Goal: Task Accomplishment & Management: Manage account settings

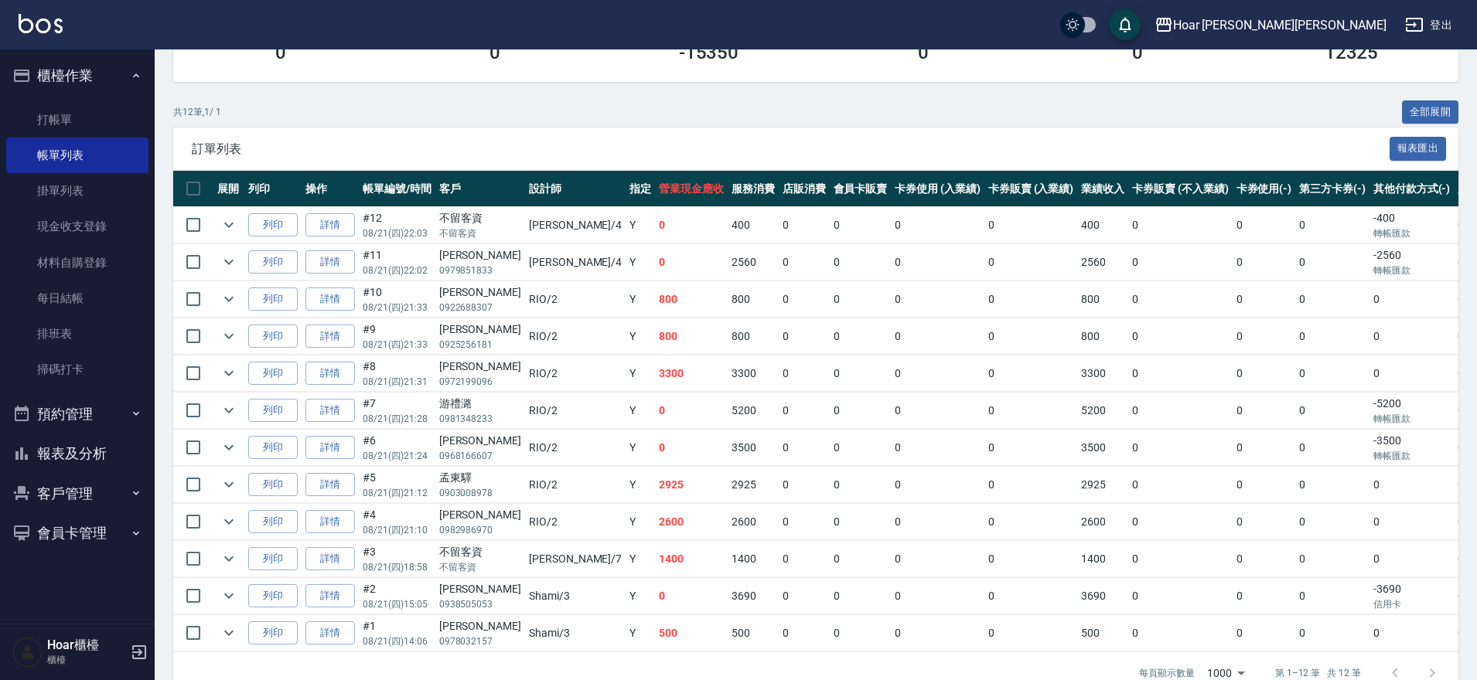
scroll to position [0, 7]
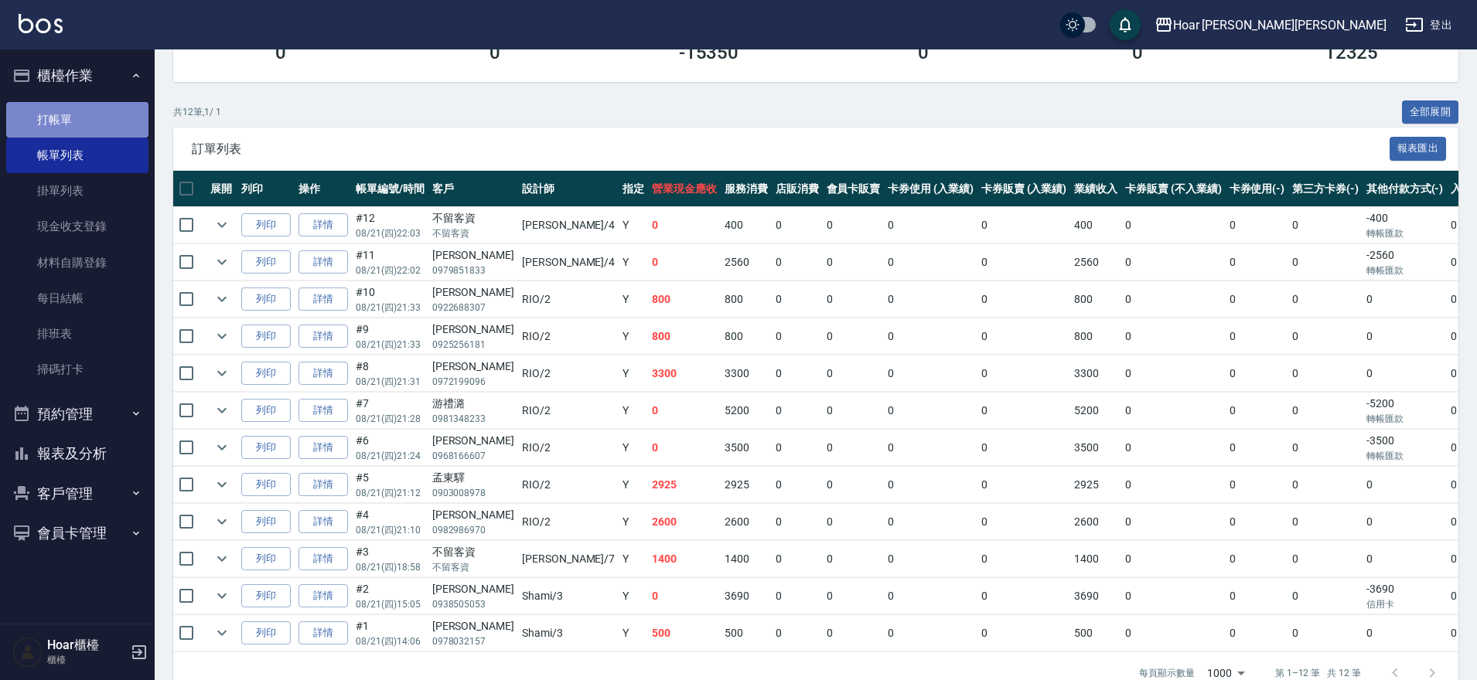
click at [80, 118] on link "打帳單" at bounding box center [77, 120] width 142 height 36
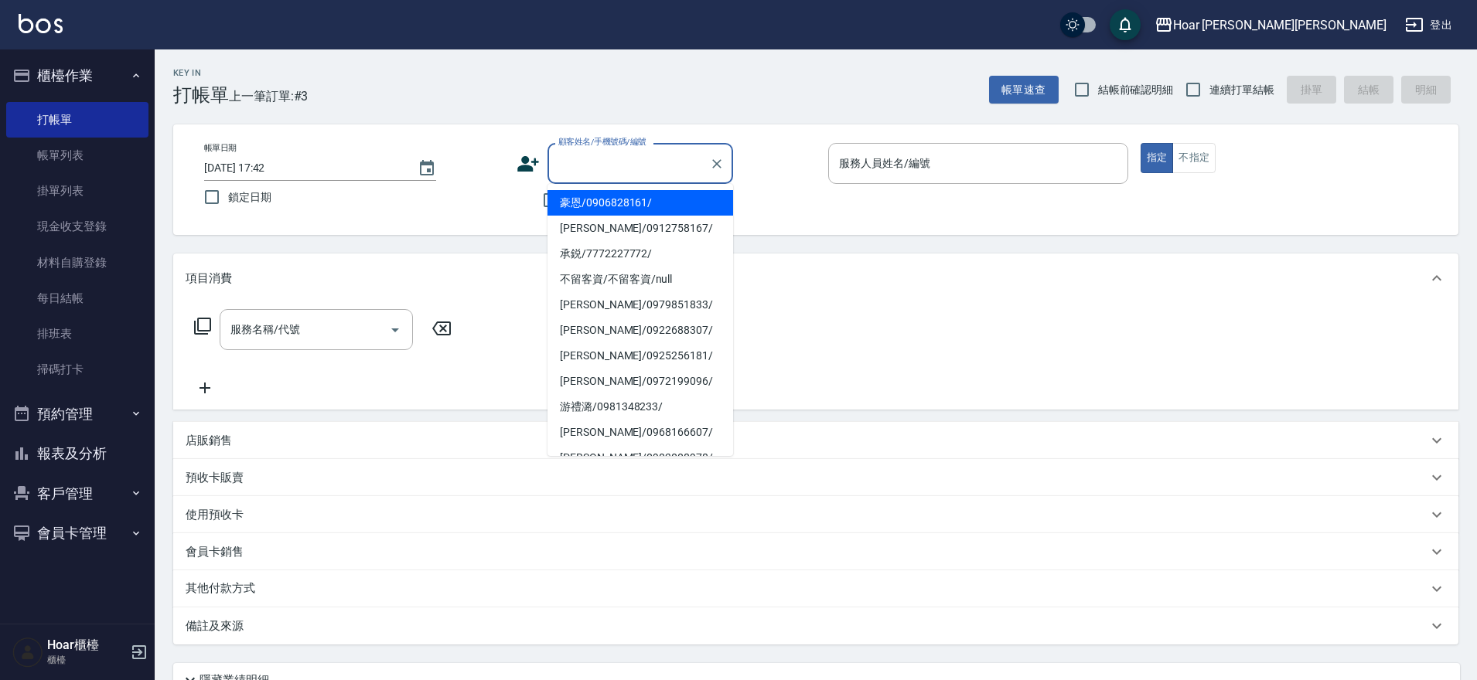
click at [605, 169] on input "顧客姓名/手機號碼/編號" at bounding box center [628, 163] width 148 height 27
click at [1003, 224] on div "帳單日期 [DATE] 17:42 鎖定日期 顧客姓名/手機號碼/編號 顧客姓名/手機號碼/編號 不留客資 服務人員姓名/編號 服務人員姓名/編號 指定 不指定" at bounding box center [815, 179] width 1285 height 111
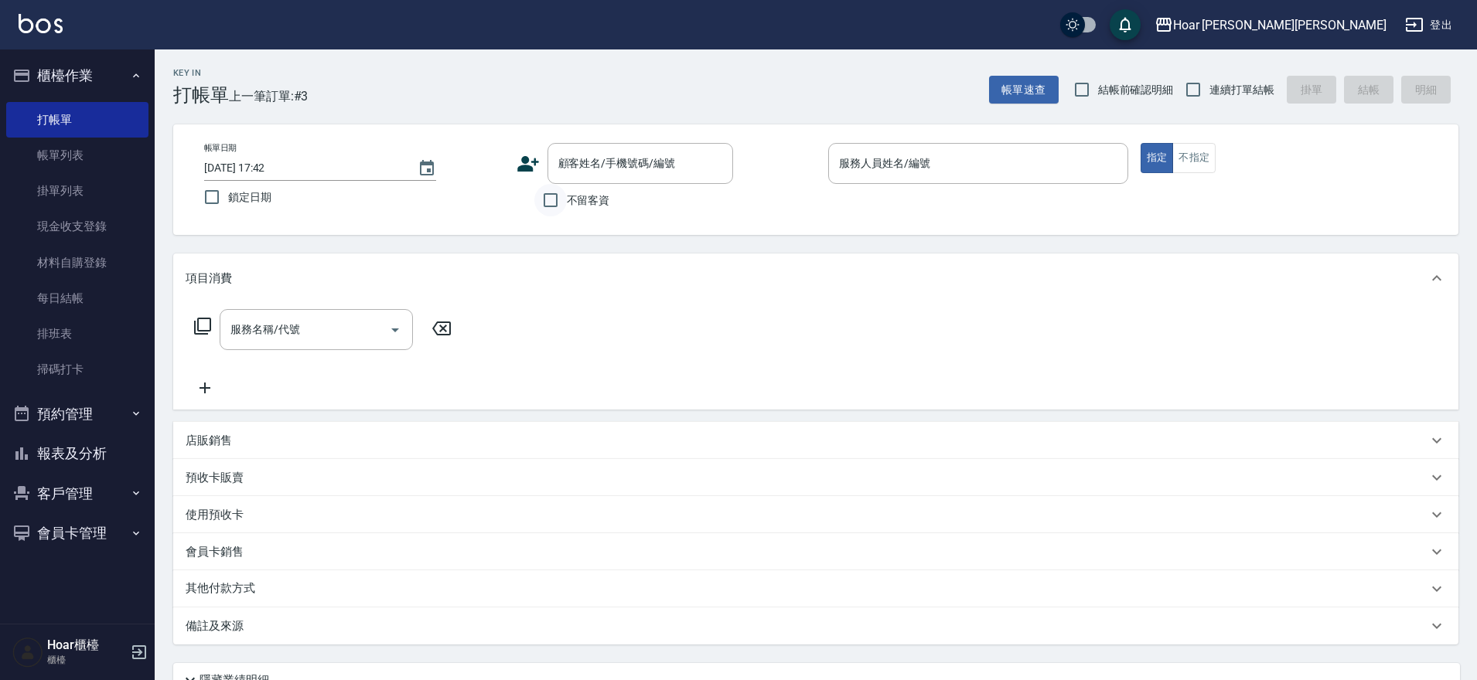
click at [544, 206] on input "不留客資" at bounding box center [550, 200] width 32 height 32
checkbox input "true"
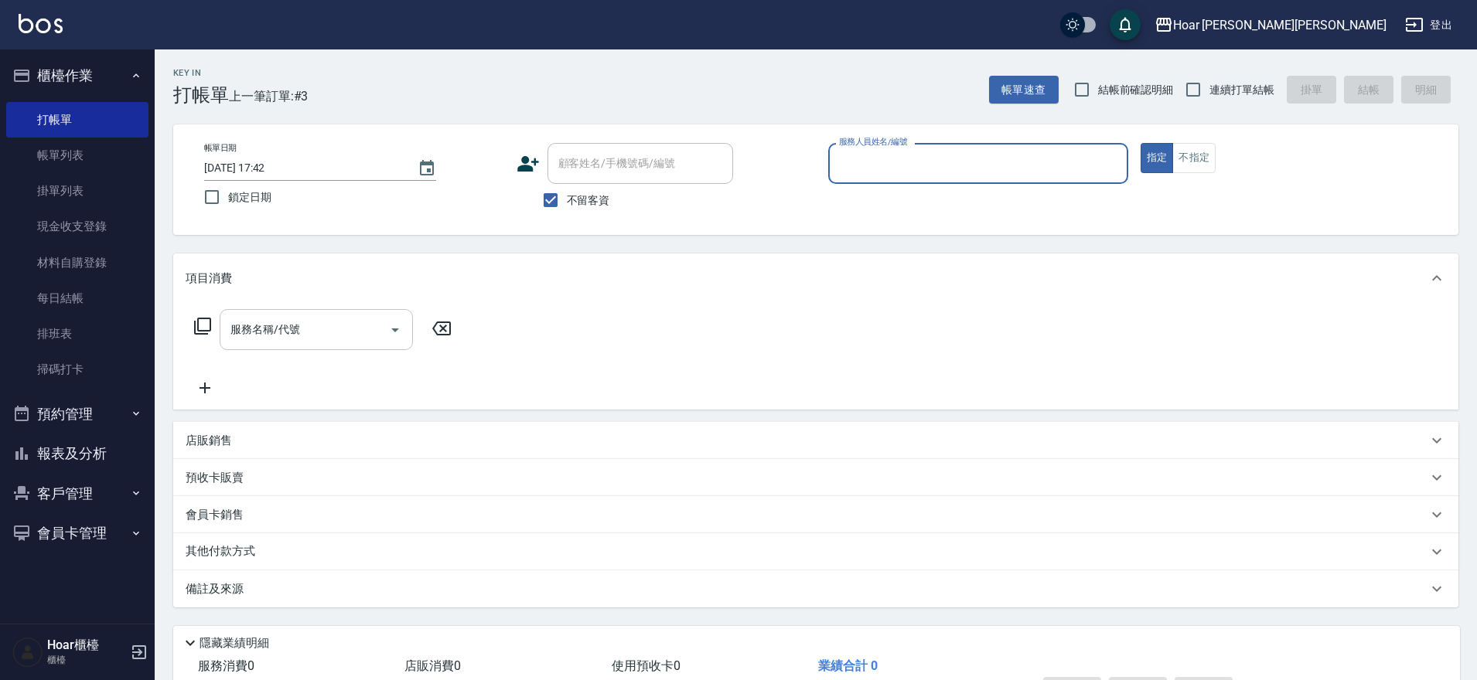
click at [313, 345] on div "服務名稱/代號" at bounding box center [316, 329] width 193 height 41
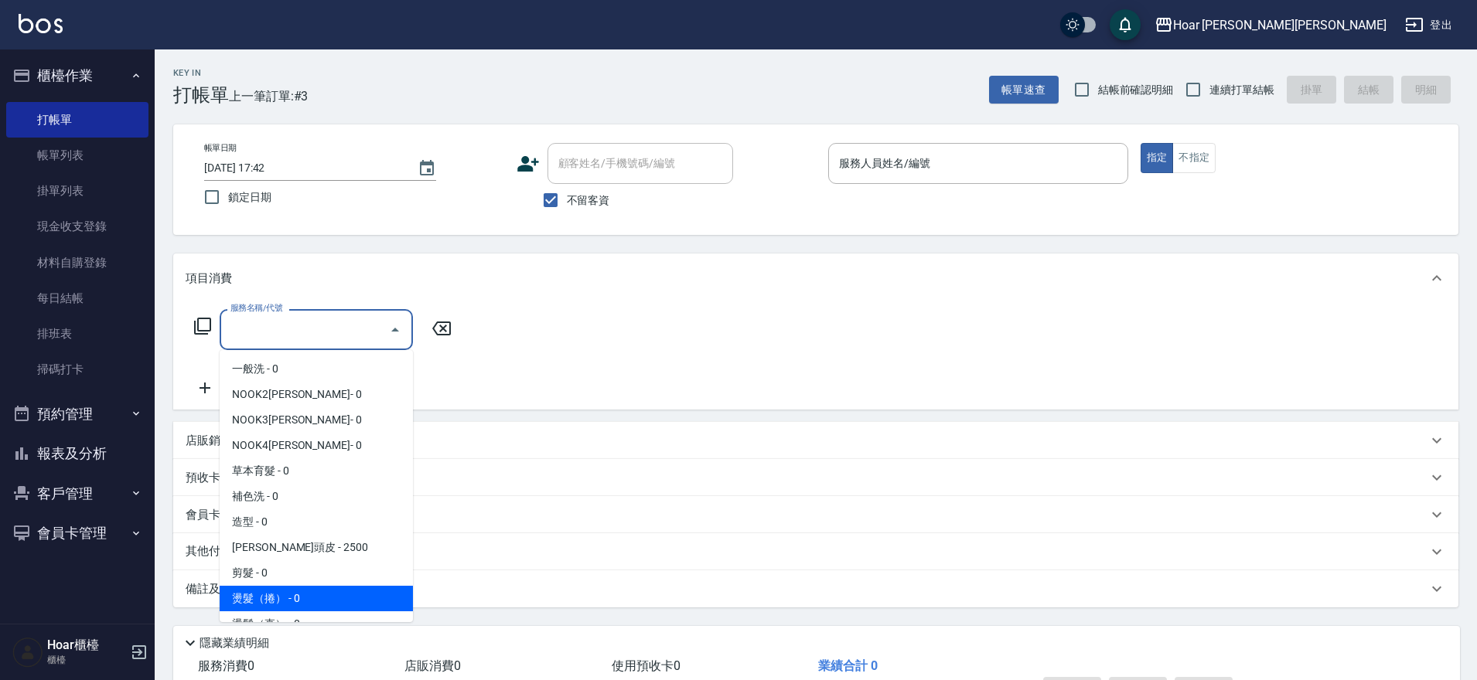
drag, startPoint x: 293, startPoint y: 602, endPoint x: 305, endPoint y: 566, distance: 38.1
click at [293, 601] on span "燙髮（捲） - 0" at bounding box center [316, 599] width 193 height 26
type input "燙髮（捲）(301)"
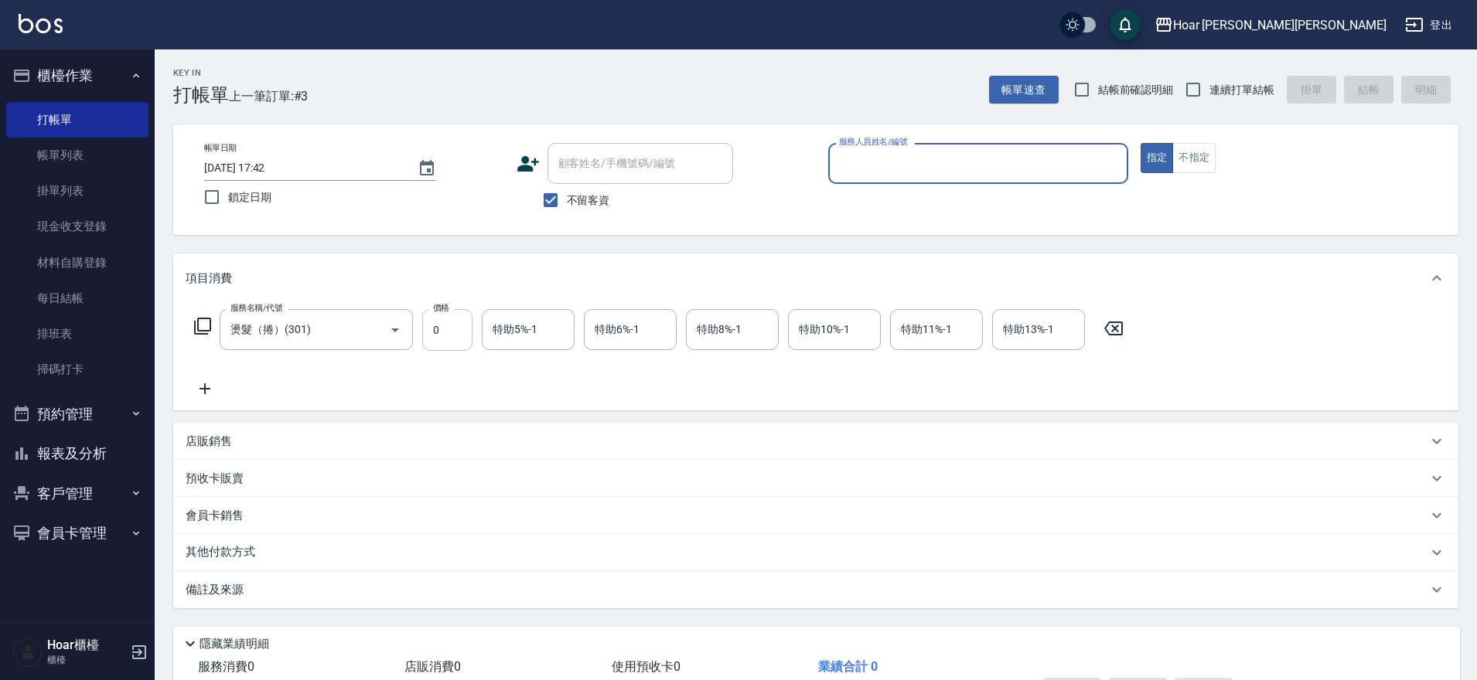
click at [446, 336] on input "0" at bounding box center [447, 330] width 50 height 42
click at [437, 344] on input "0" at bounding box center [447, 330] width 50 height 42
click at [363, 332] on button "Clear" at bounding box center [374, 330] width 22 height 22
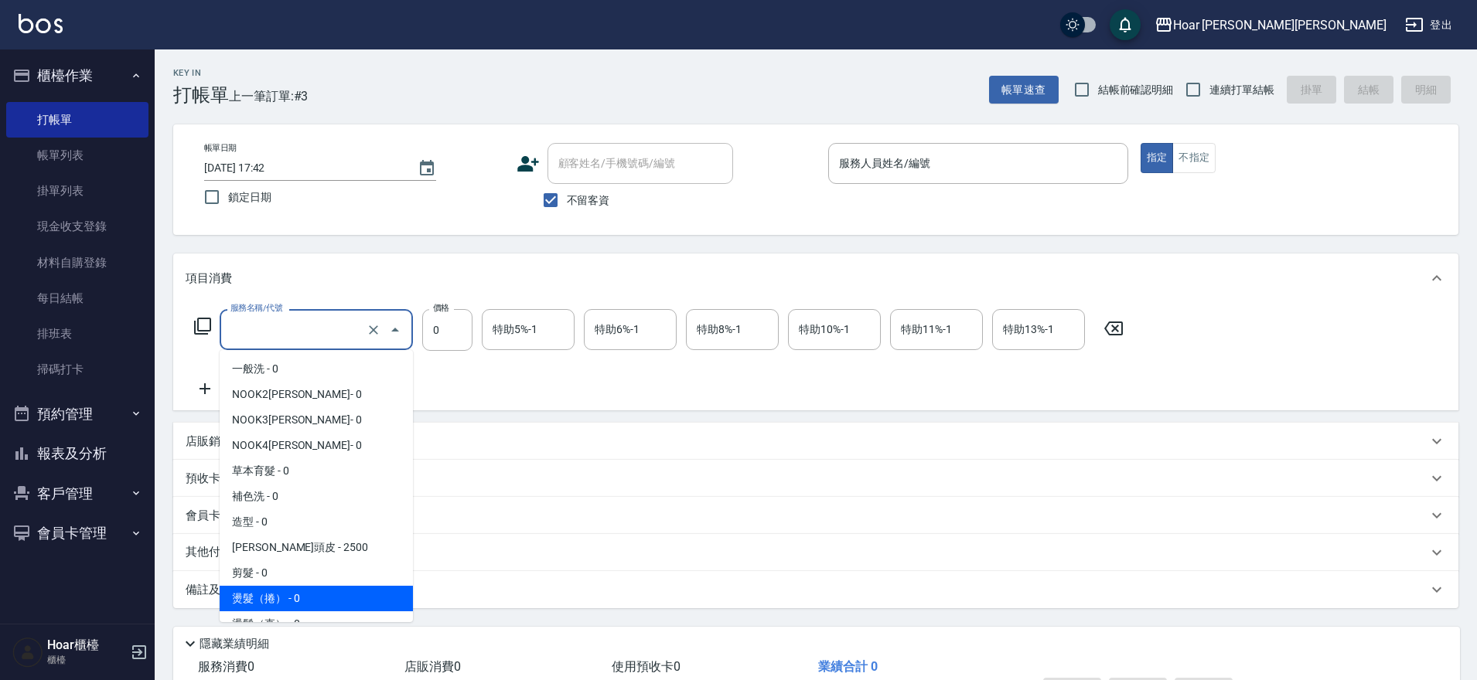
click at [329, 330] on input "服務名稱/代號" at bounding box center [295, 329] width 136 height 27
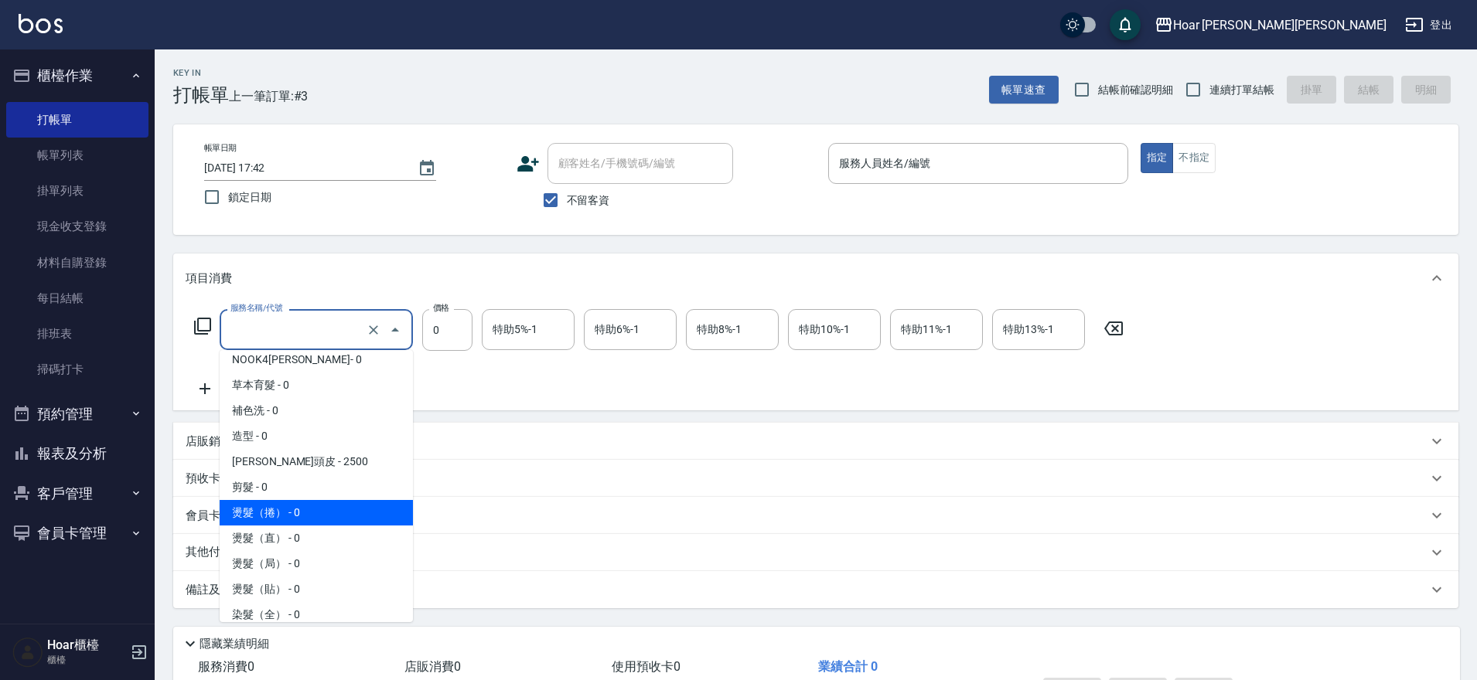
scroll to position [89, 0]
click at [275, 513] on span "燙髮（捲） - 0" at bounding box center [316, 510] width 193 height 26
type input "燙髮（捲）(301)"
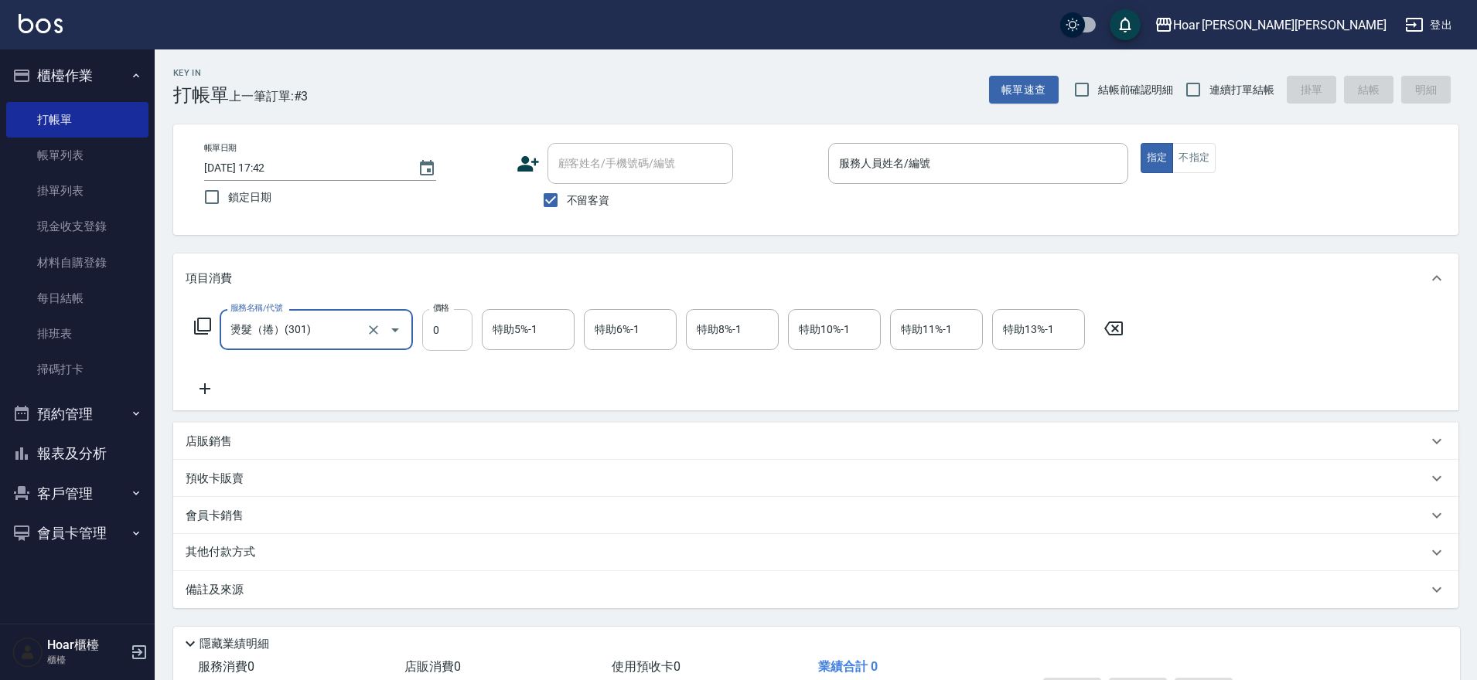
click at [455, 345] on input "0" at bounding box center [447, 330] width 50 height 42
type input "0"
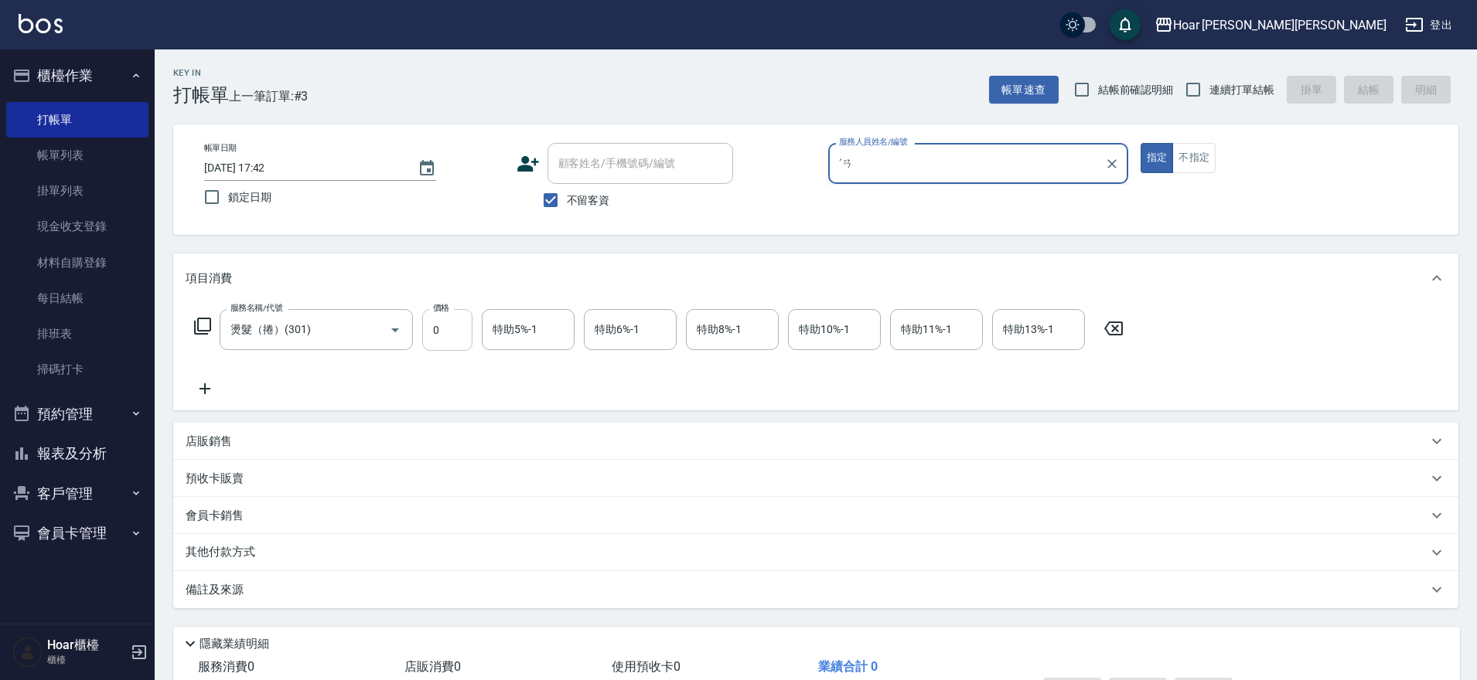
type input "ˊㄢ"
drag, startPoint x: 469, startPoint y: 322, endPoint x: 462, endPoint y: 333, distance: 12.9
click at [470, 323] on input "0" at bounding box center [447, 330] width 50 height 42
type input "0"
type input "ˊㄢ"
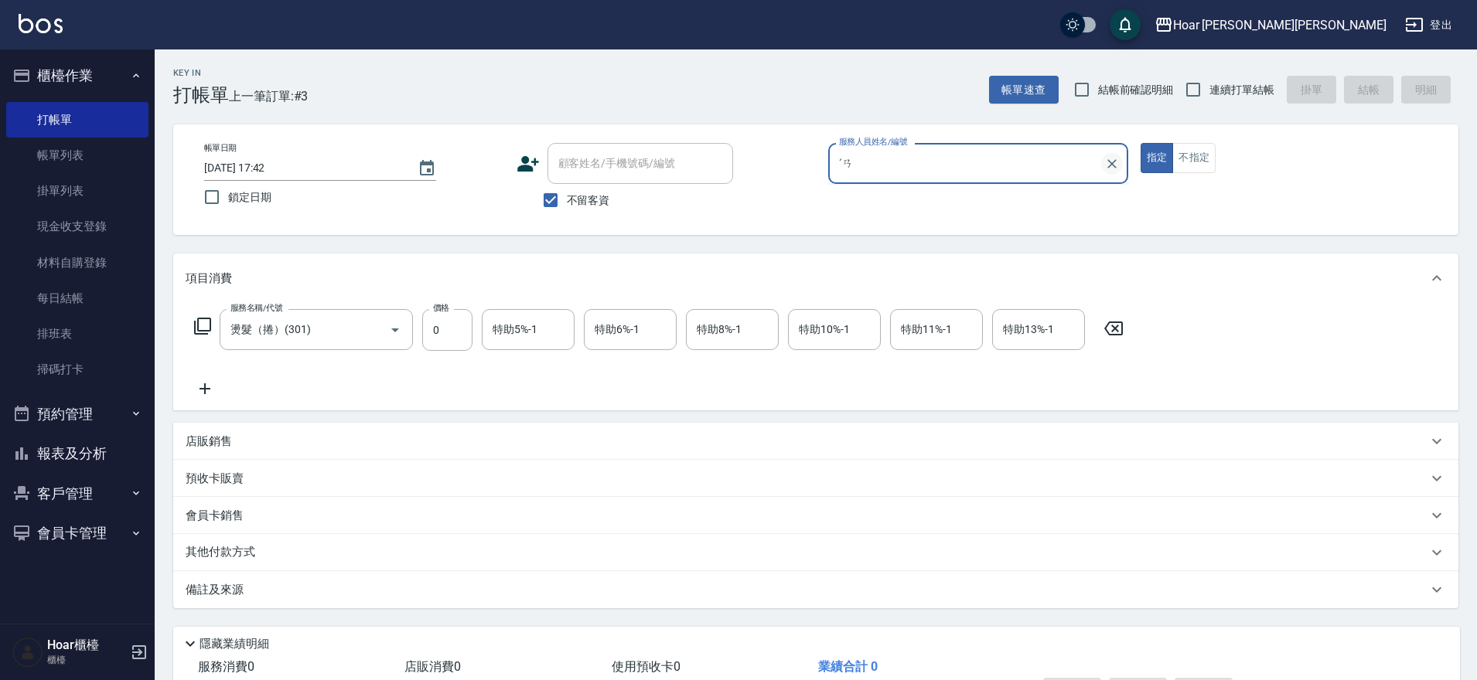
drag, startPoint x: 1119, startPoint y: 172, endPoint x: 1108, endPoint y: 173, distance: 10.9
click at [1119, 172] on div at bounding box center [1111, 163] width 20 height 41
drag, startPoint x: 1115, startPoint y: 166, endPoint x: 1103, endPoint y: 166, distance: 11.6
click at [1114, 166] on icon "Clear" at bounding box center [1111, 163] width 9 height 9
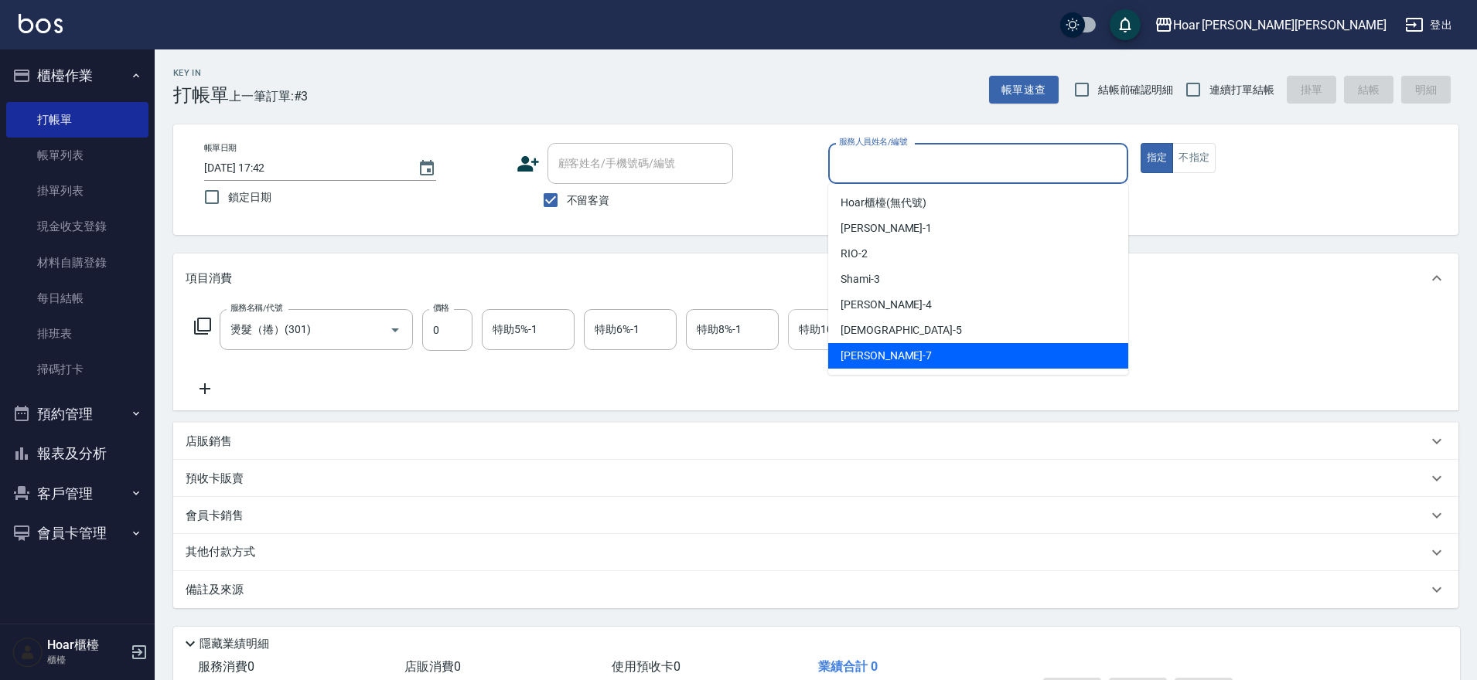
click at [864, 349] on span "[PERSON_NAME] -7" at bounding box center [885, 356] width 91 height 16
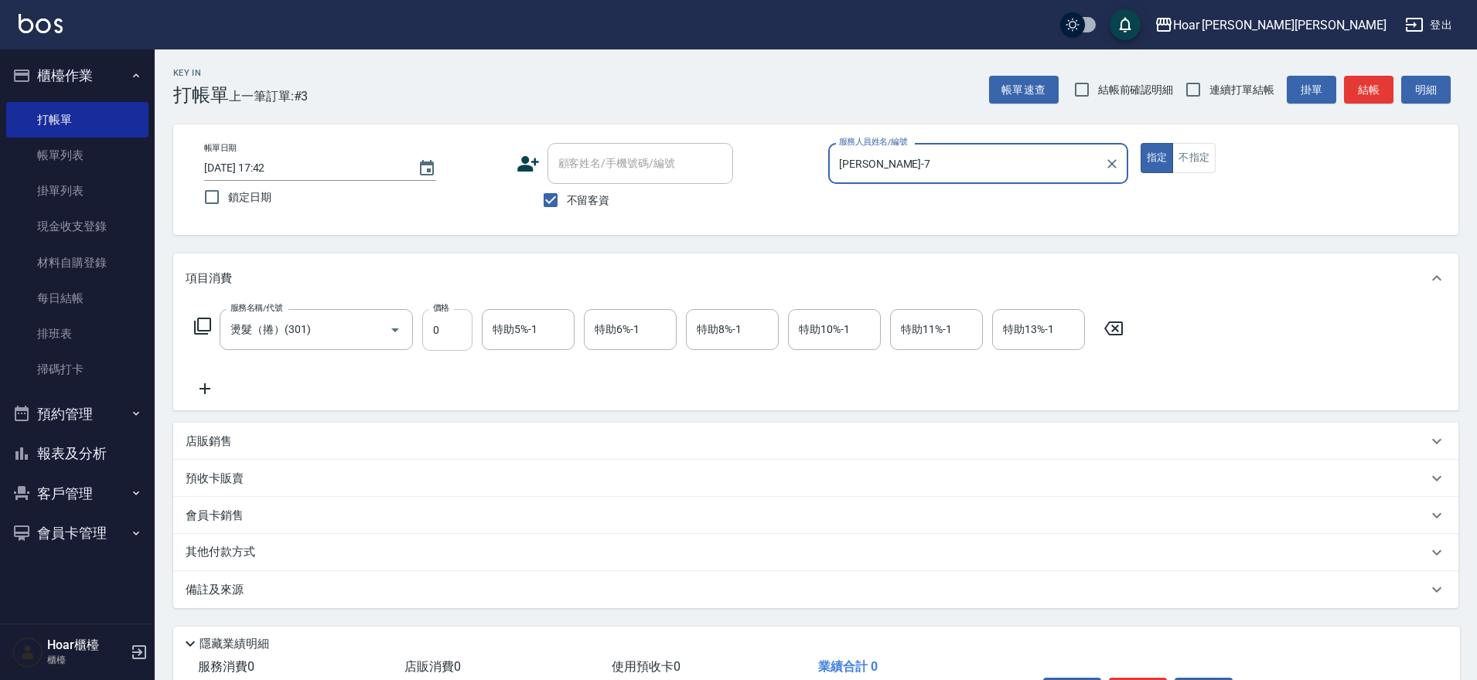
type input "[PERSON_NAME]-7"
click at [445, 323] on input "0" at bounding box center [447, 330] width 50 height 42
click at [438, 334] on input "0" at bounding box center [447, 330] width 50 height 42
click at [445, 343] on input "0" at bounding box center [447, 330] width 50 height 42
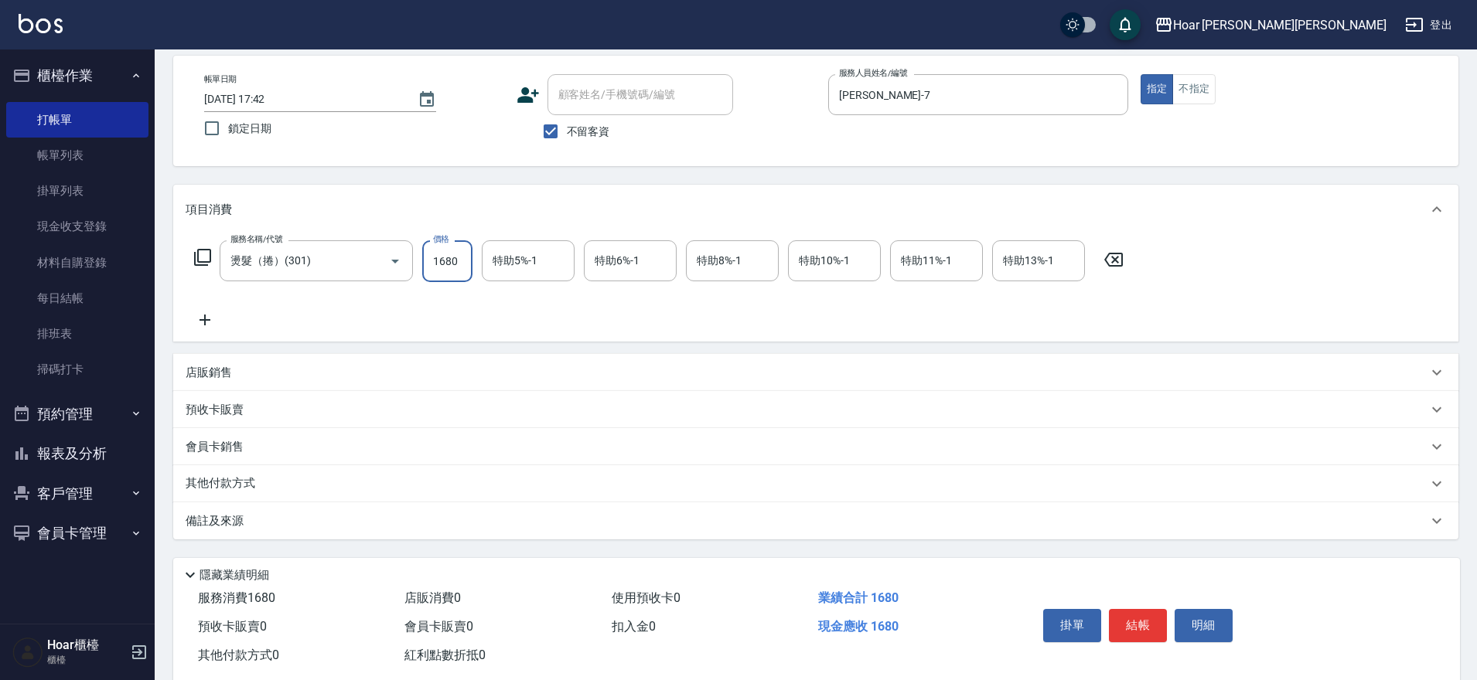
scroll to position [103, 0]
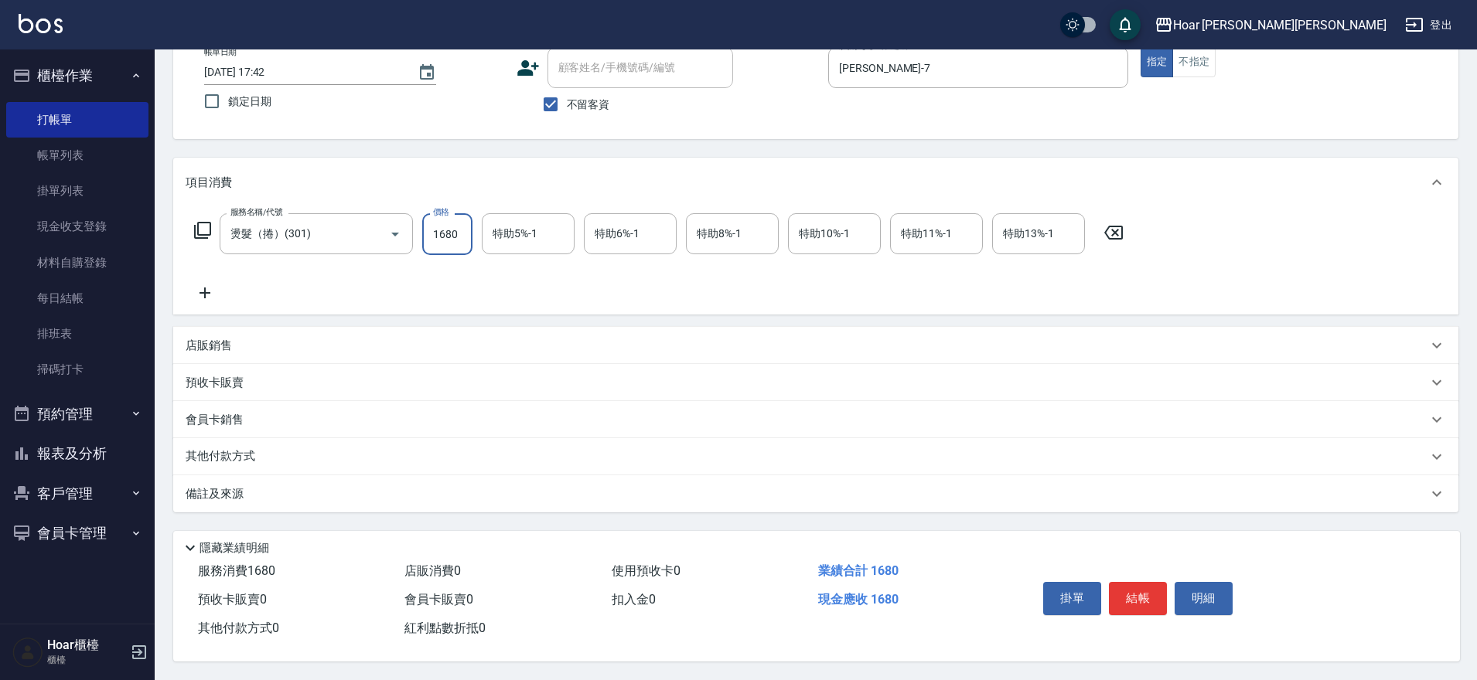
type input "1680"
click at [208, 284] on icon at bounding box center [205, 293] width 39 height 19
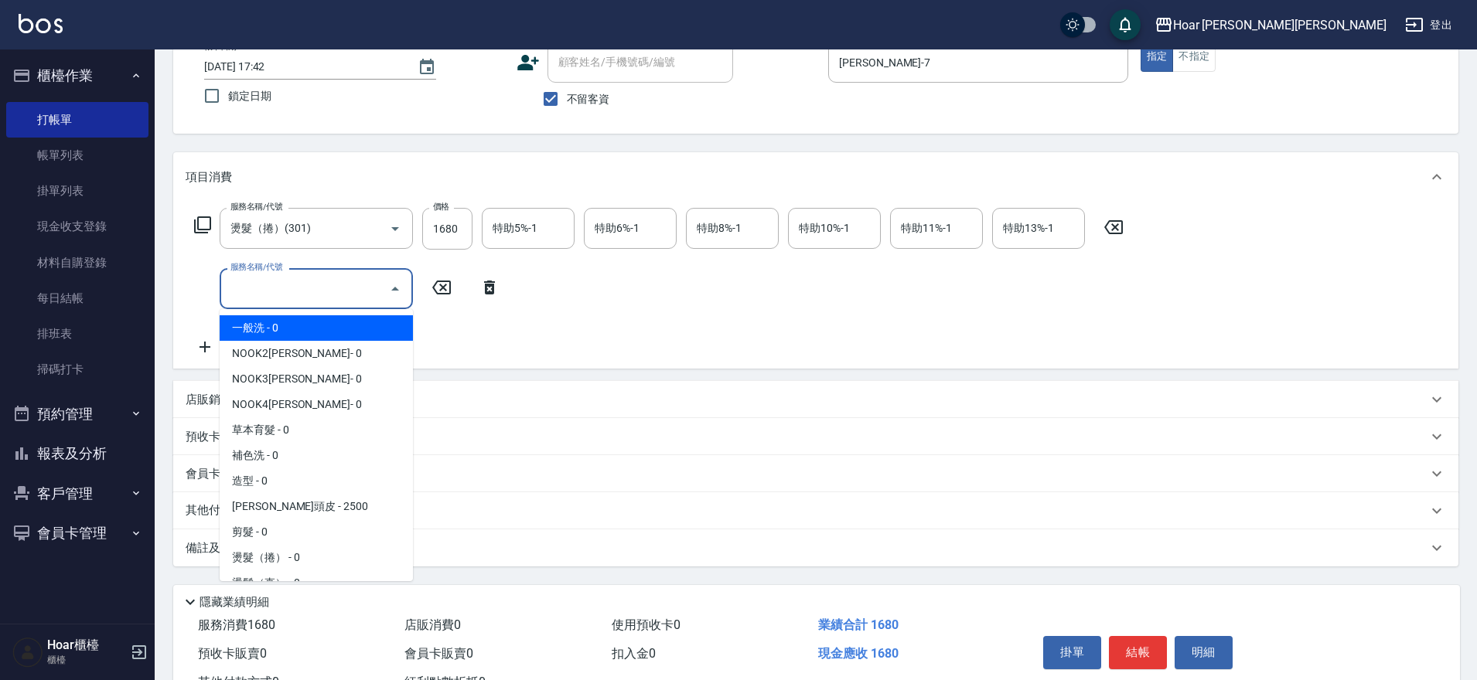
click at [313, 286] on input "服務名稱/代號" at bounding box center [305, 288] width 156 height 27
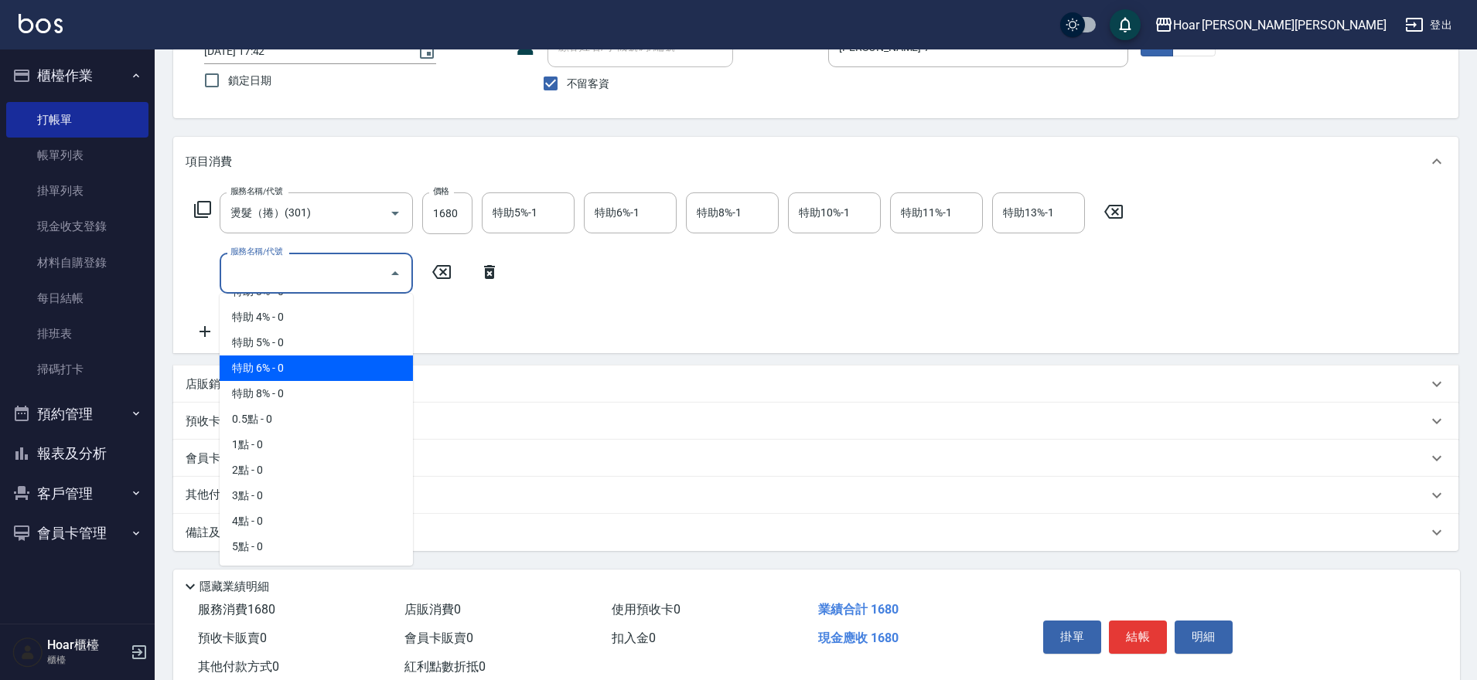
scroll to position [162, 0]
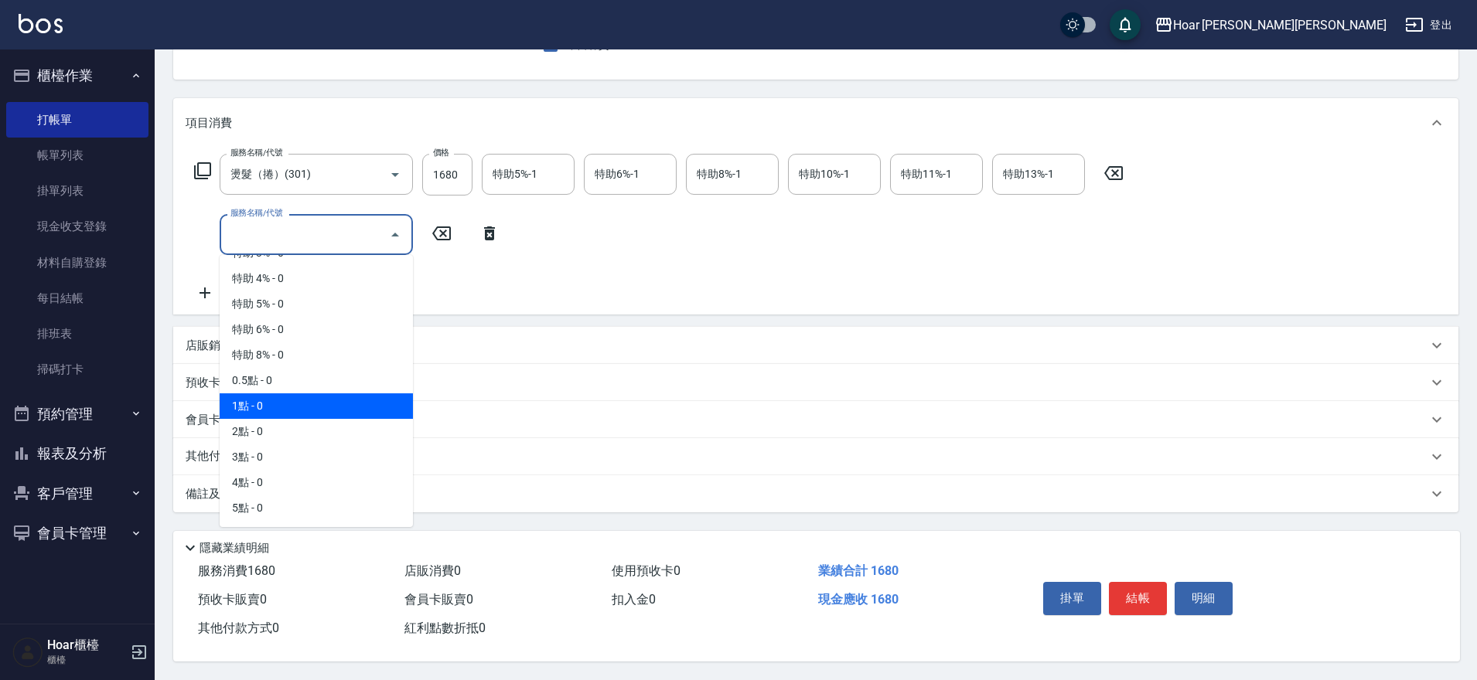
click at [319, 394] on span "1點 - 0" at bounding box center [316, 407] width 193 height 26
type input "1點(P1)"
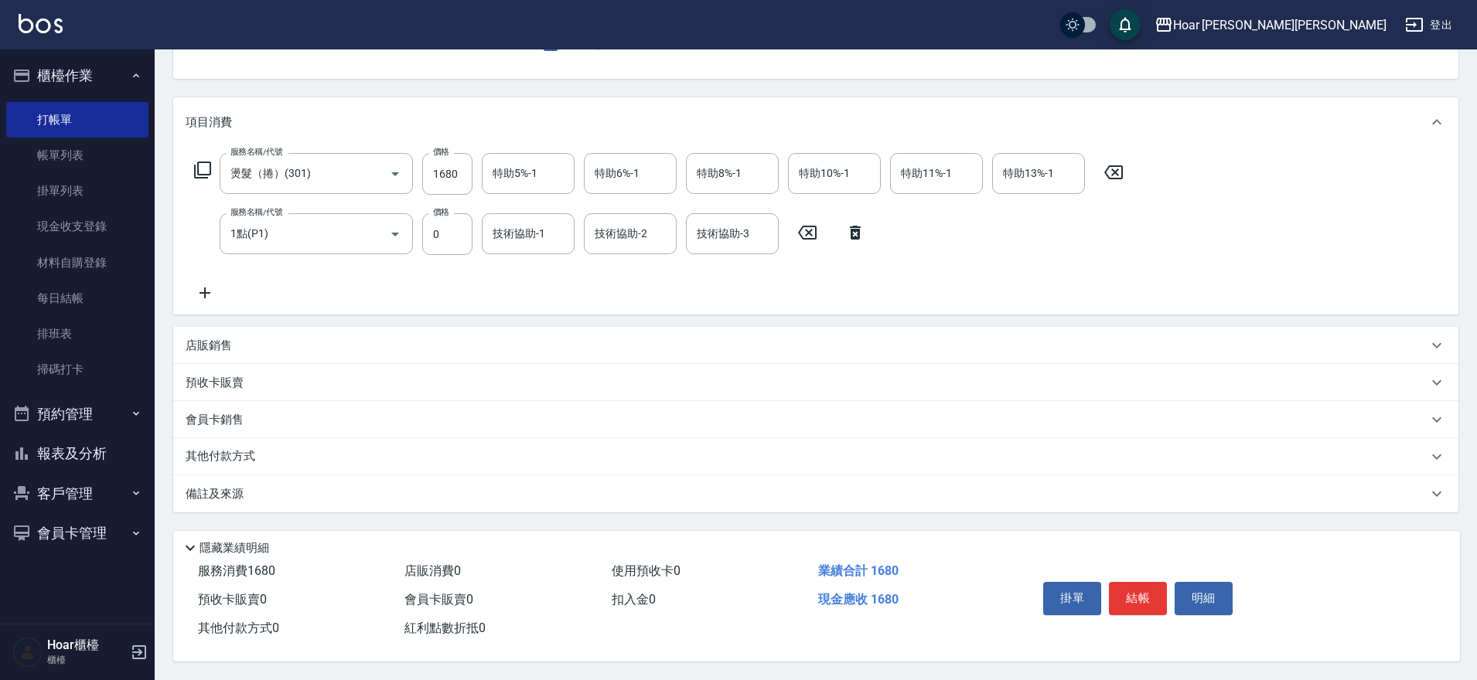
click at [203, 285] on icon at bounding box center [205, 293] width 39 height 19
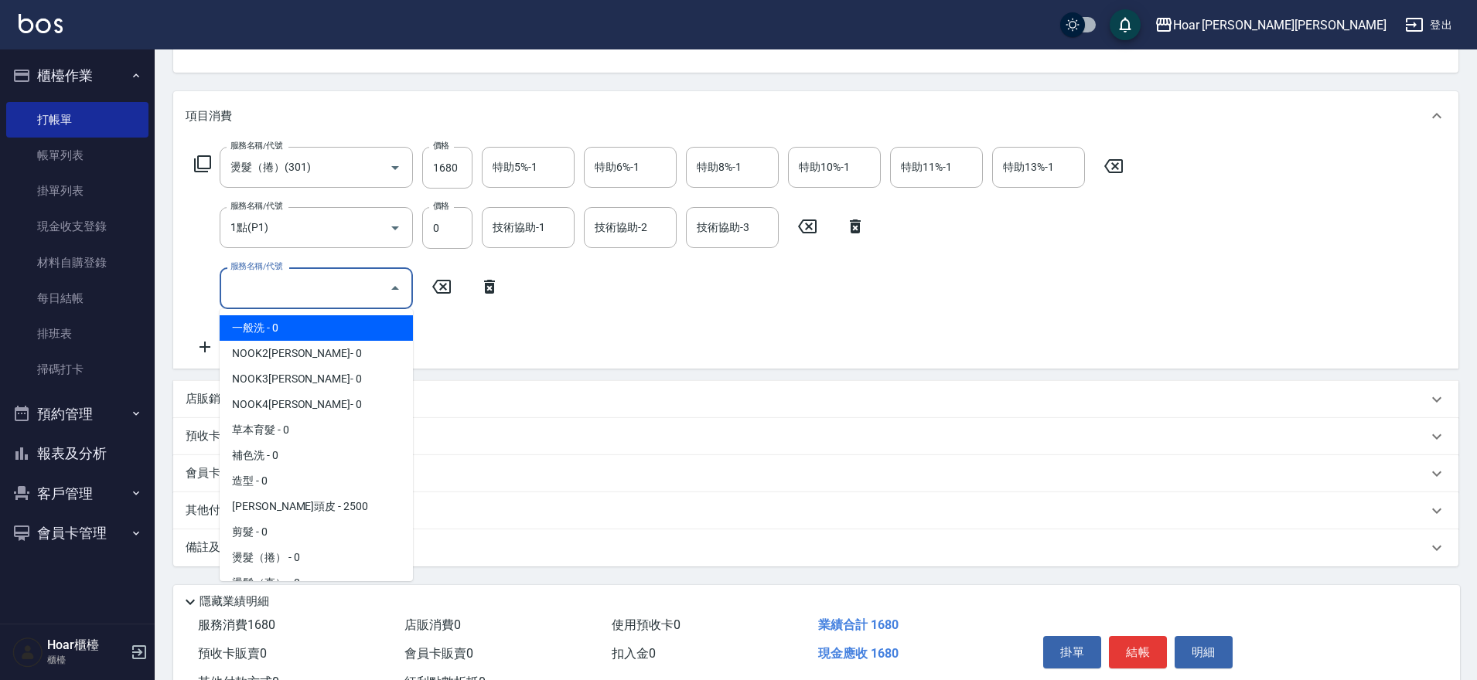
click at [250, 288] on input "服務名稱/代號" at bounding box center [305, 287] width 156 height 27
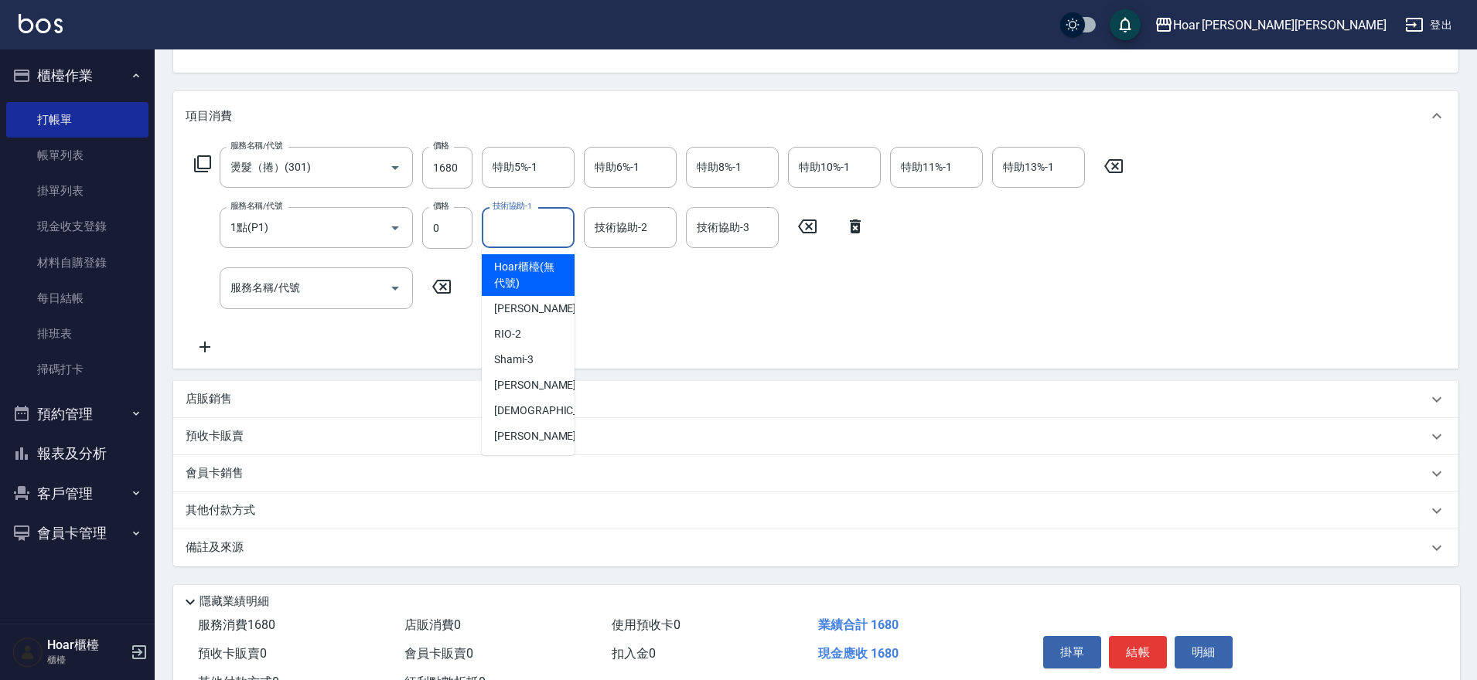
click at [555, 239] on input "技術協助-1" at bounding box center [528, 227] width 79 height 27
click at [552, 380] on div "Emma -4" at bounding box center [528, 386] width 93 height 26
type input "Emma-4"
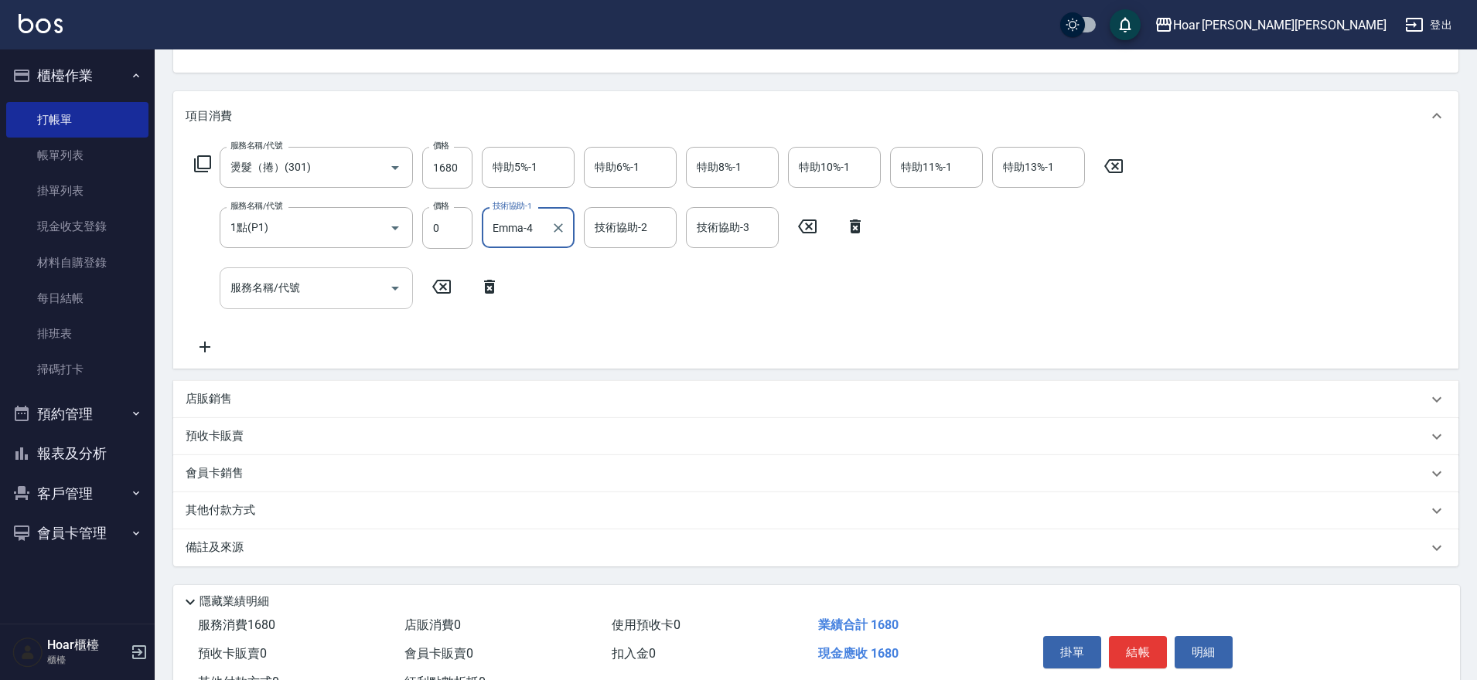
click at [291, 287] on input "服務名稱/代號" at bounding box center [305, 287] width 156 height 27
click at [400, 296] on icon "Open" at bounding box center [395, 288] width 19 height 19
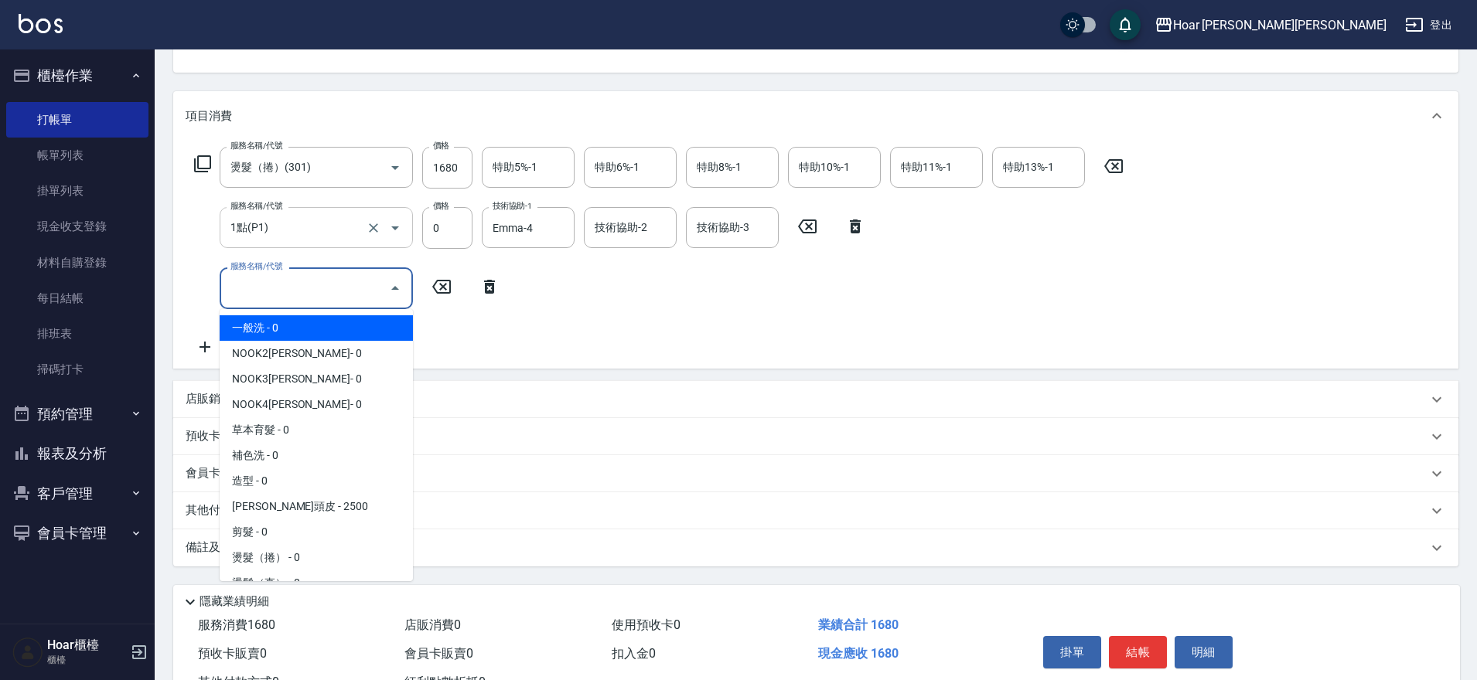
click at [357, 223] on input "1點(P1)" at bounding box center [295, 227] width 136 height 27
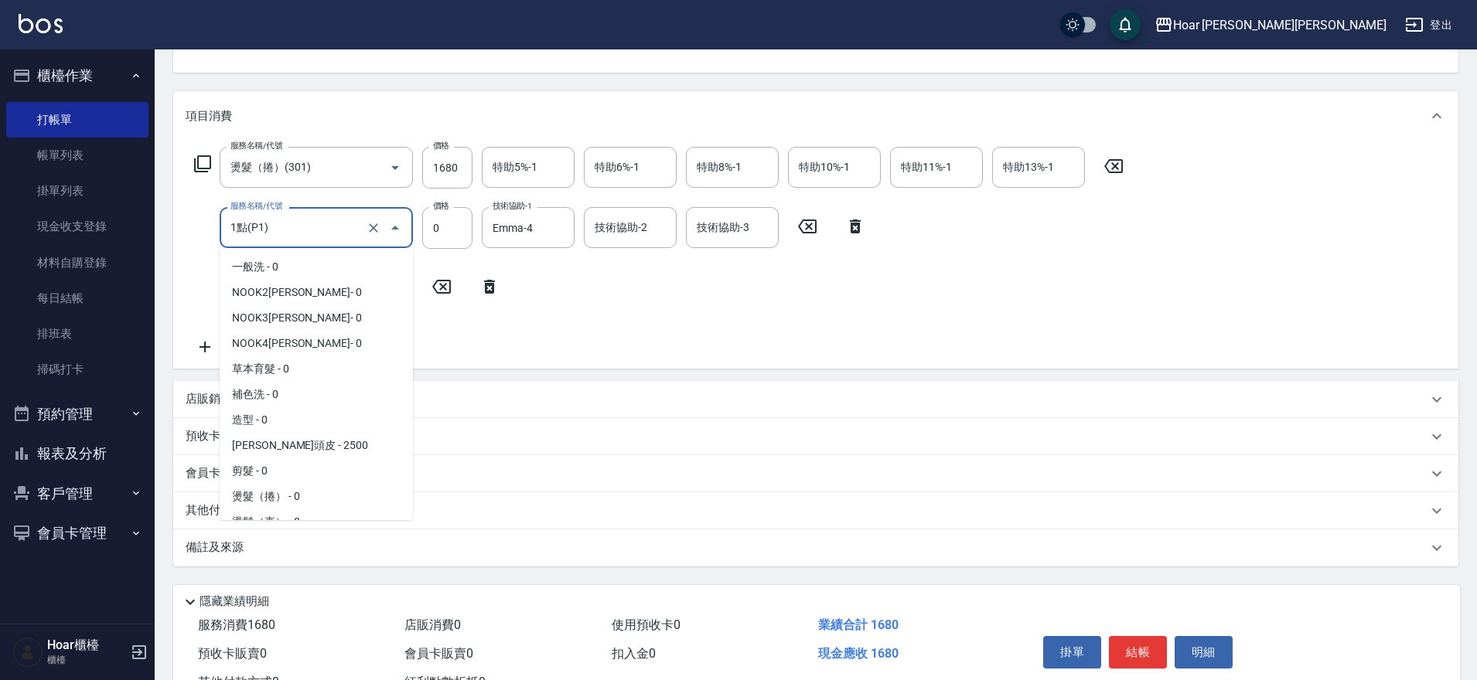
scroll to position [908, 0]
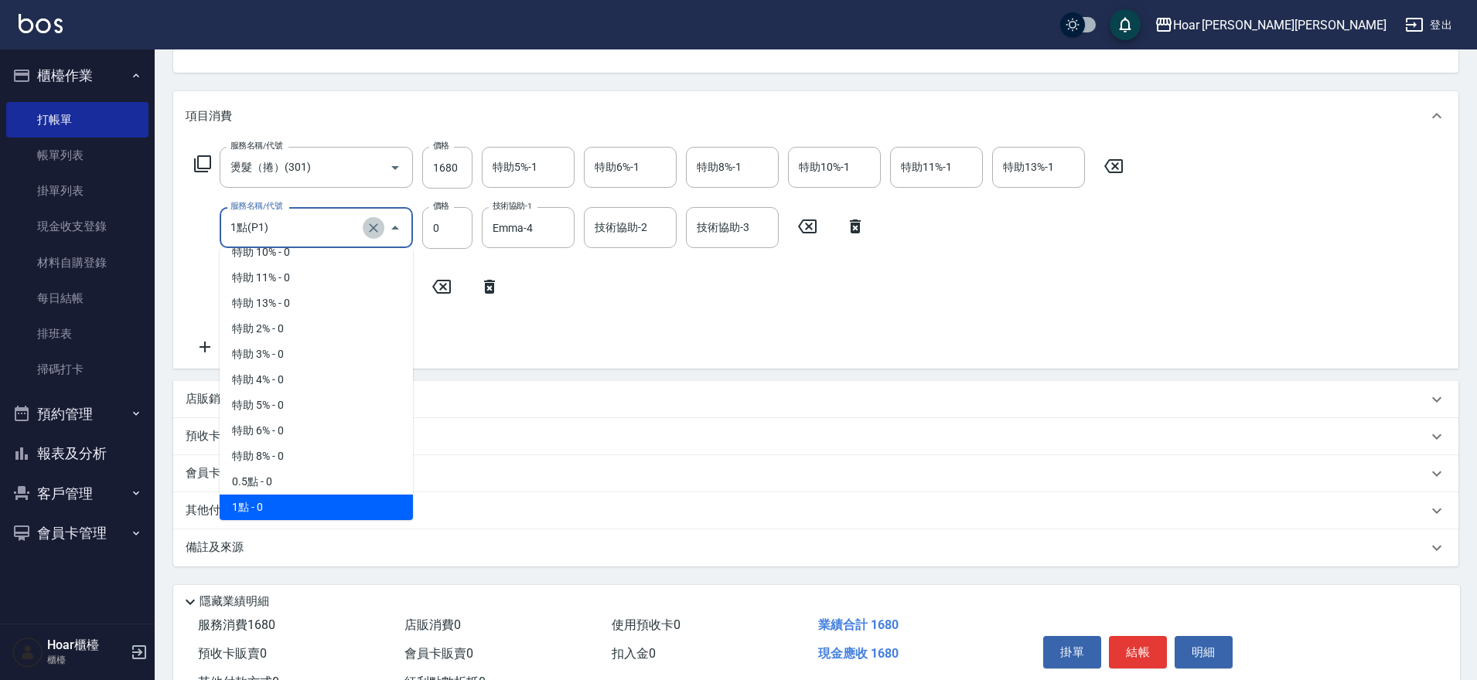
click at [373, 227] on icon "Clear" at bounding box center [373, 227] width 9 height 9
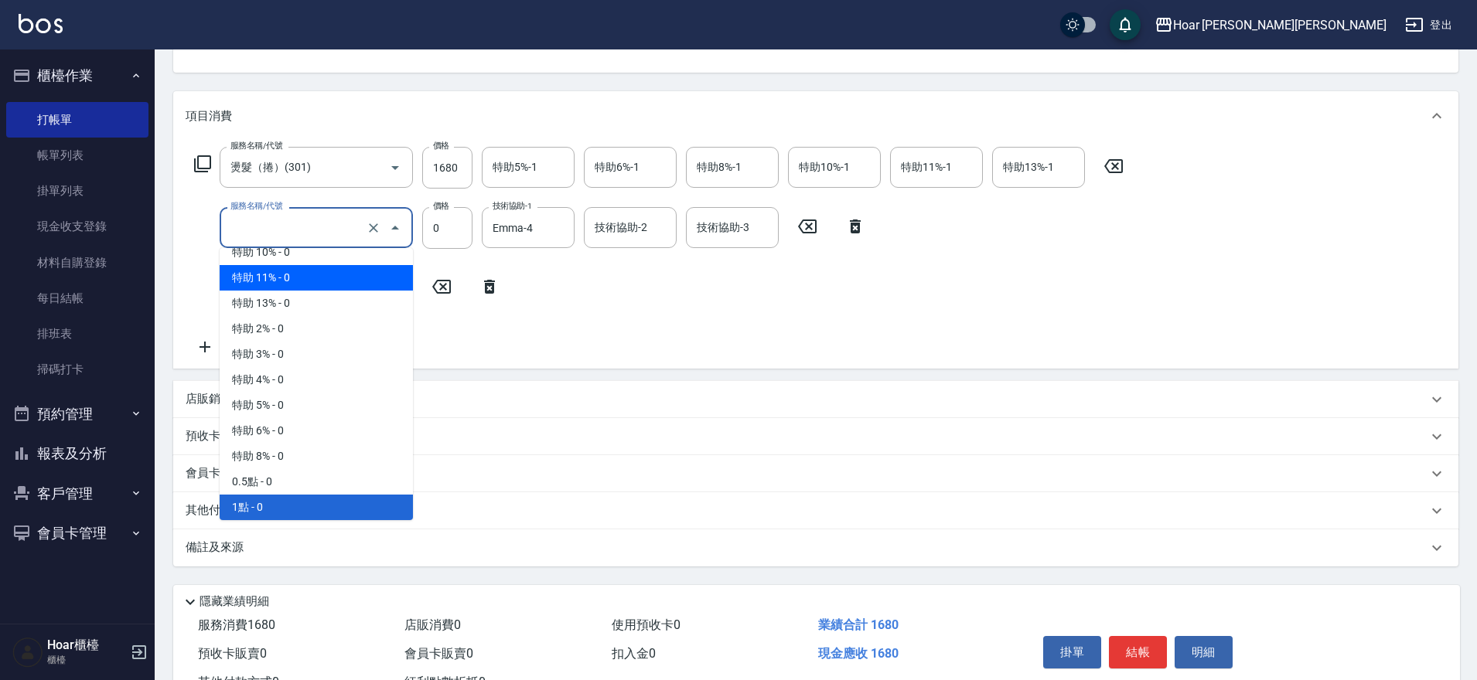
type input "1點(P1)"
click at [500, 297] on div "服務名稱/代號 服務名稱/代號" at bounding box center [347, 287] width 323 height 41
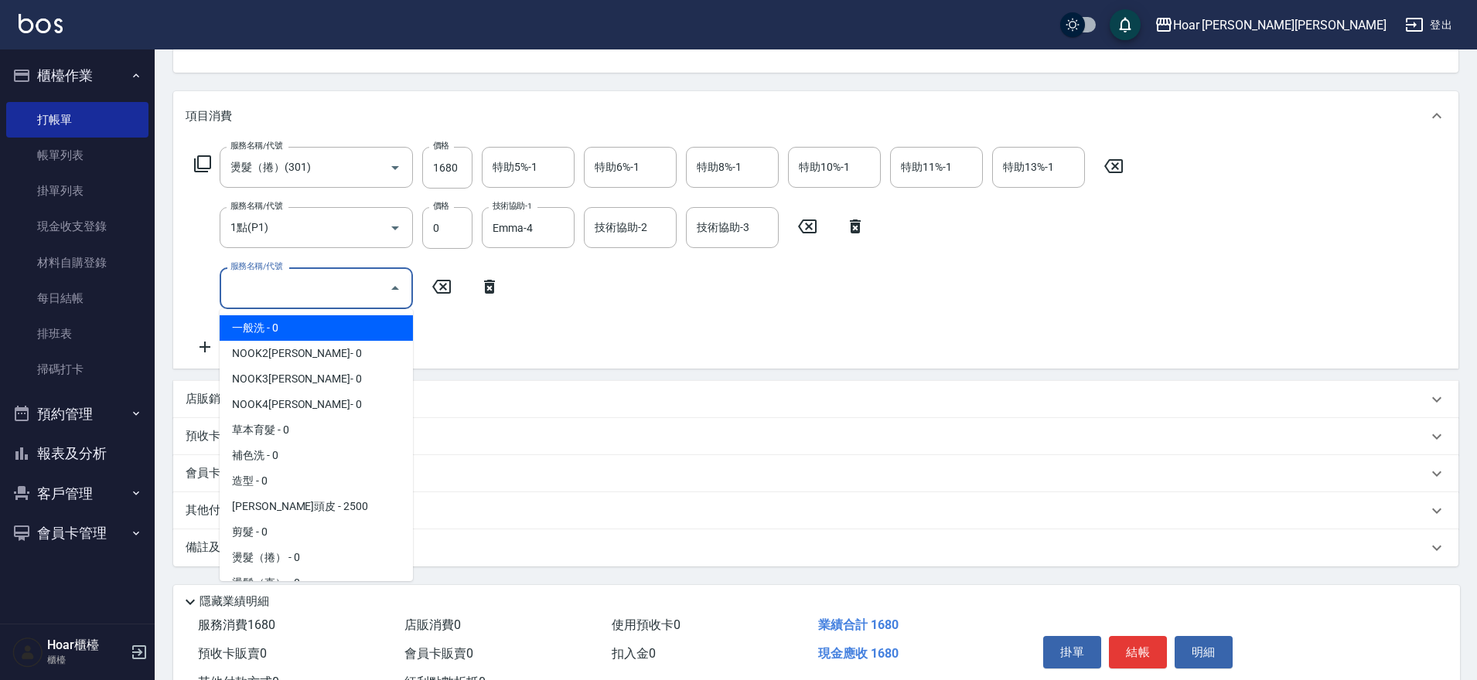
click at [274, 274] on div "服務名稱/代號 服務名稱/代號" at bounding box center [316, 287] width 193 height 41
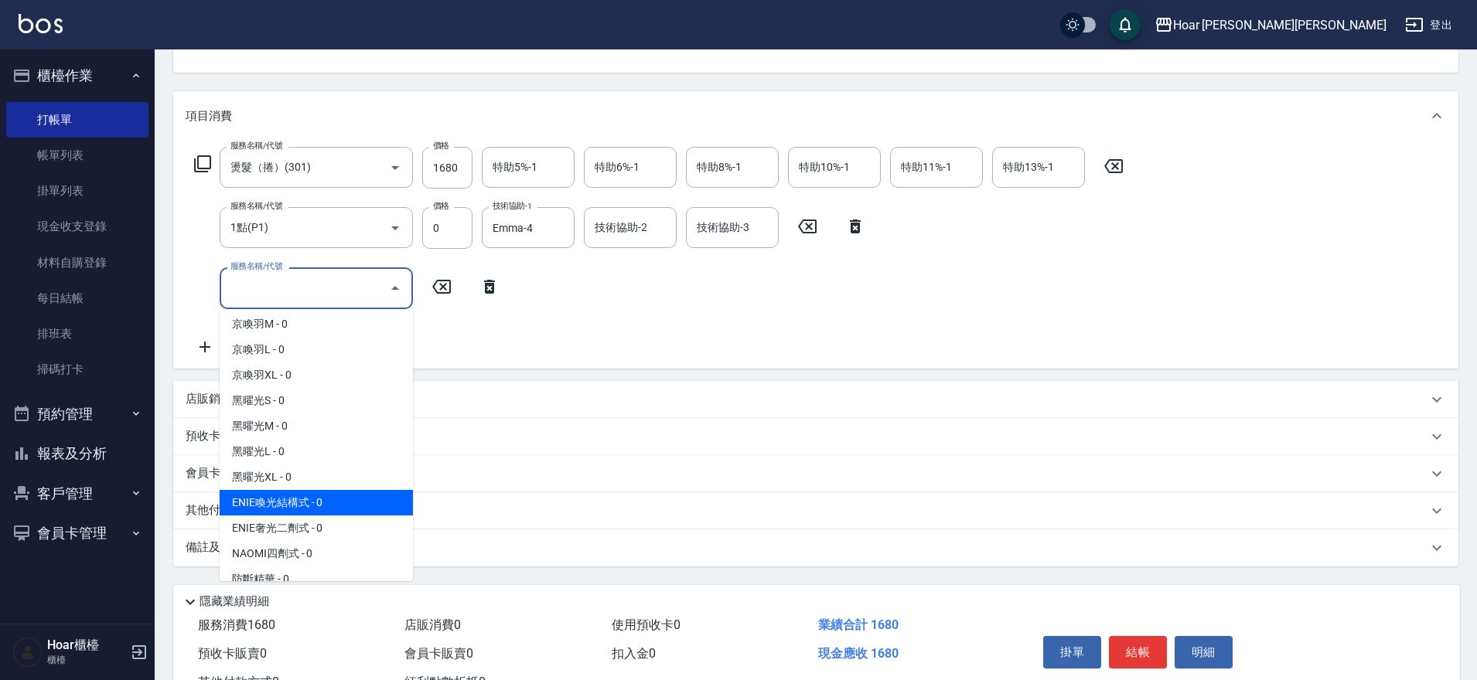
scroll to position [562, 0]
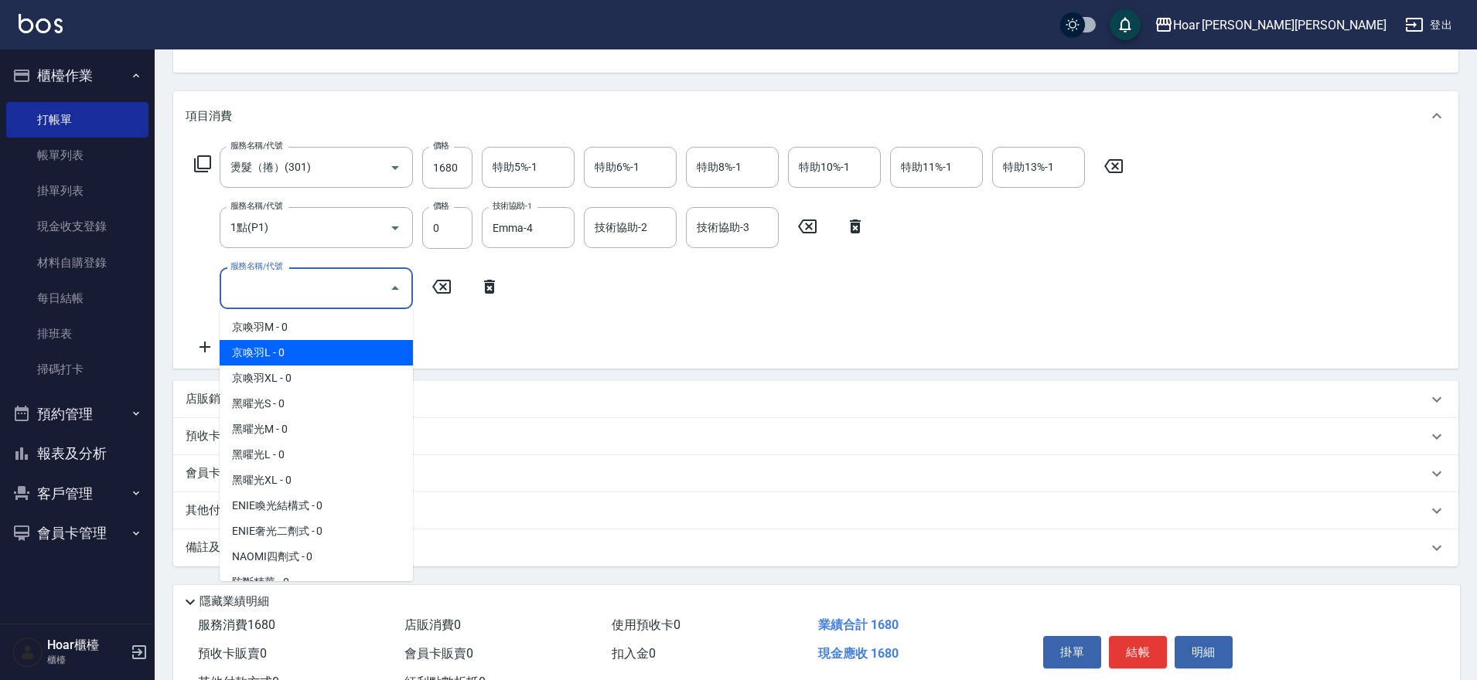
click at [278, 361] on span "京喚羽L - 0" at bounding box center [316, 353] width 193 height 26
type input "京喚羽L(603)"
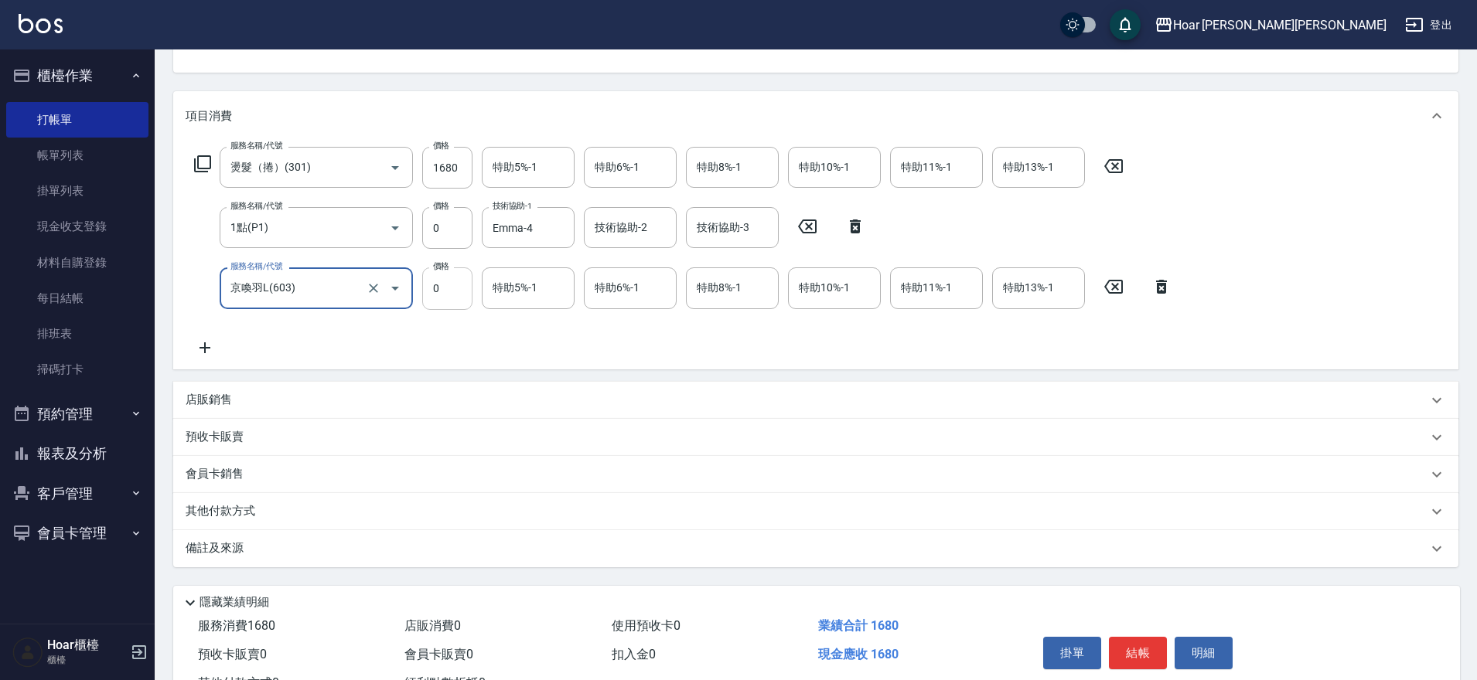
scroll to position [165, 0]
click at [444, 298] on input "0" at bounding box center [447, 286] width 50 height 42
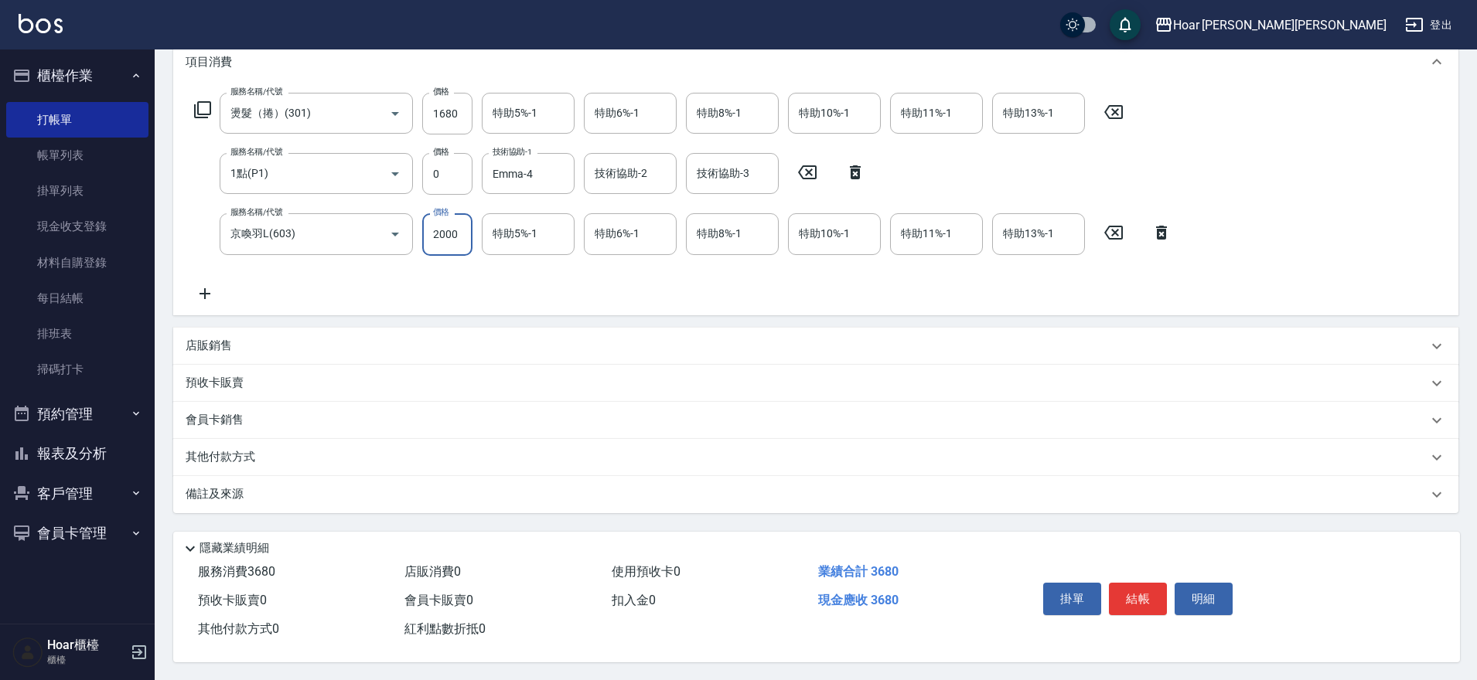
scroll to position [224, 0]
type input "2000"
click at [330, 168] on input "1點(P1)" at bounding box center [295, 172] width 136 height 27
click at [401, 168] on icon "Open" at bounding box center [395, 173] width 19 height 19
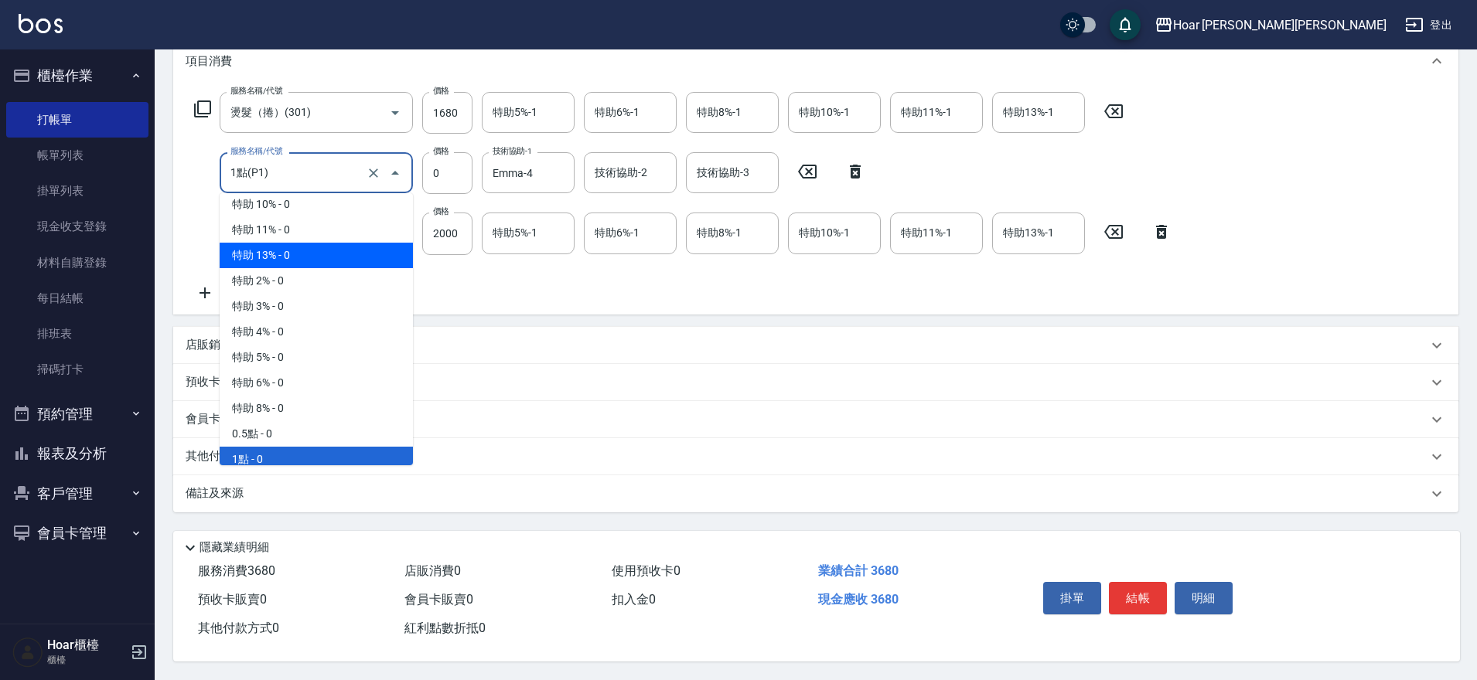
scroll to position [875, 0]
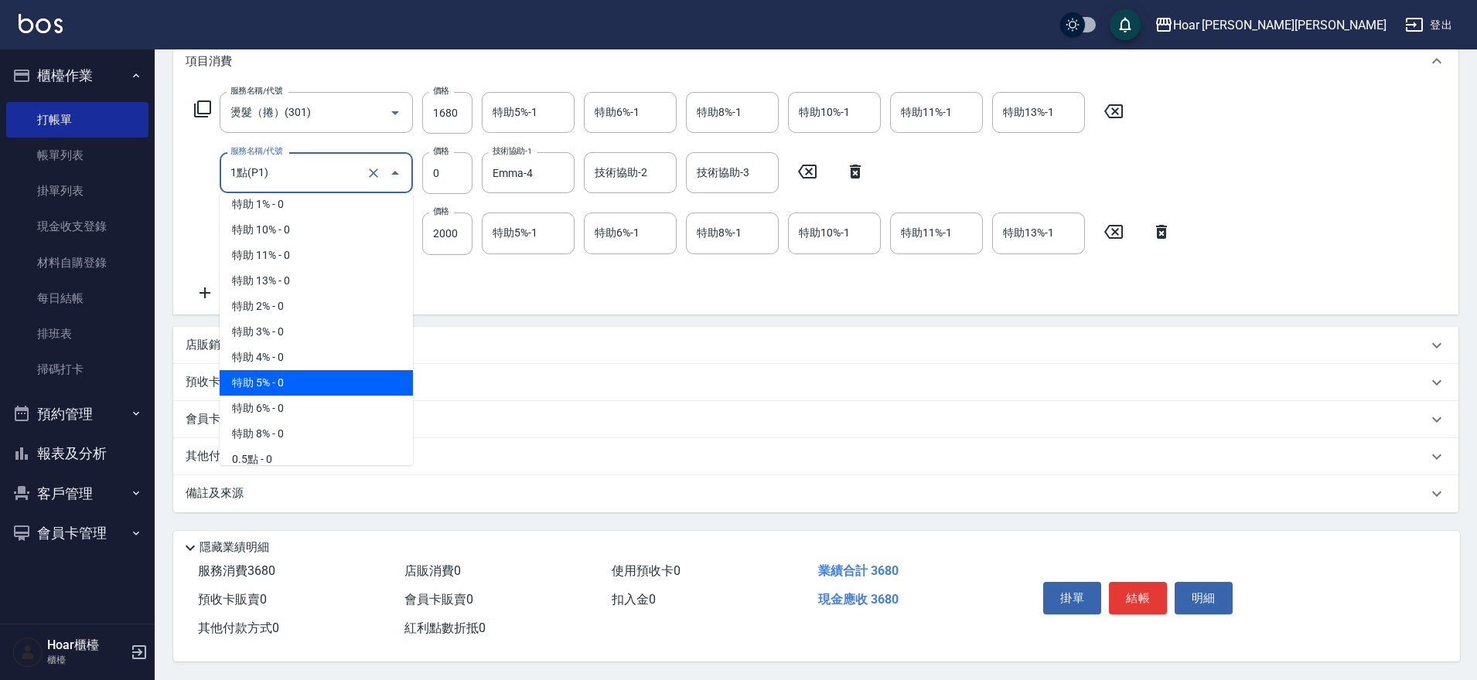
click at [341, 370] on span "特助 5% - 0" at bounding box center [316, 383] width 193 height 26
type input "特助 5%(A5)"
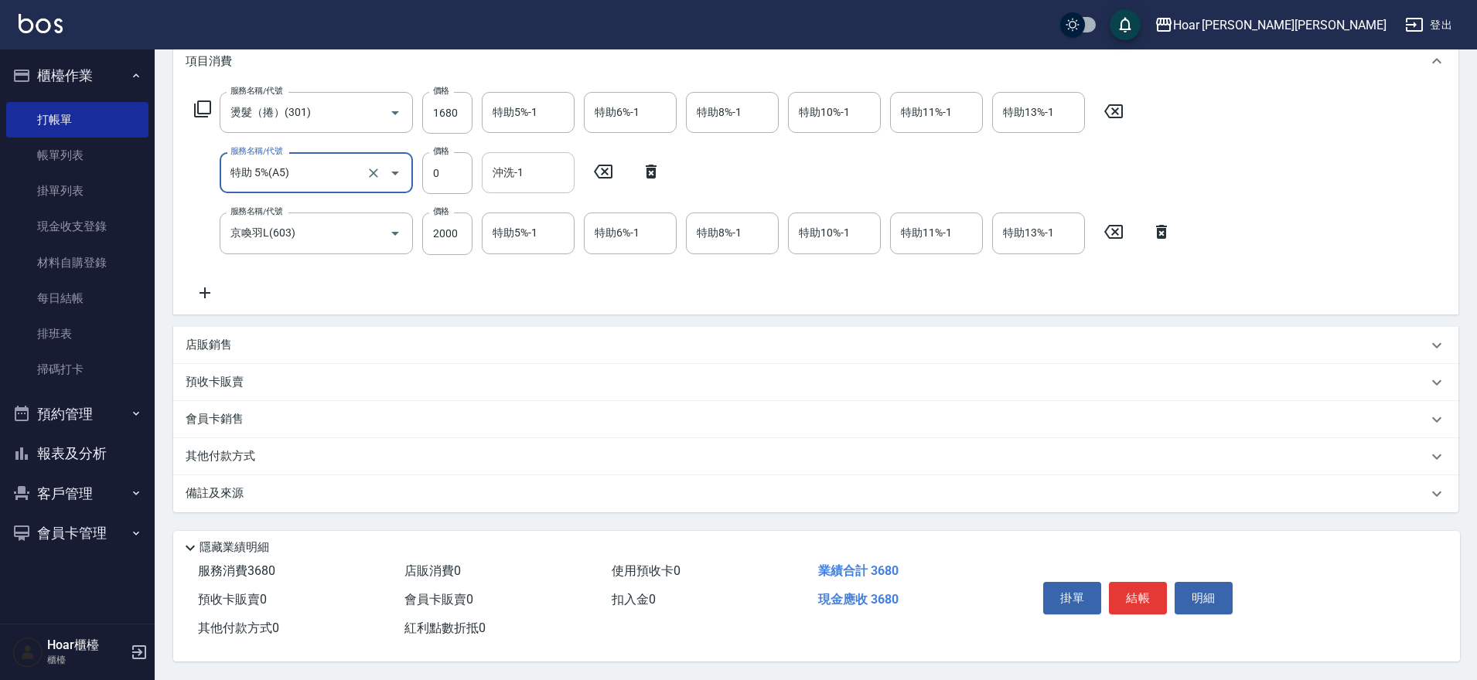
click at [547, 175] on input "沖洗-1" at bounding box center [528, 172] width 79 height 27
click at [296, 162] on input "特助 5%(A5)" at bounding box center [295, 172] width 136 height 27
click at [394, 164] on icon "Open" at bounding box center [395, 173] width 19 height 19
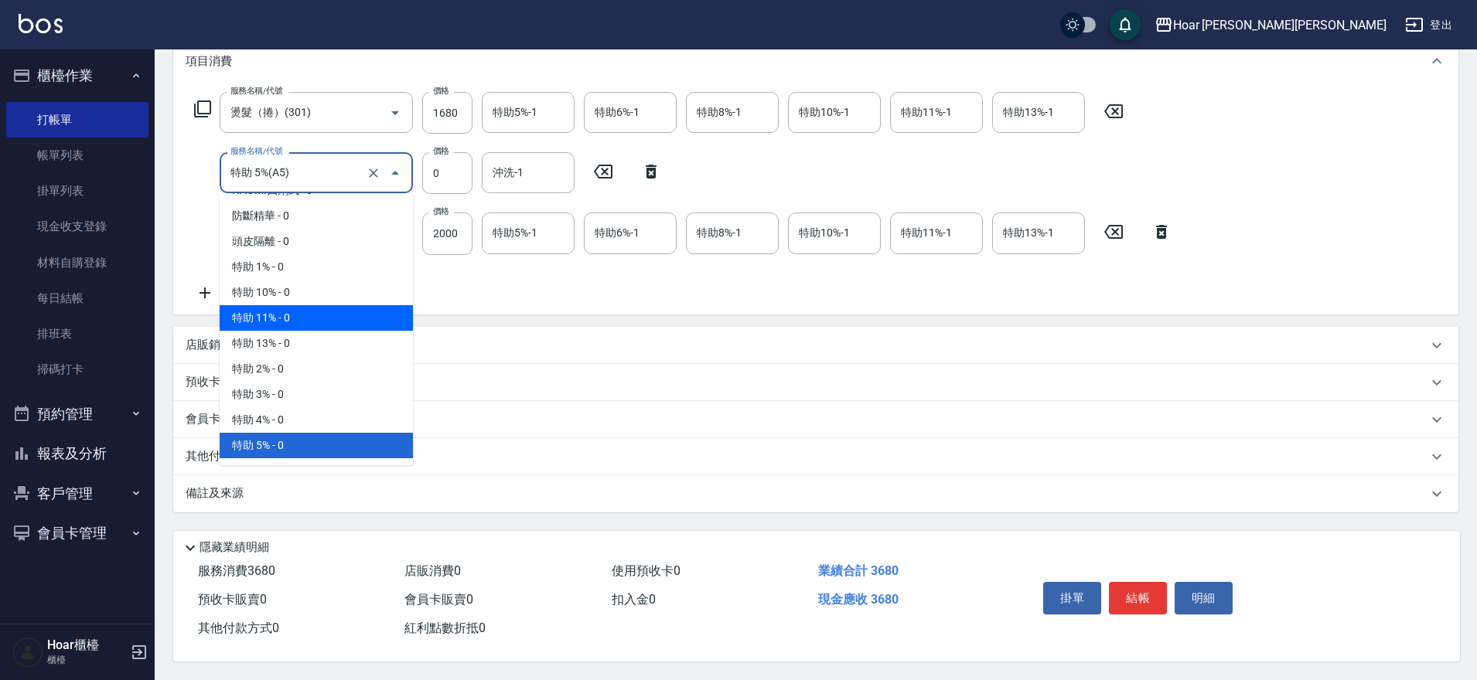
scroll to position [823, 0]
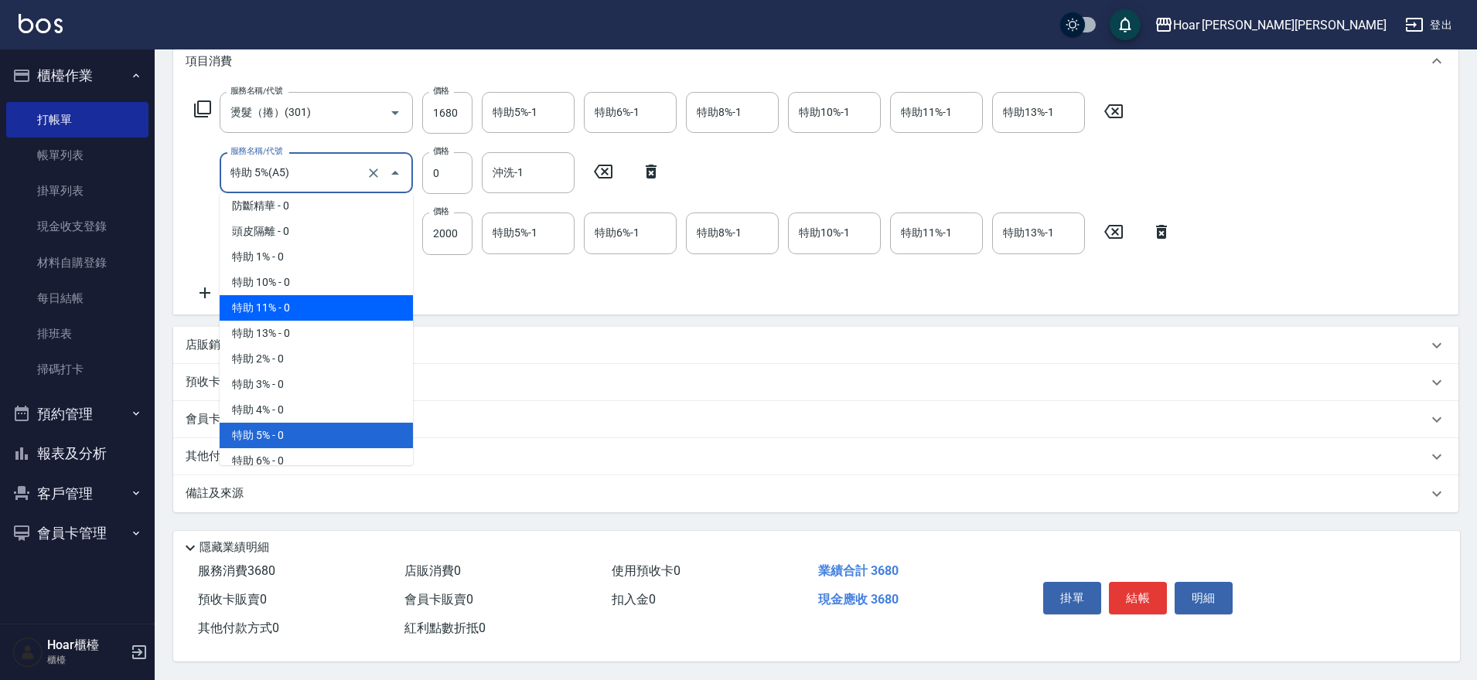
click at [591, 281] on div "服務名稱/代號 燙髮（捲）(301) 服務名稱/代號 價格 1680 價格 特助5%-1 特助5%-1 特助6%-1 特助6%-1 特助8%-1 特助8%-1…" at bounding box center [683, 197] width 995 height 210
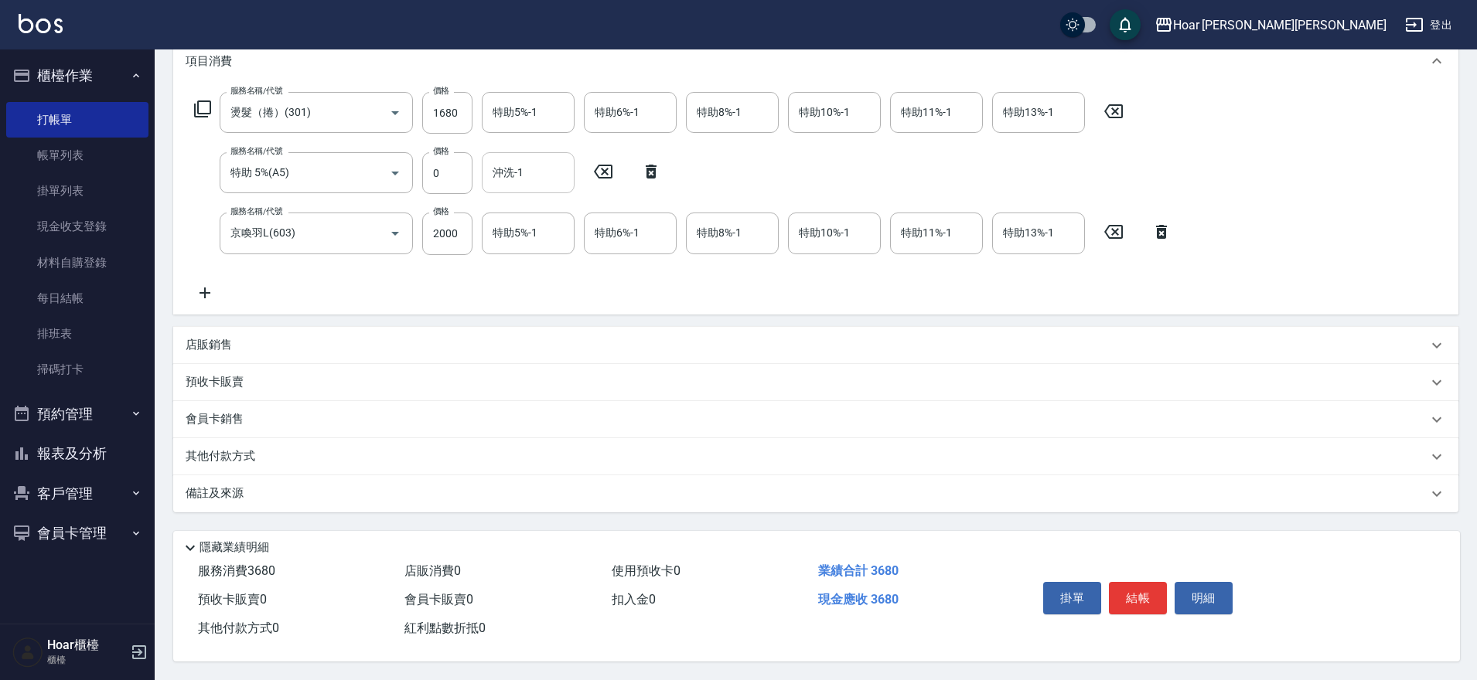
drag, startPoint x: 550, startPoint y: 162, endPoint x: 547, endPoint y: 182, distance: 21.2
click at [550, 162] on input "沖洗-1" at bounding box center [528, 172] width 79 height 27
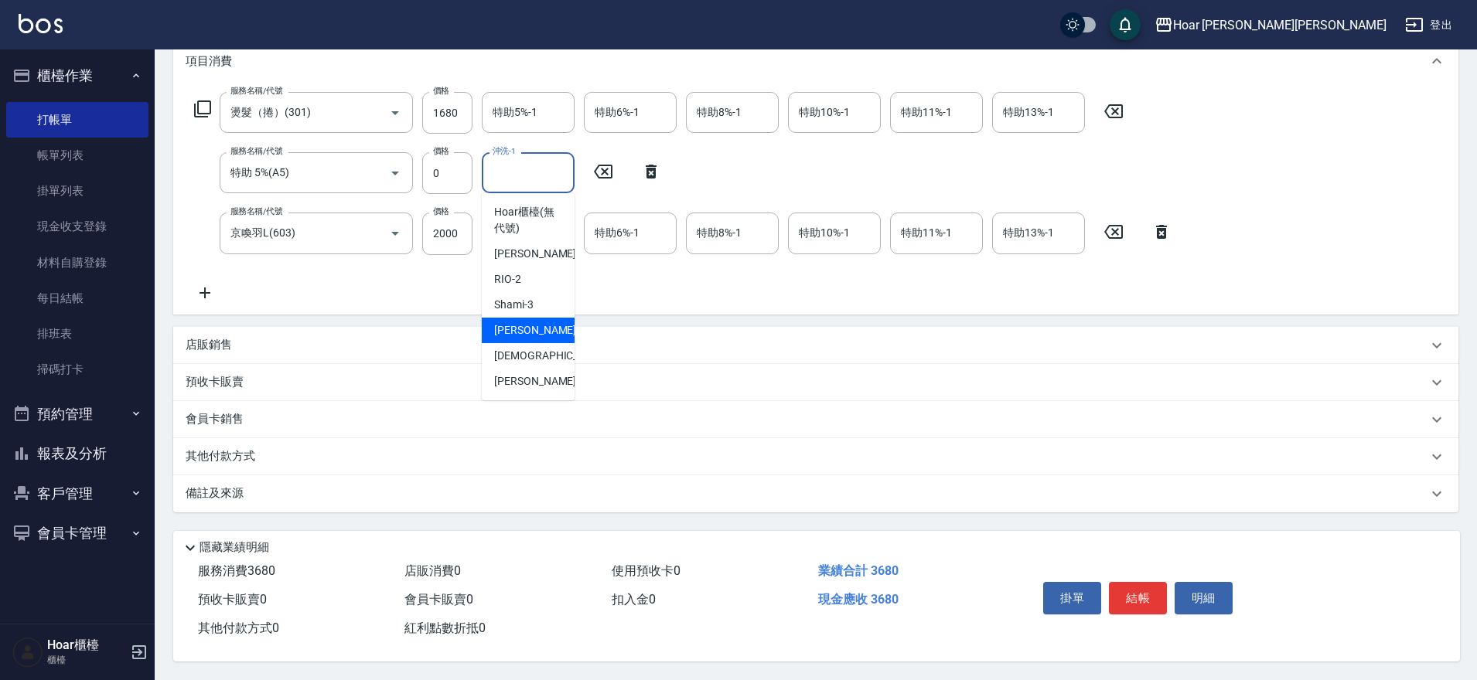
click at [528, 329] on span "Emma -4" at bounding box center [539, 330] width 91 height 16
type input "Emma-4"
click at [1133, 603] on button "結帳" at bounding box center [1138, 598] width 58 height 32
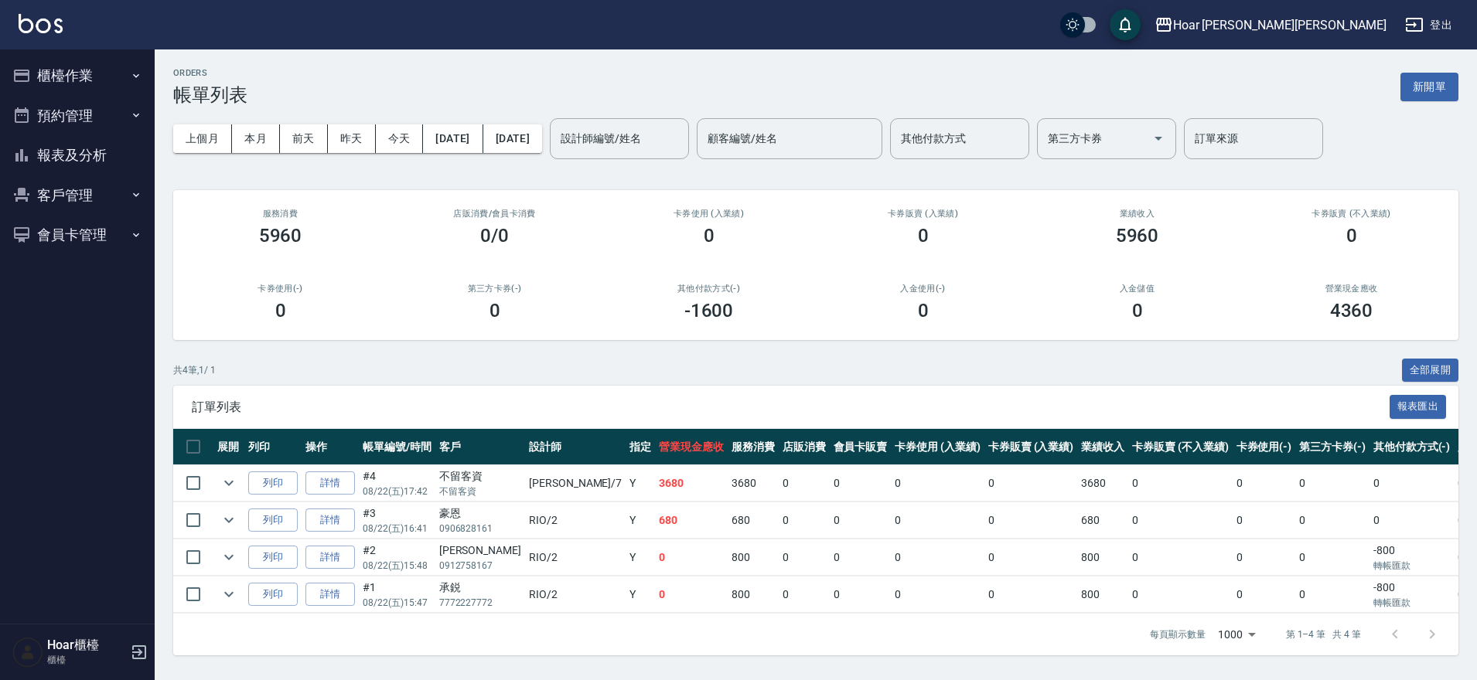
click at [62, 202] on button "客戶管理" at bounding box center [77, 195] width 142 height 40
click at [73, 231] on link "客戶列表" at bounding box center [77, 239] width 142 height 36
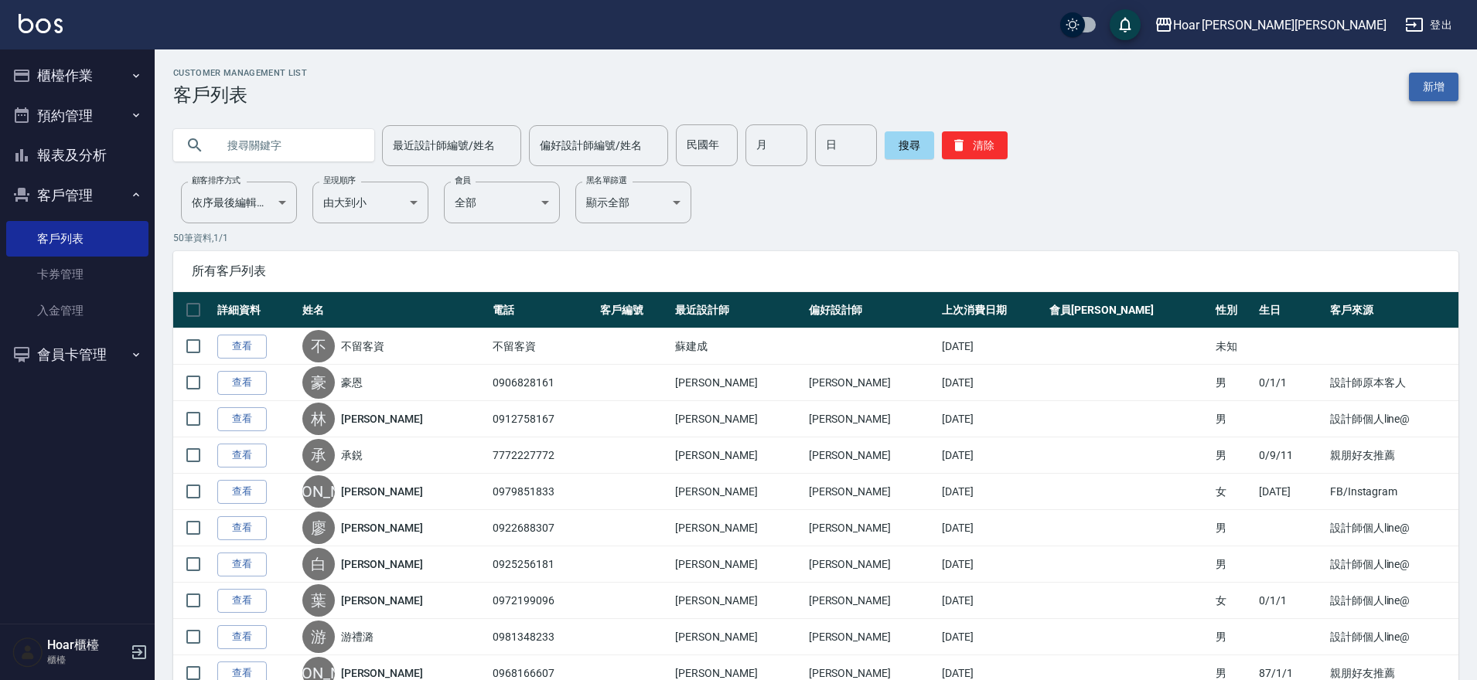
click at [1446, 93] on link "新增" at bounding box center [1433, 87] width 49 height 29
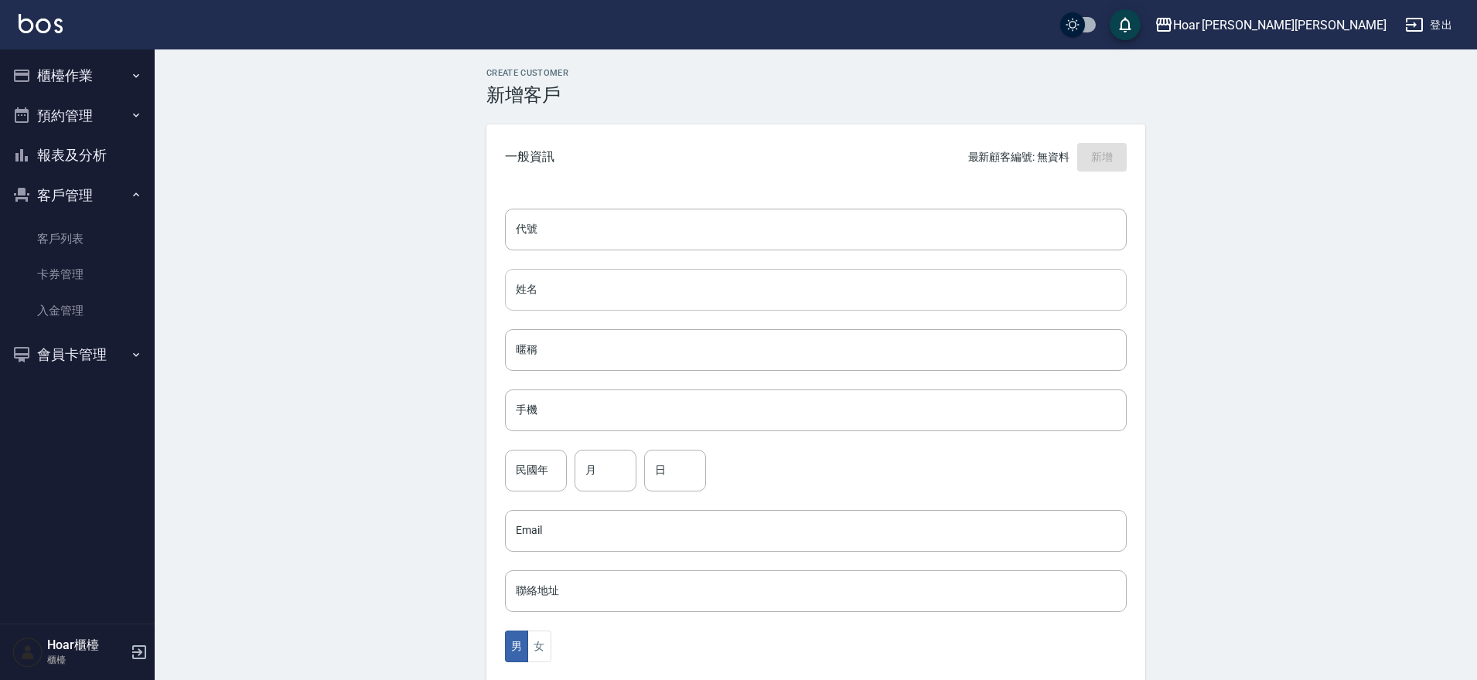
click at [655, 307] on input "姓名" at bounding box center [816, 290] width 622 height 42
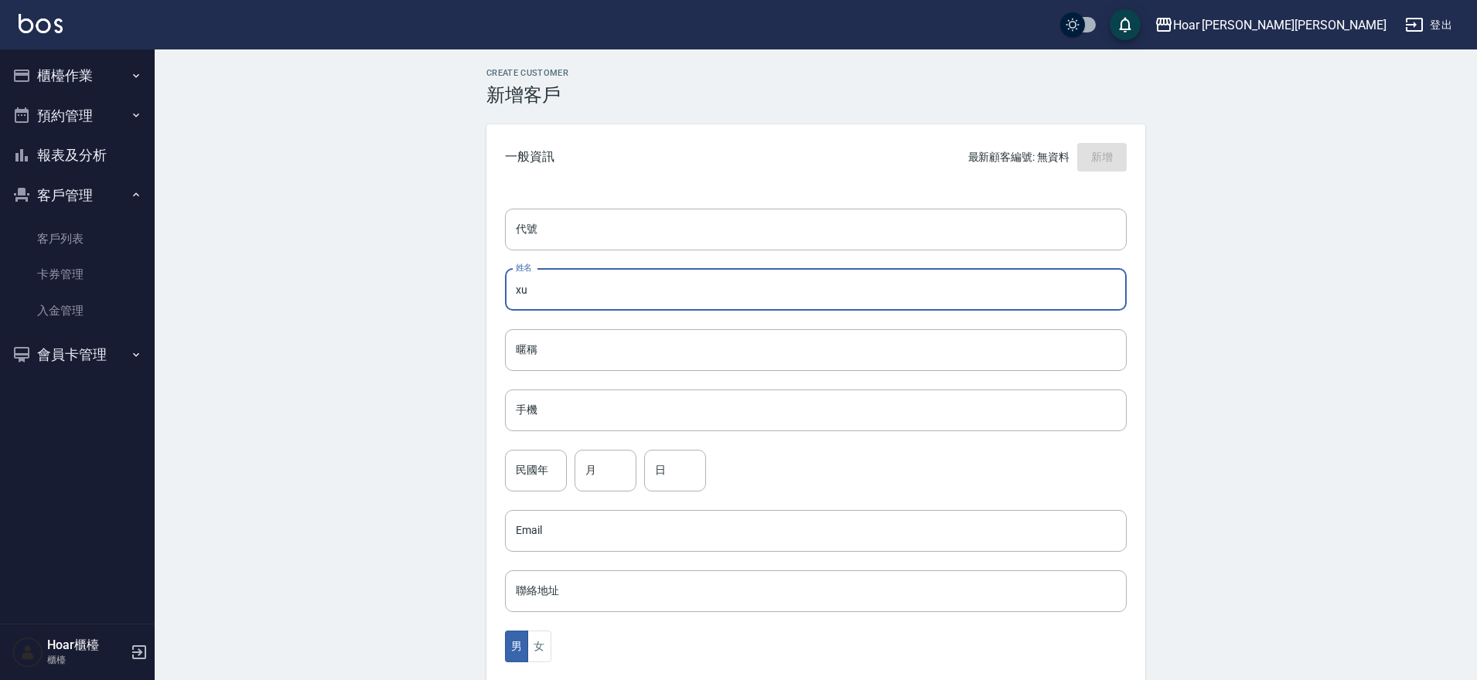
type input "x"
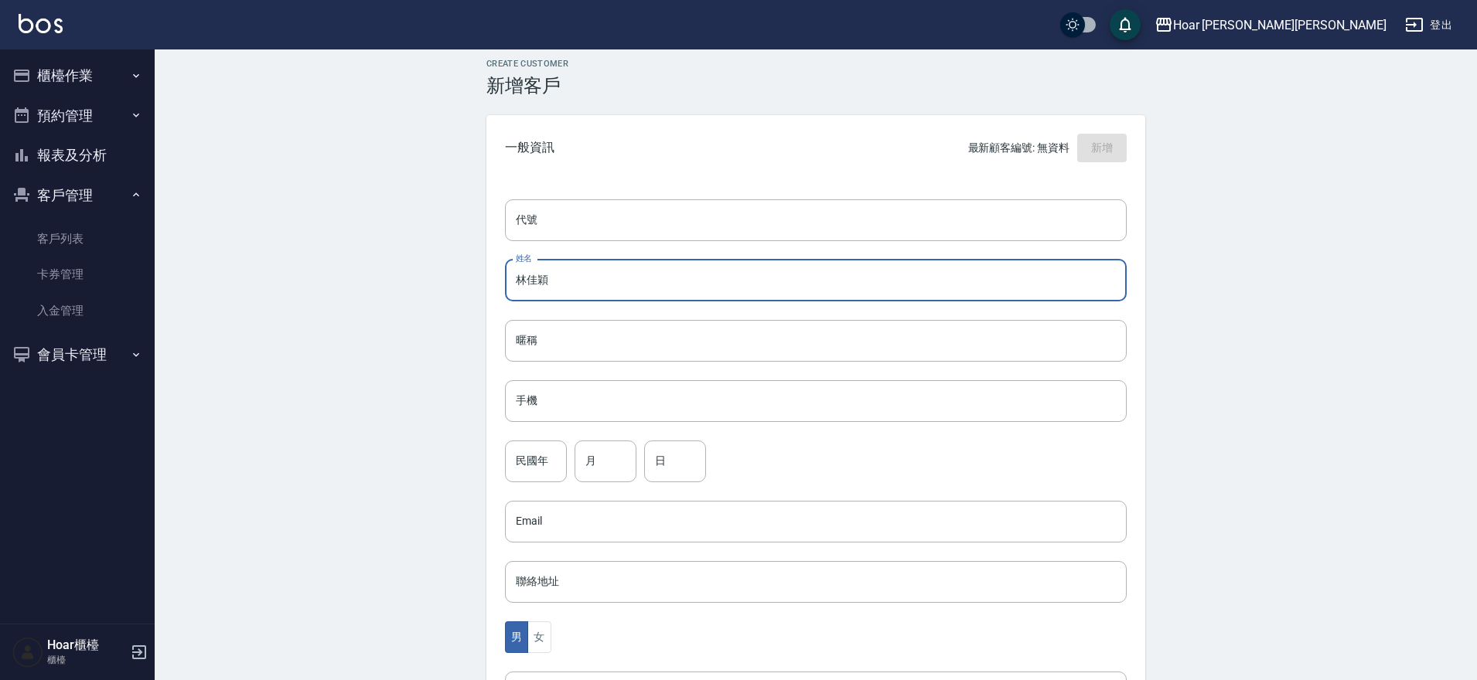
scroll to position [13, 0]
type input "林佳穎"
click at [648, 428] on div "代號 代號 姓名 林佳穎 姓名 暱稱 暱稱 手機 手機 民國年 民國年 月 月 日 日 Email Email 聯絡地址 聯絡地址 男 女 LINE ID L…" at bounding box center [815, 553] width 659 height 751
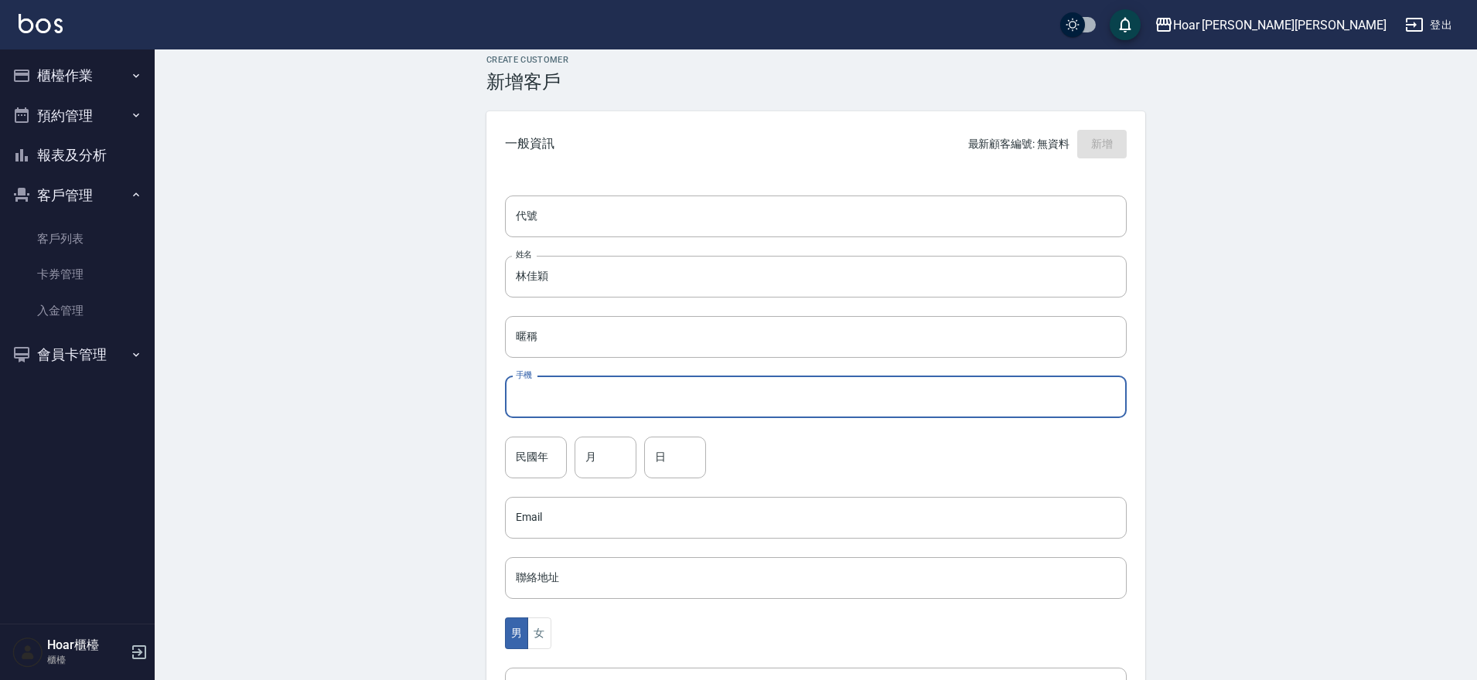
click at [656, 406] on input "手機" at bounding box center [816, 398] width 622 height 42
type input "0983269636"
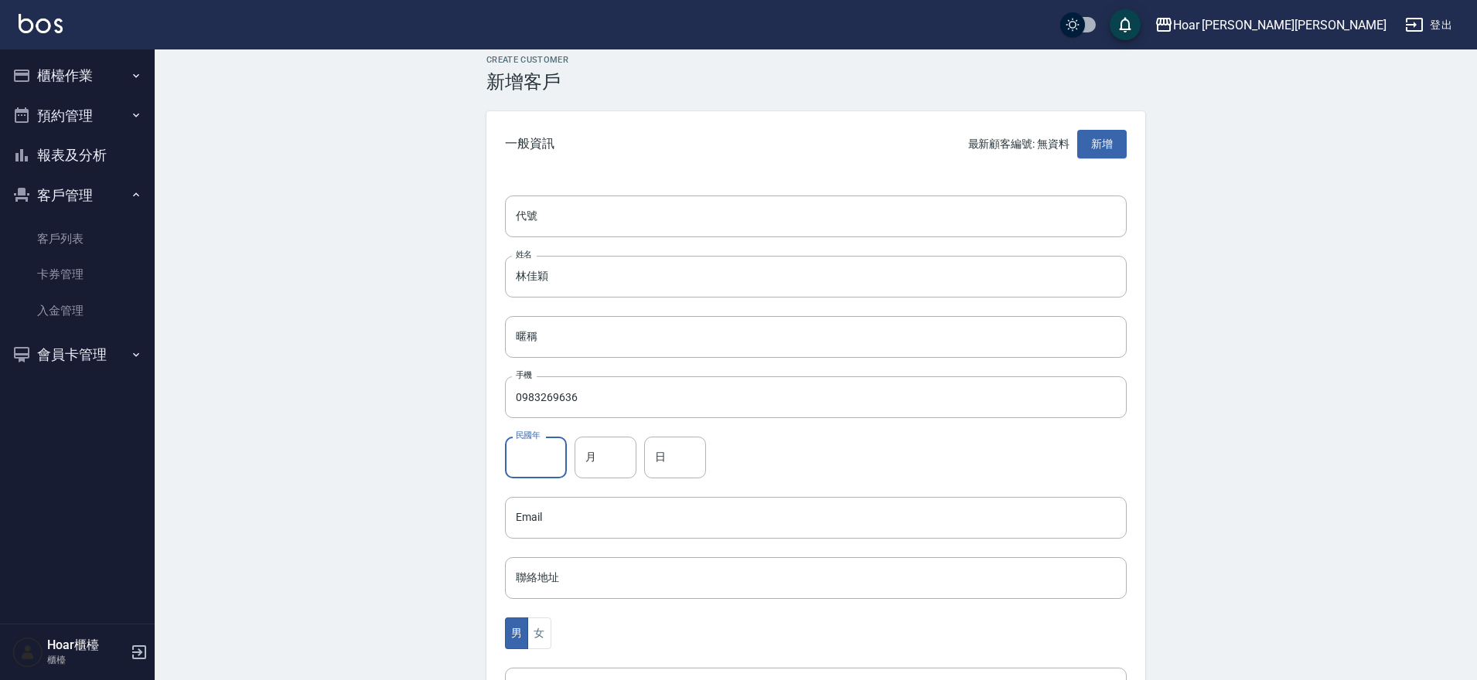
click at [551, 464] on input "民國年" at bounding box center [536, 458] width 62 height 42
type input "86"
click at [596, 462] on input "月" at bounding box center [605, 458] width 62 height 42
type input "10"
click at [675, 457] on input "日" at bounding box center [675, 458] width 62 height 42
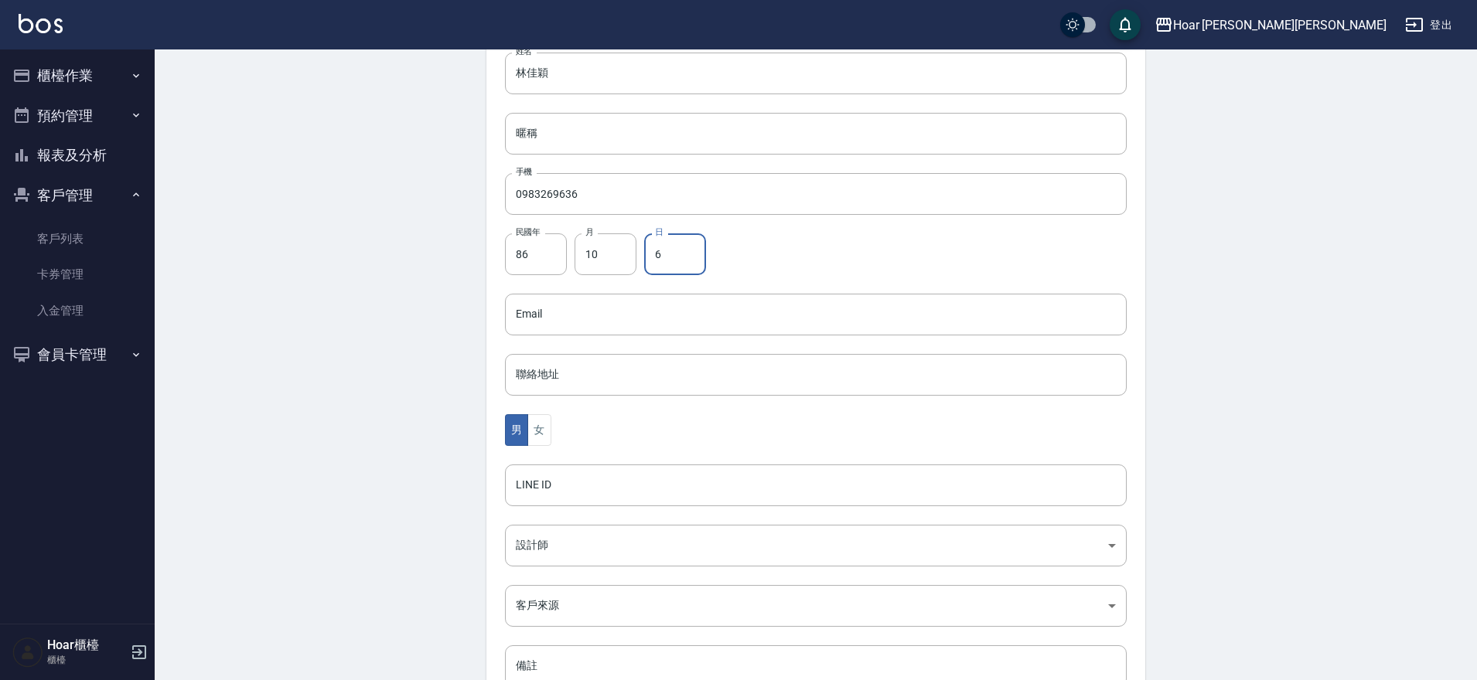
scroll to position [238, 0]
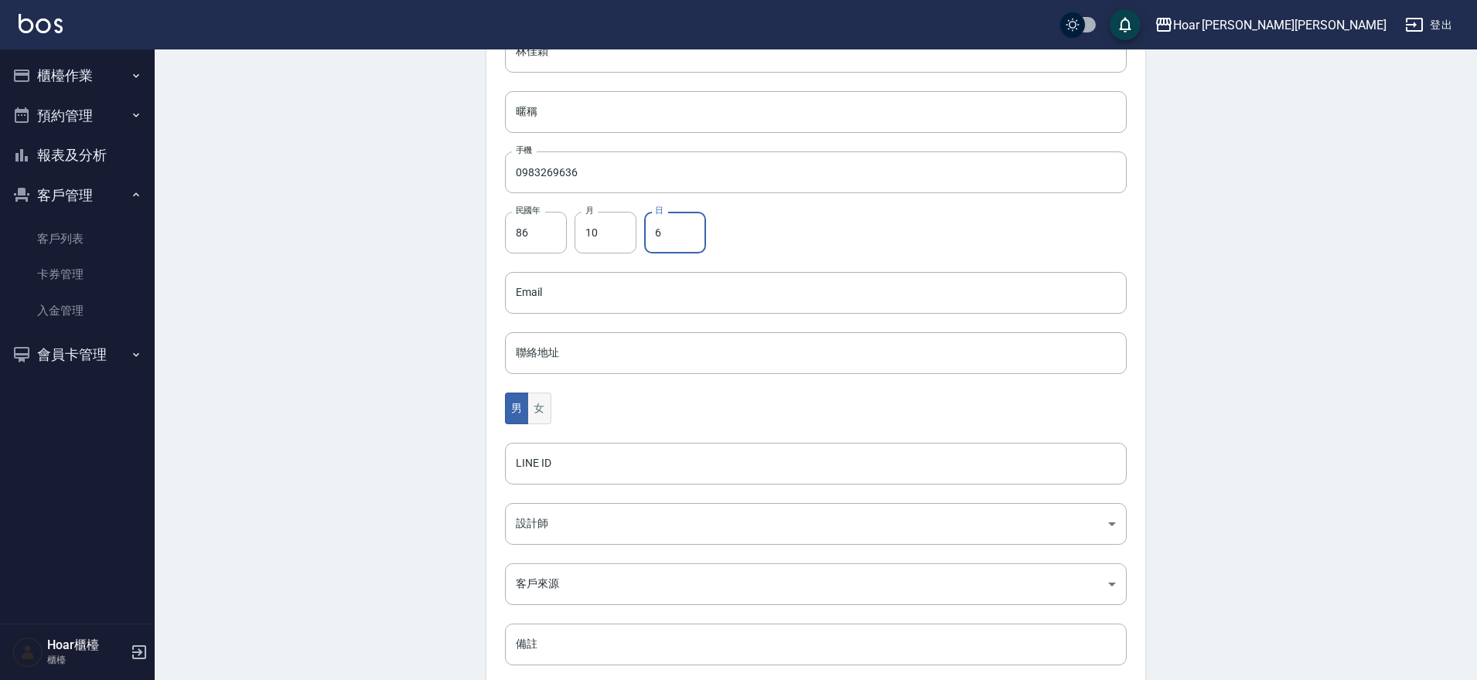
type input "6"
click at [537, 413] on button "女" at bounding box center [538, 409] width 23 height 32
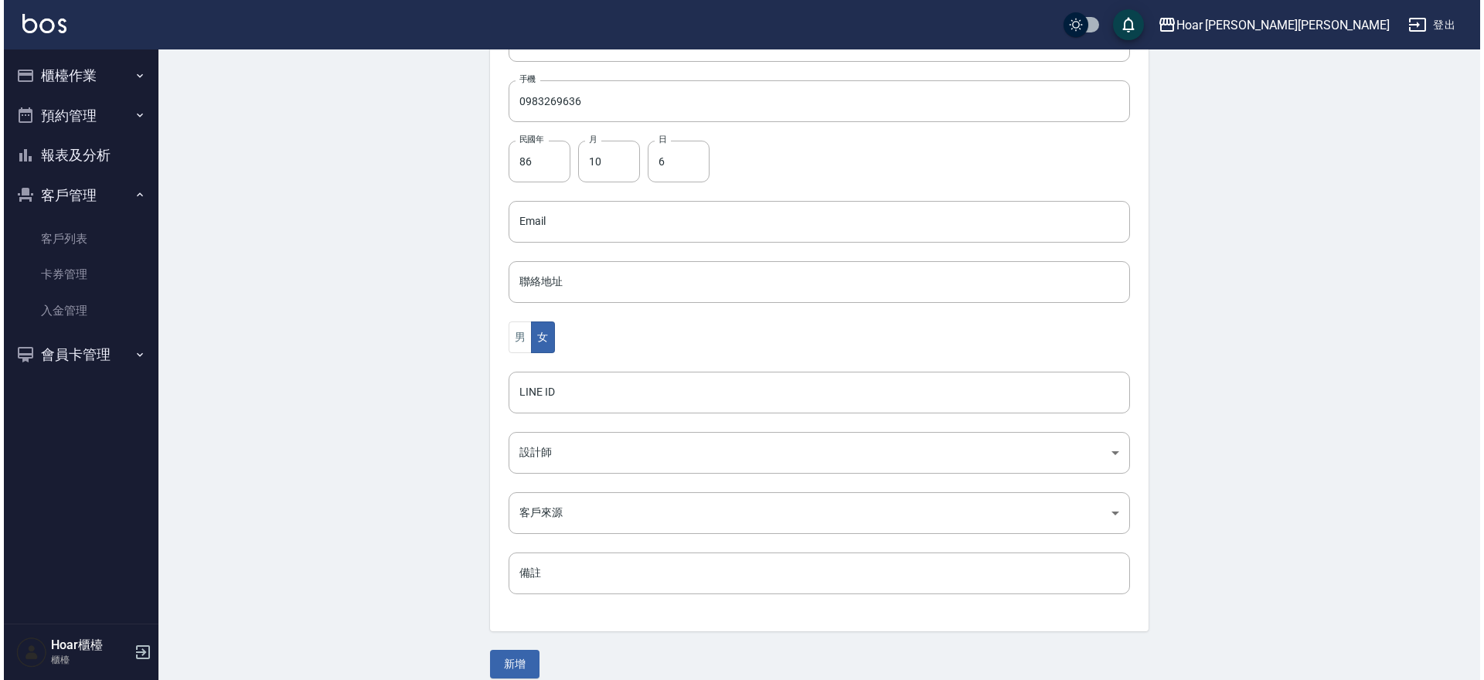
scroll to position [326, 0]
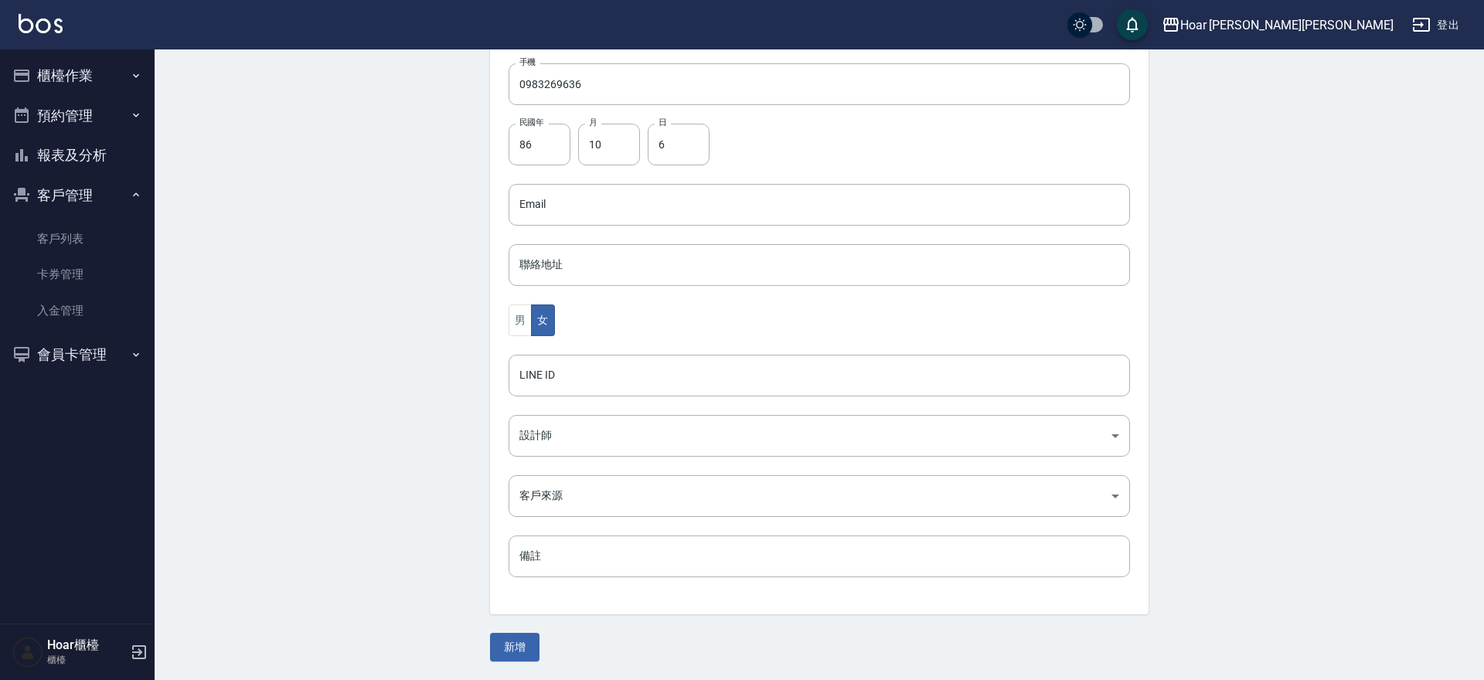
click at [556, 427] on body "Hoar 霍爾沙龍 登出 櫃檯作業 打帳單 帳單列表 掛單列表 現金收支登錄 材料自購登錄 每日結帳 排班表 掃碼打卡 預約管理 預約管理 單日預約紀錄 單週…" at bounding box center [742, 177] width 1484 height 1007
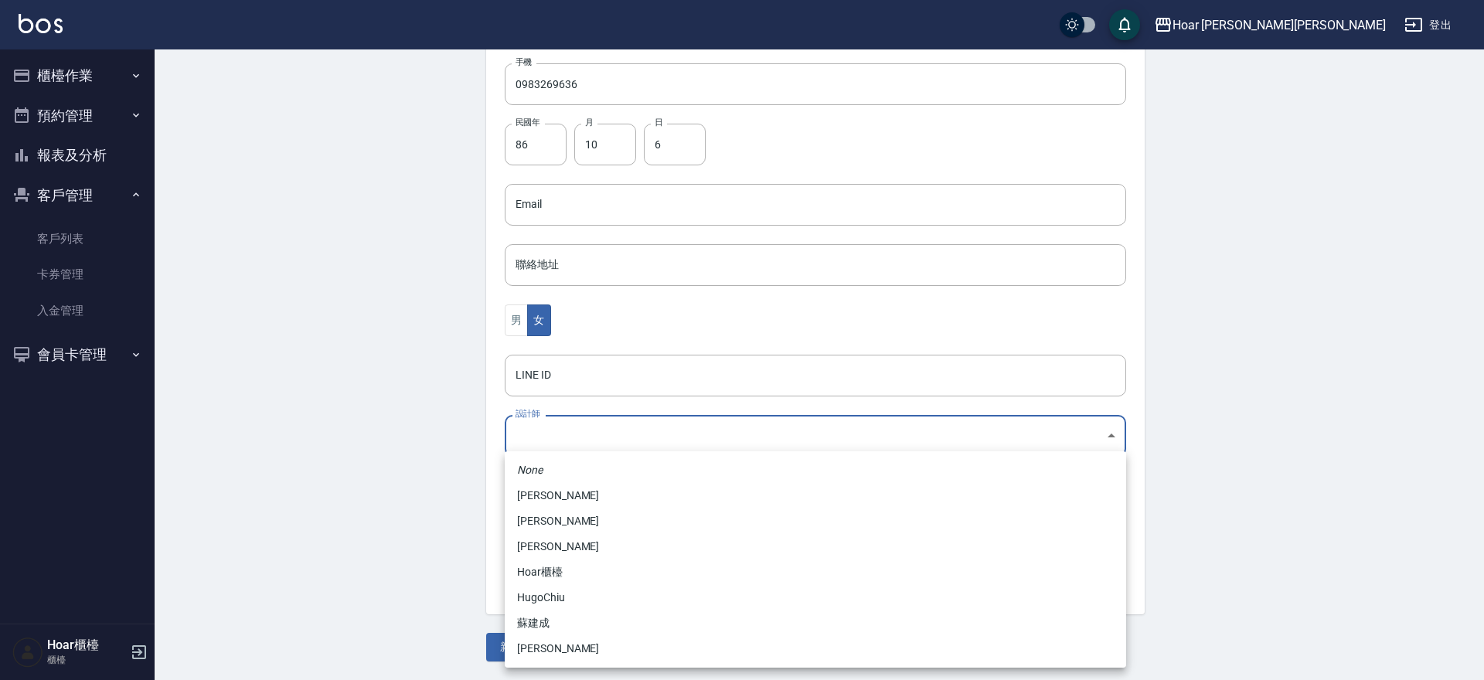
click at [566, 653] on li "黃紹閔" at bounding box center [816, 649] width 622 height 26
type input "ca54d0d9-00fe-490f-ba6a-72a5339bf885"
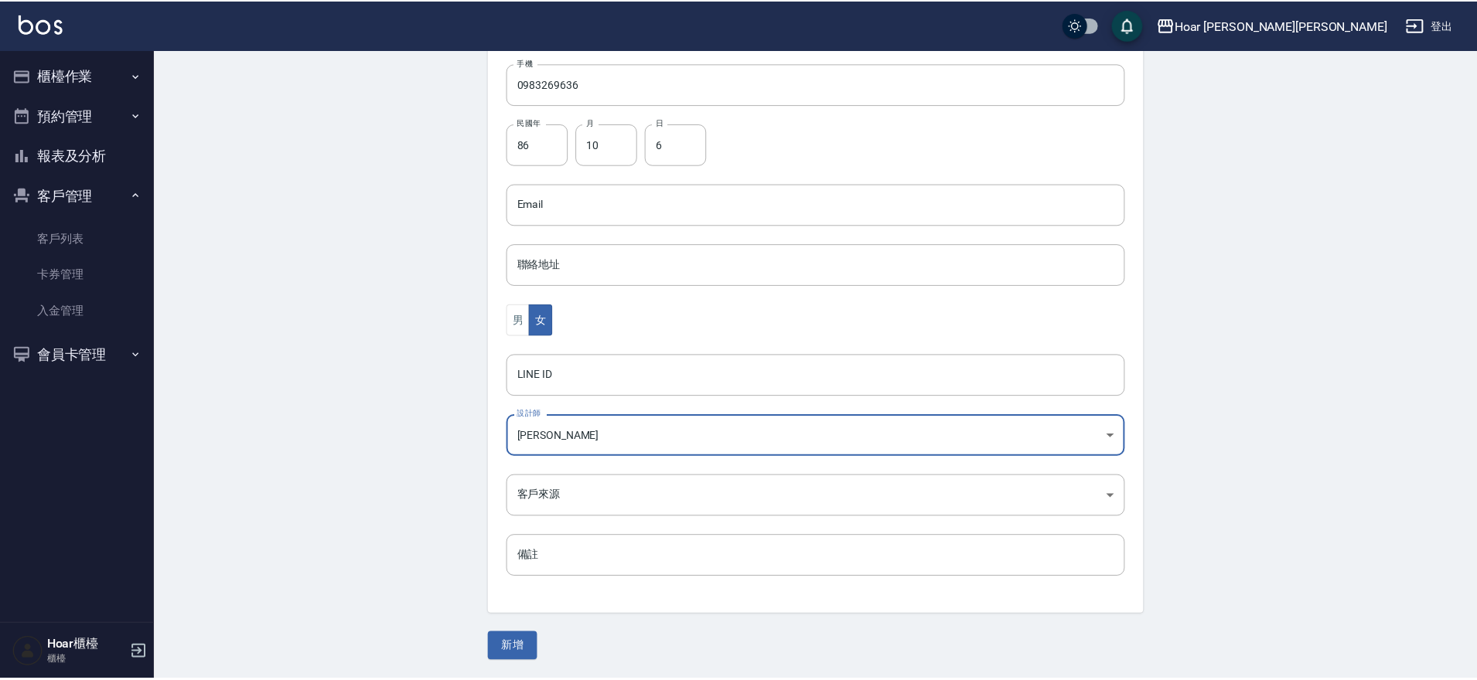
scroll to position [323, 0]
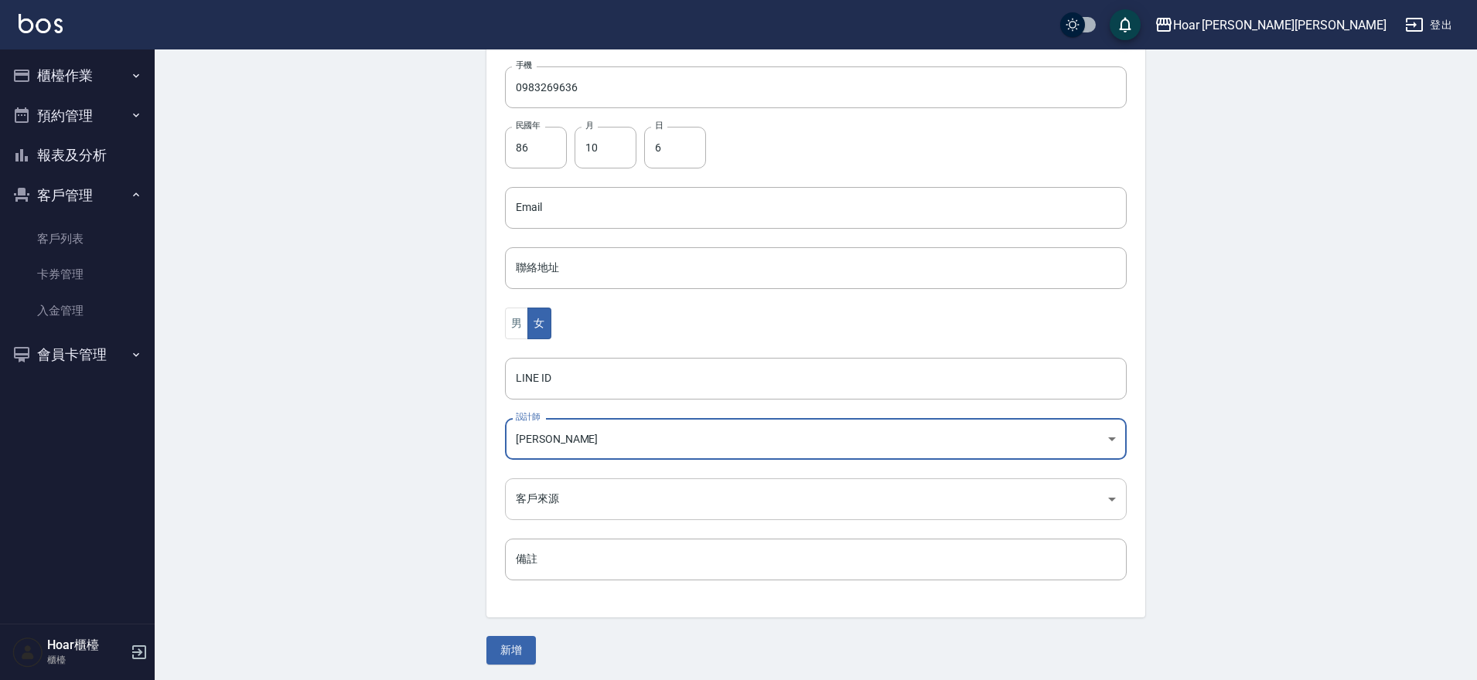
click at [592, 517] on body "Hoar 霍爾沙龍 登出 櫃檯作業 打帳單 帳單列表 掛單列表 現金收支登錄 材料自購登錄 每日結帳 排班表 掃碼打卡 預約管理 預約管理 單日預約紀錄 單週…" at bounding box center [738, 180] width 1477 height 1007
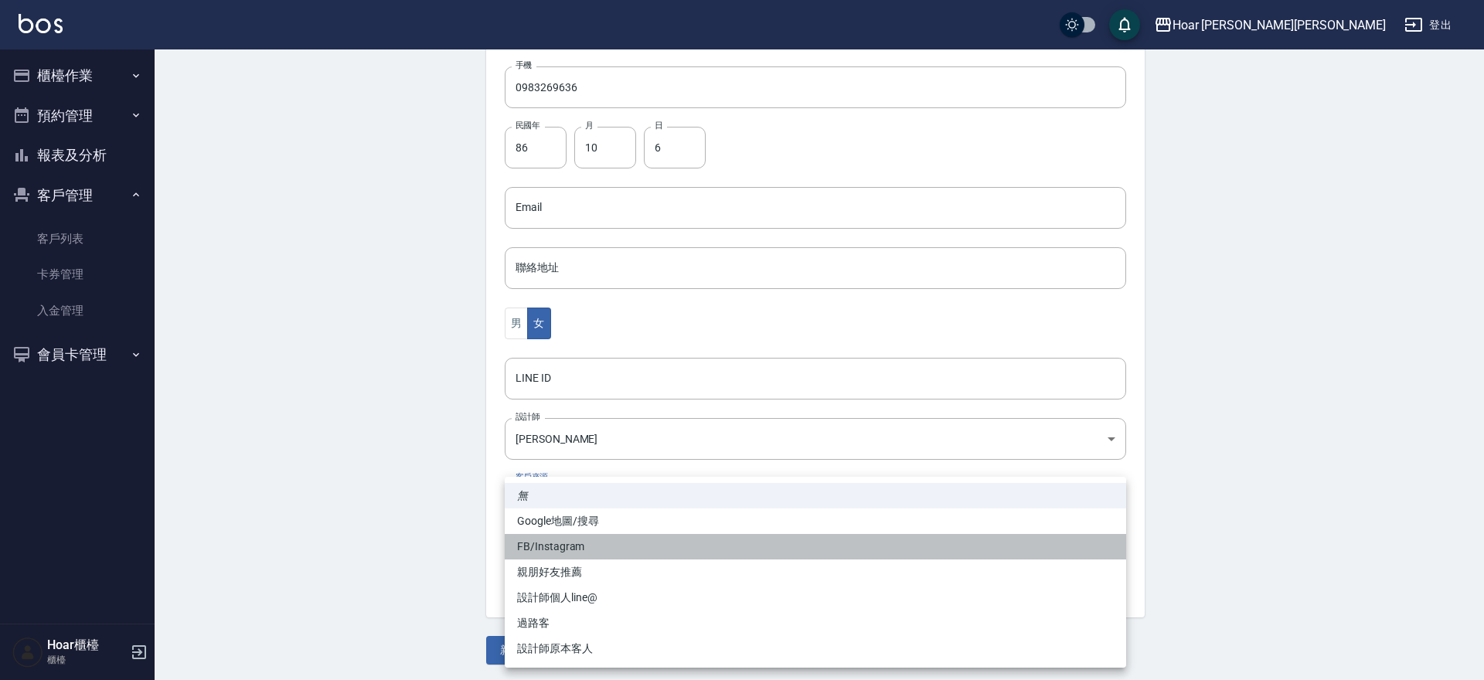
click at [571, 543] on li "FB/Instagram" at bounding box center [816, 547] width 622 height 26
type input "FB/Instagram"
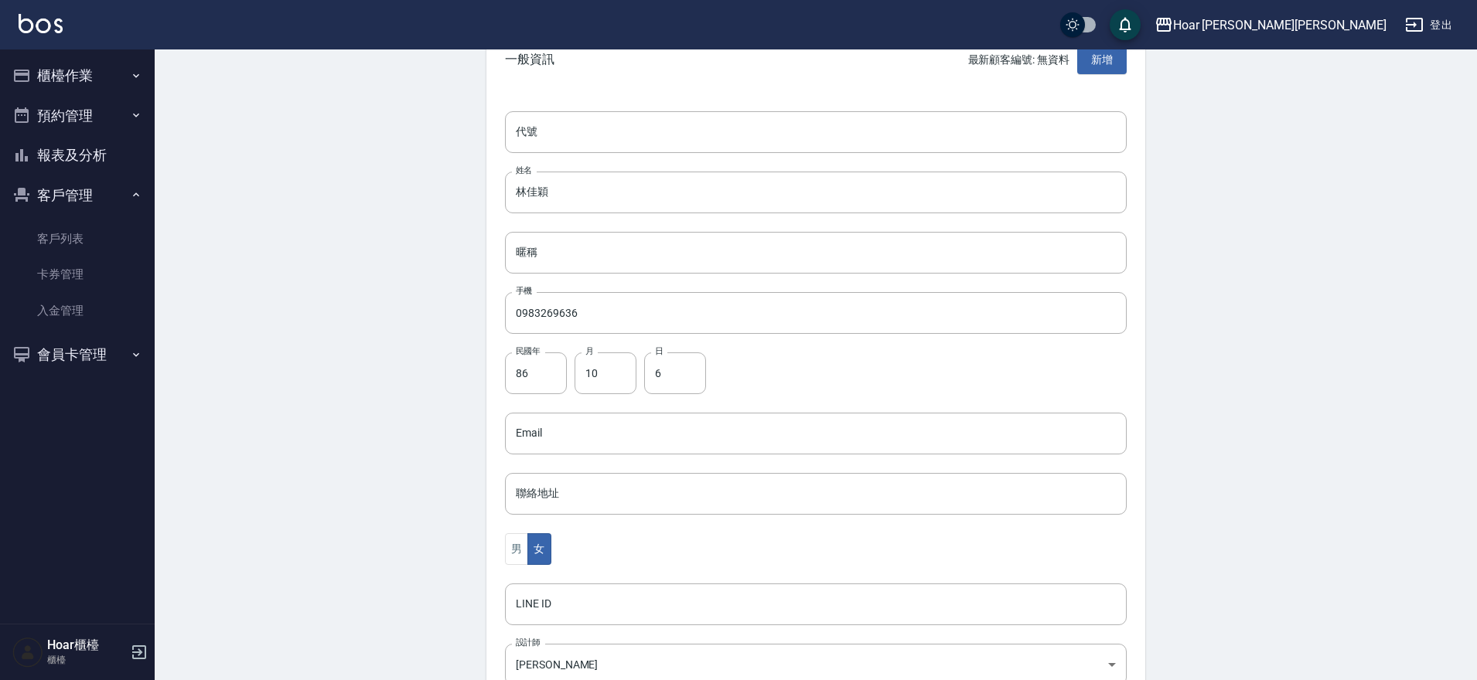
scroll to position [326, 0]
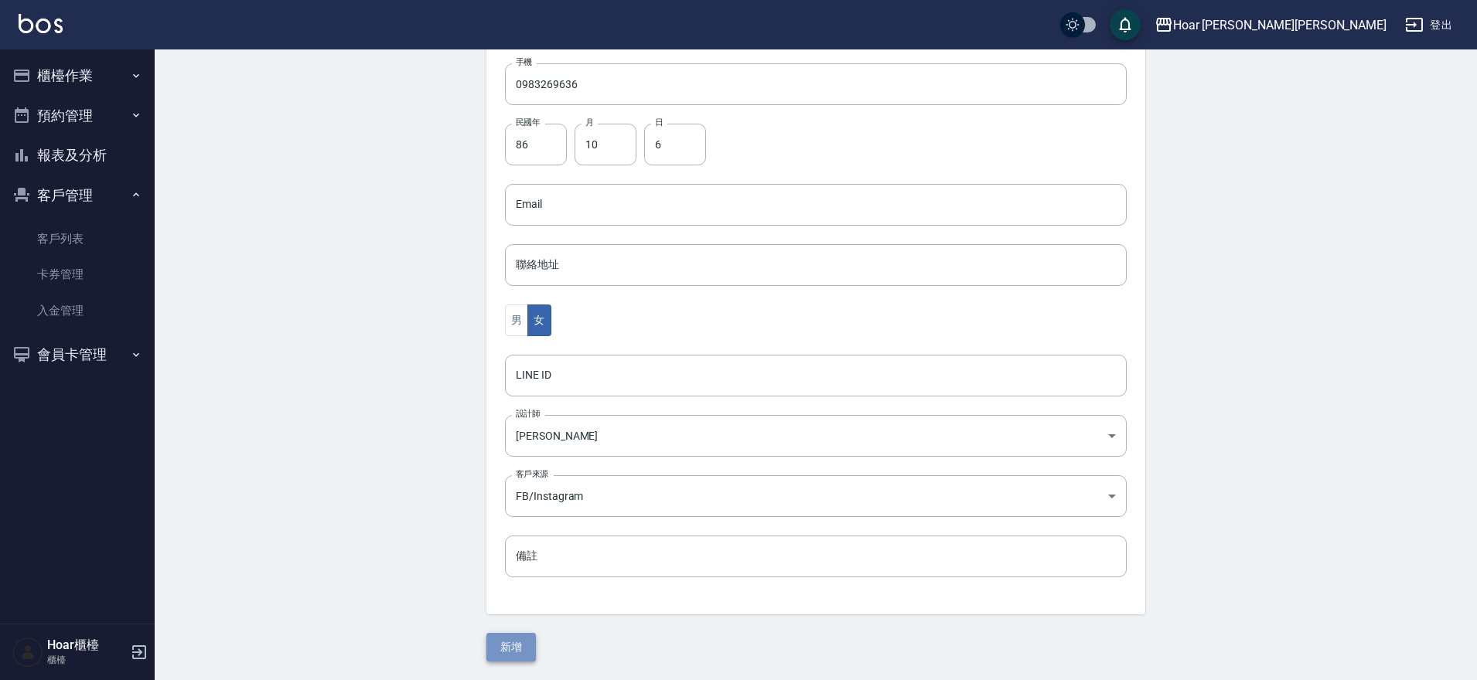
click at [505, 650] on button "新增" at bounding box center [510, 647] width 49 height 29
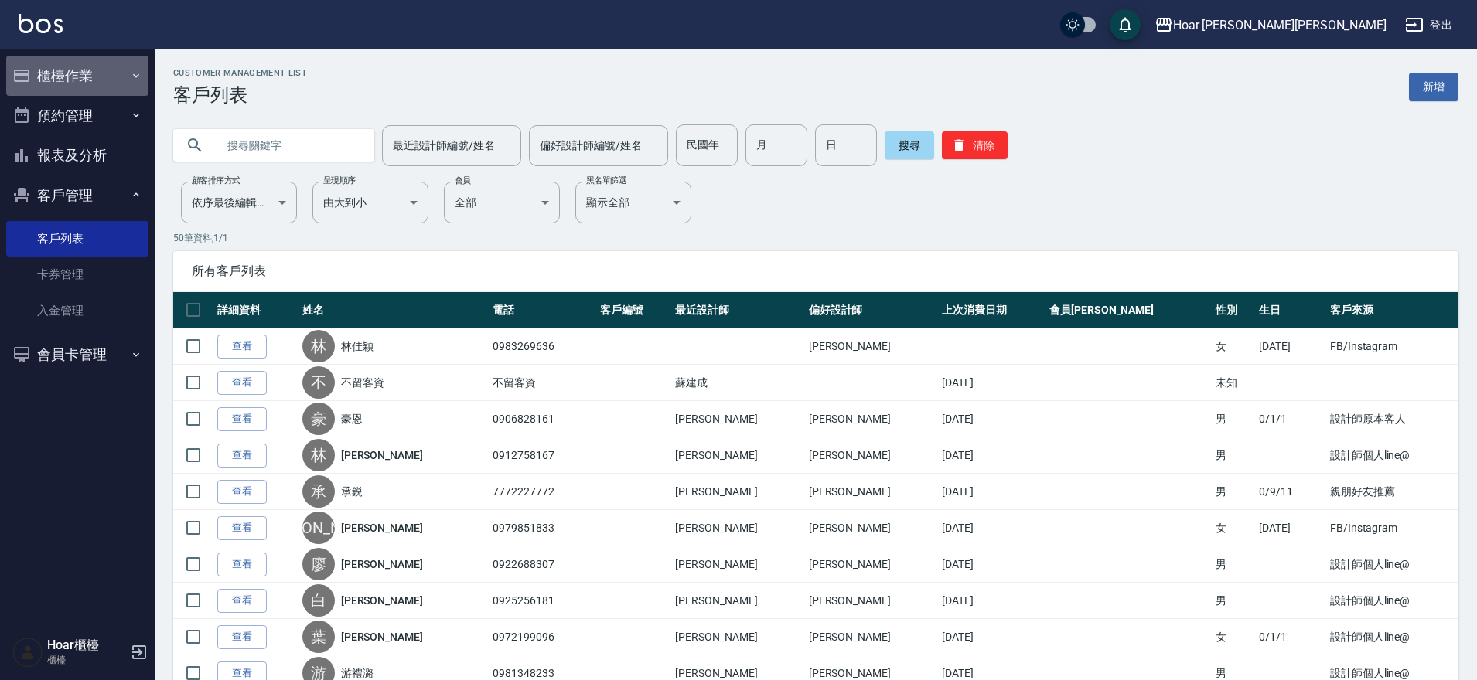
click at [73, 70] on button "櫃檯作業" at bounding box center [77, 76] width 142 height 40
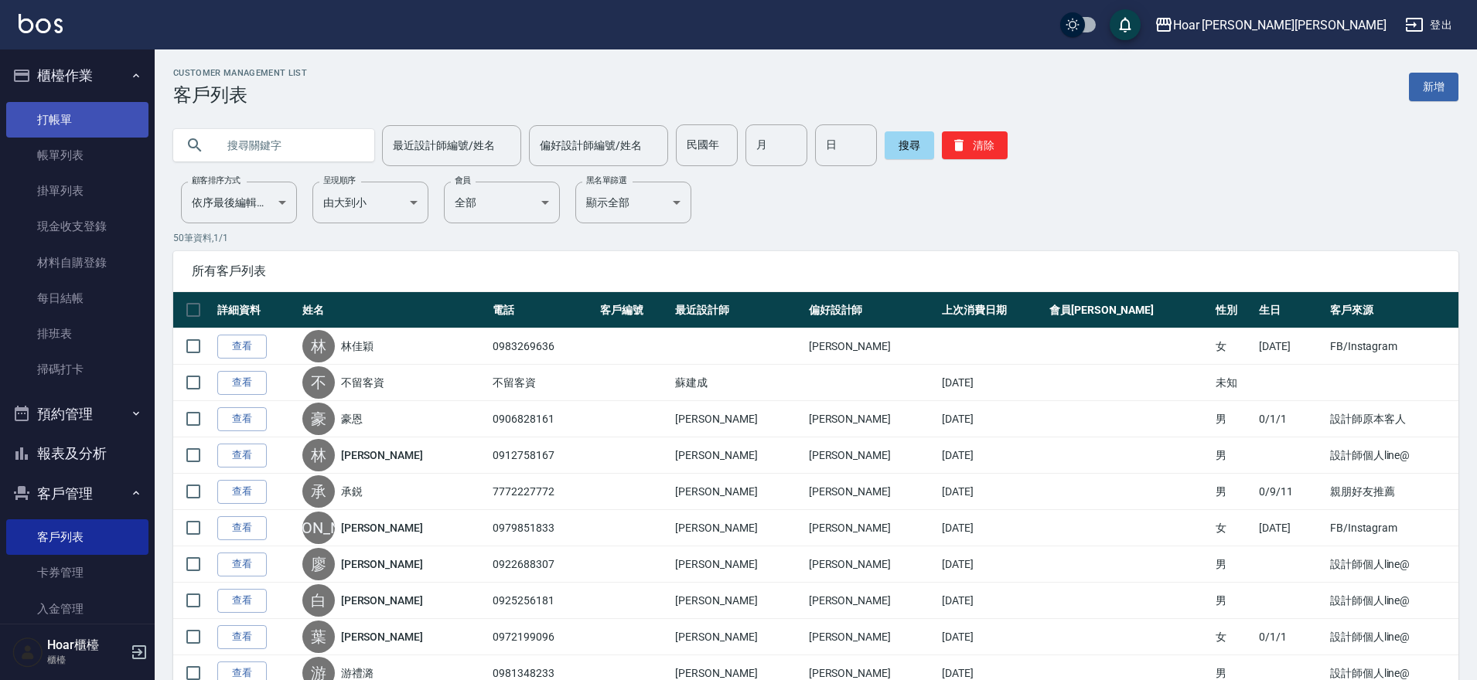
click at [79, 124] on link "打帳單" at bounding box center [77, 120] width 142 height 36
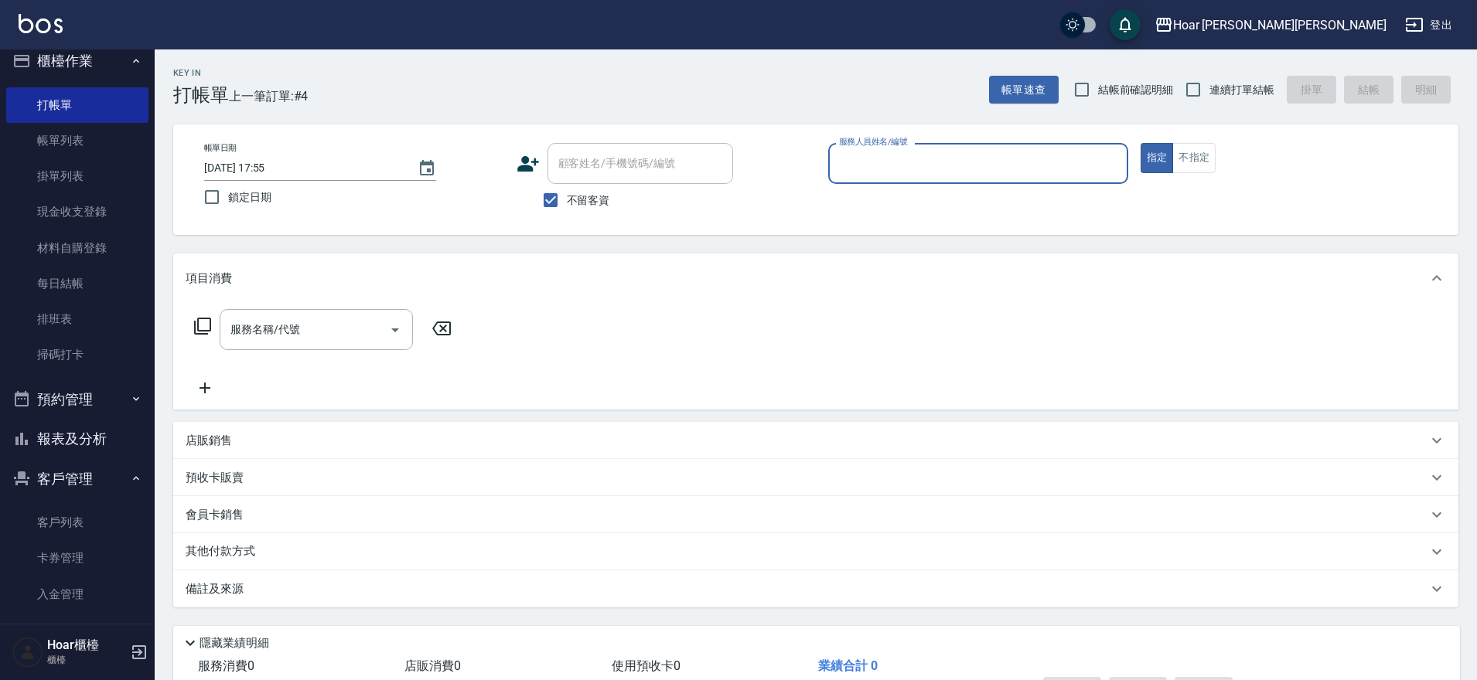
scroll to position [19, 0]
drag, startPoint x: 549, startPoint y: 200, endPoint x: 586, endPoint y: 169, distance: 48.8
click at [554, 195] on input "不留客資" at bounding box center [550, 200] width 32 height 32
checkbox input "false"
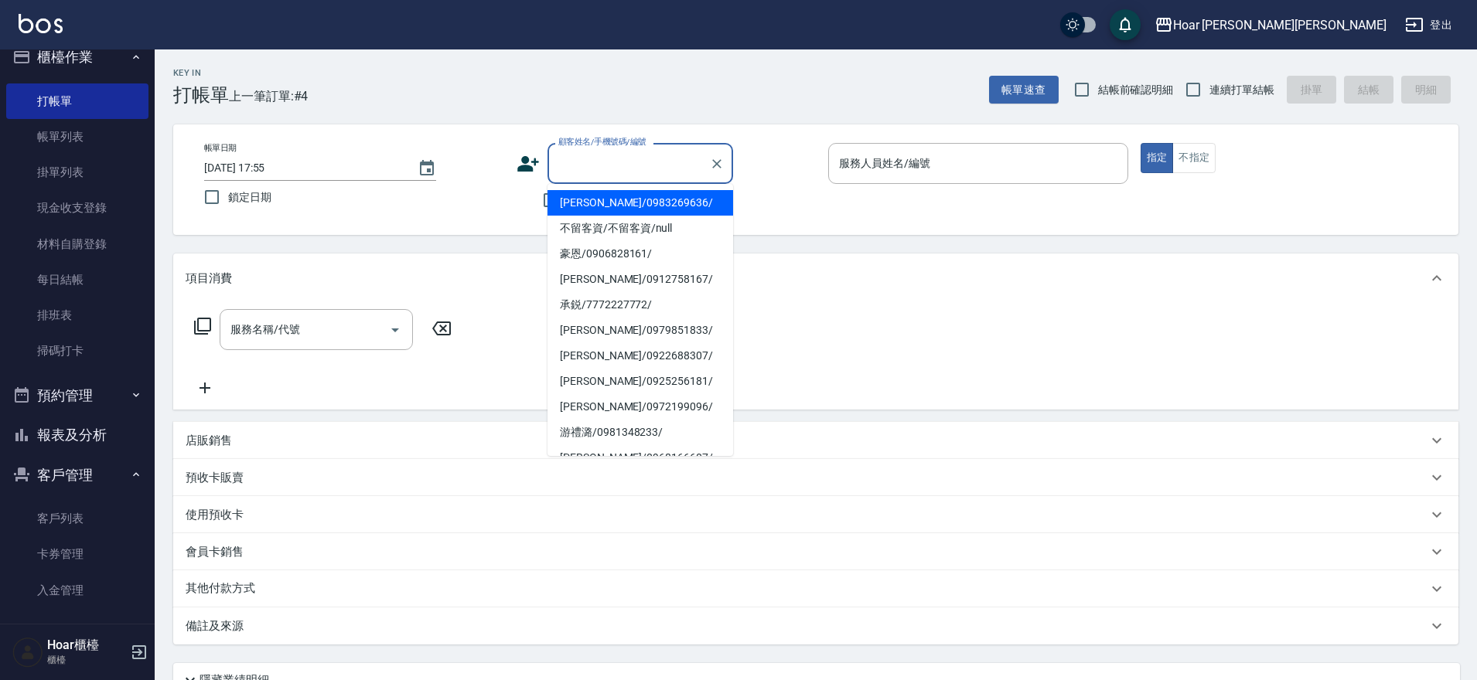
click at [600, 161] on div "顧客姓名/手機號碼/編號 顧客姓名/手機號碼/編號" at bounding box center [640, 163] width 186 height 41
click at [597, 209] on li "林佳穎/0983269636/" at bounding box center [640, 203] width 186 height 26
type input "林佳穎/0983269636/"
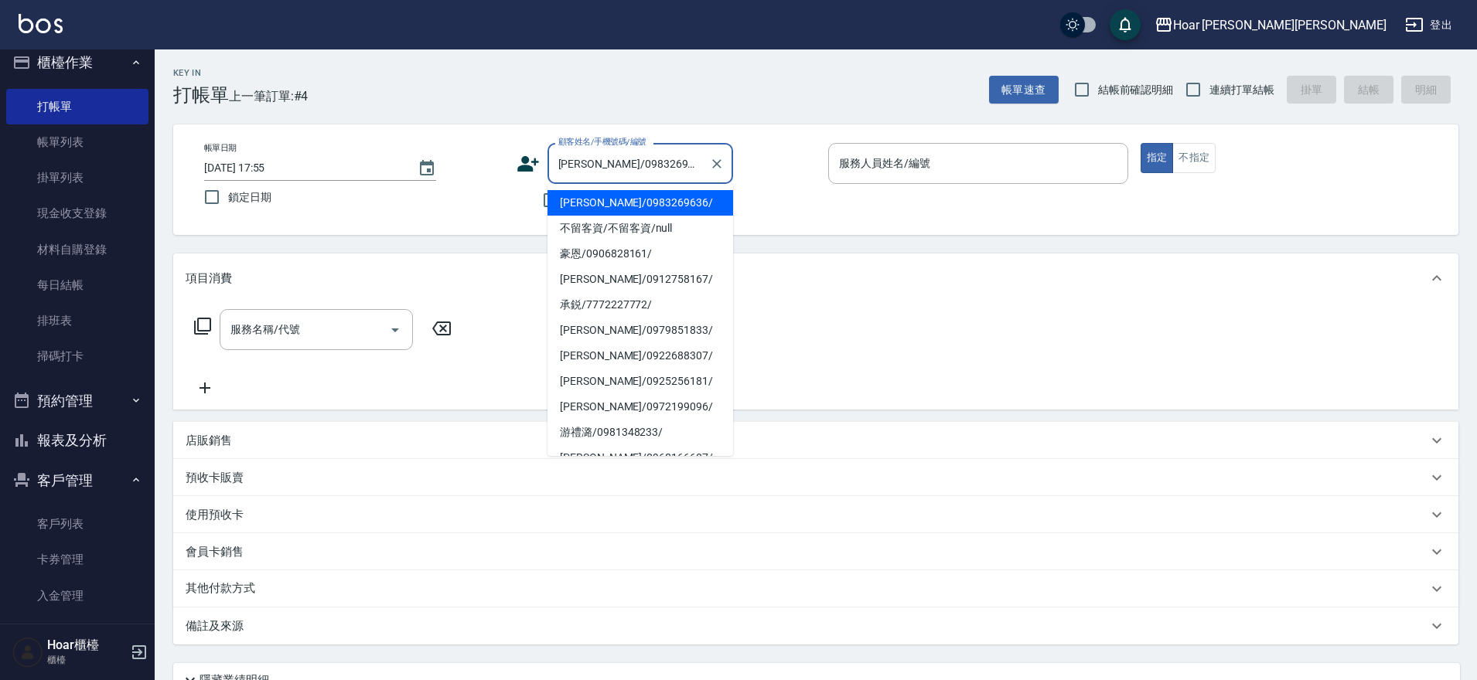
type input "Shami-3"
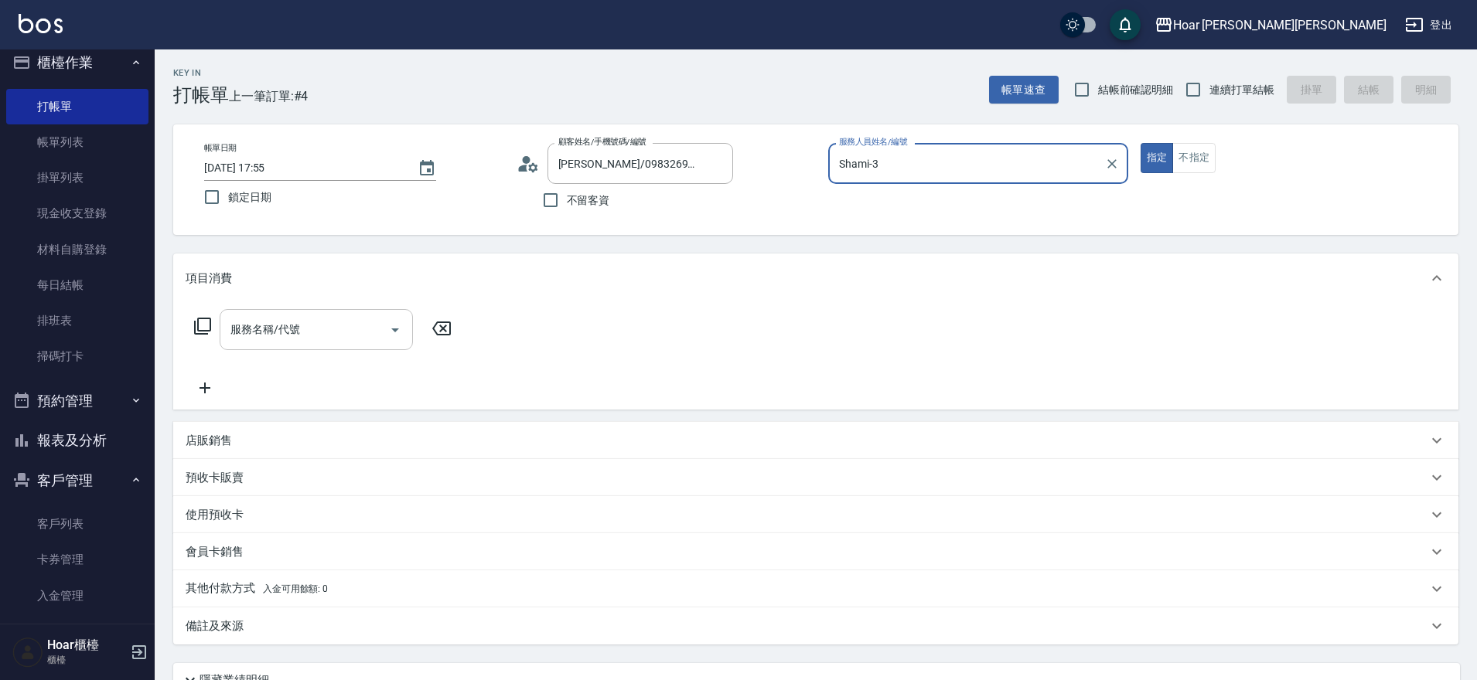
click at [242, 343] on input "服務名稱/代號" at bounding box center [305, 329] width 156 height 27
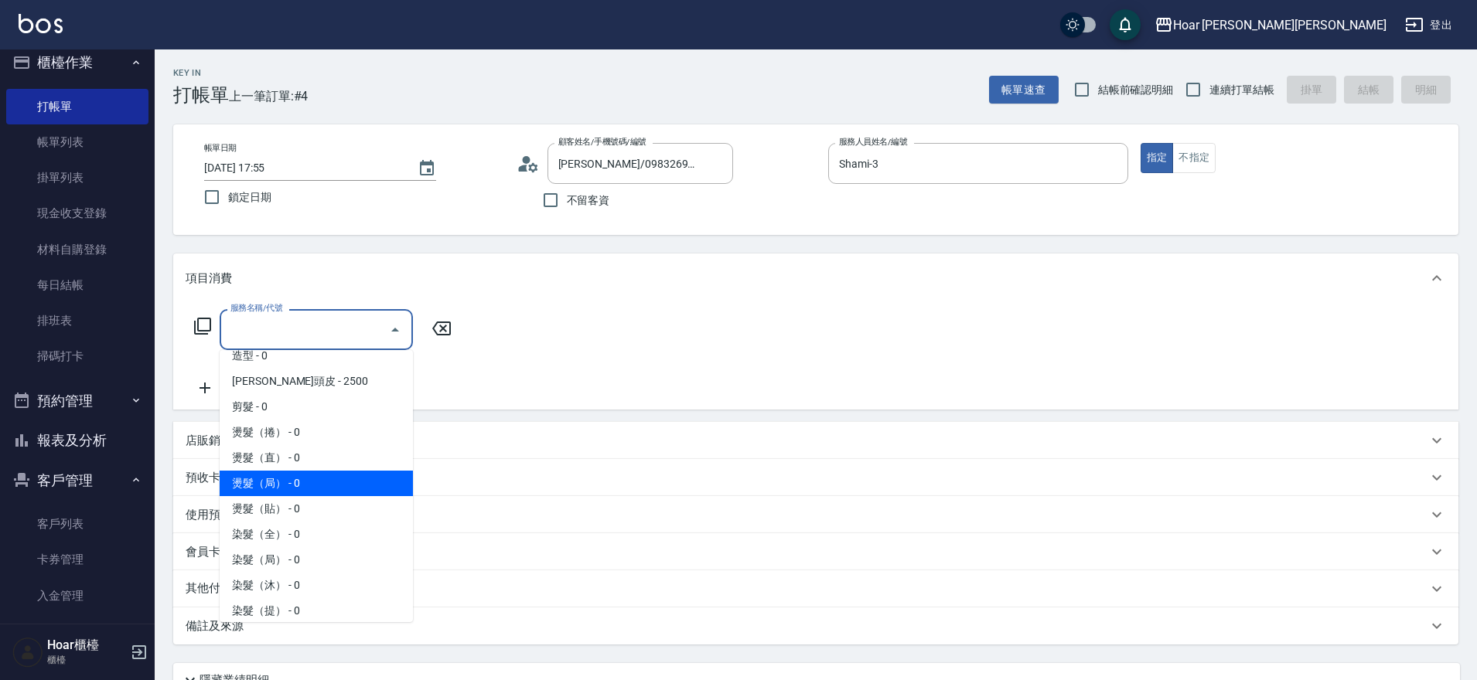
scroll to position [189, 0]
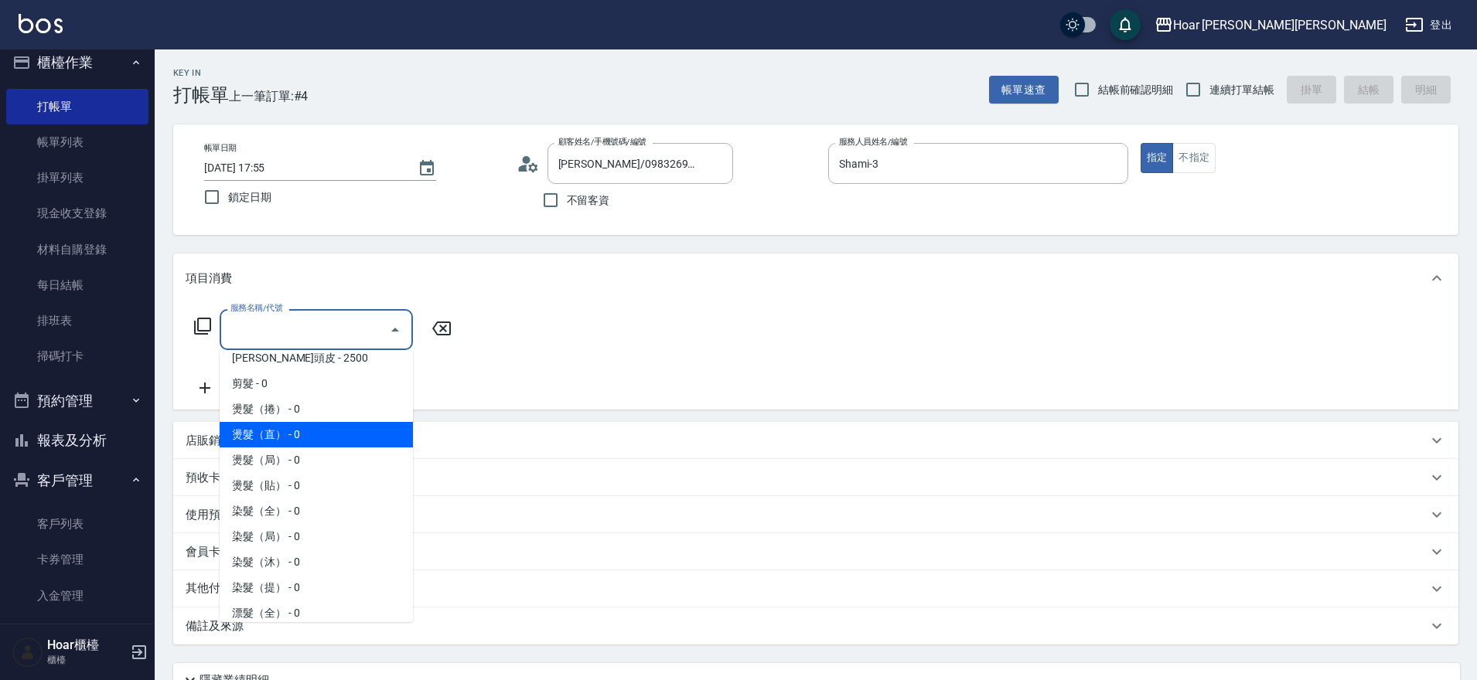
click at [282, 440] on span "燙髮（直） - 0" at bounding box center [316, 435] width 193 height 26
type input "燙髮（直）(302)"
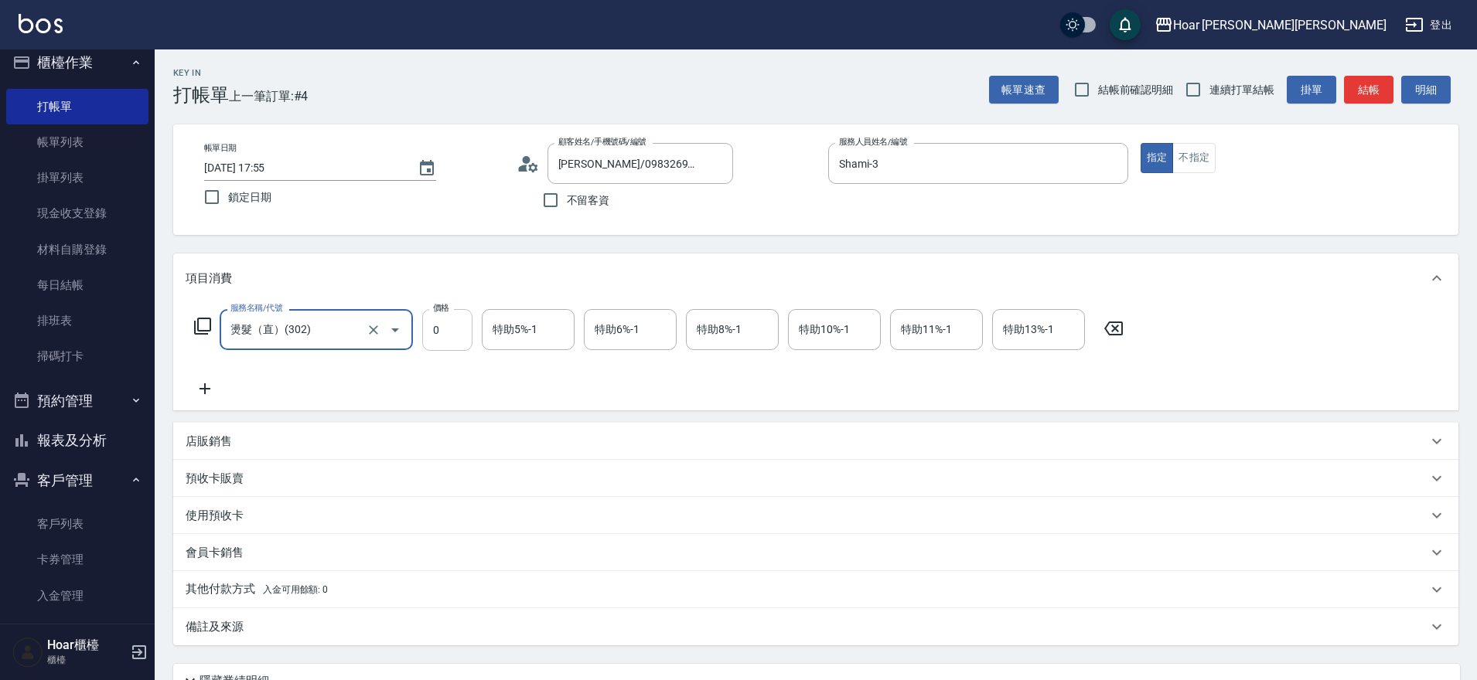
click at [451, 332] on input "0" at bounding box center [447, 330] width 50 height 42
type input "1800"
click at [204, 386] on icon at bounding box center [204, 388] width 11 height 11
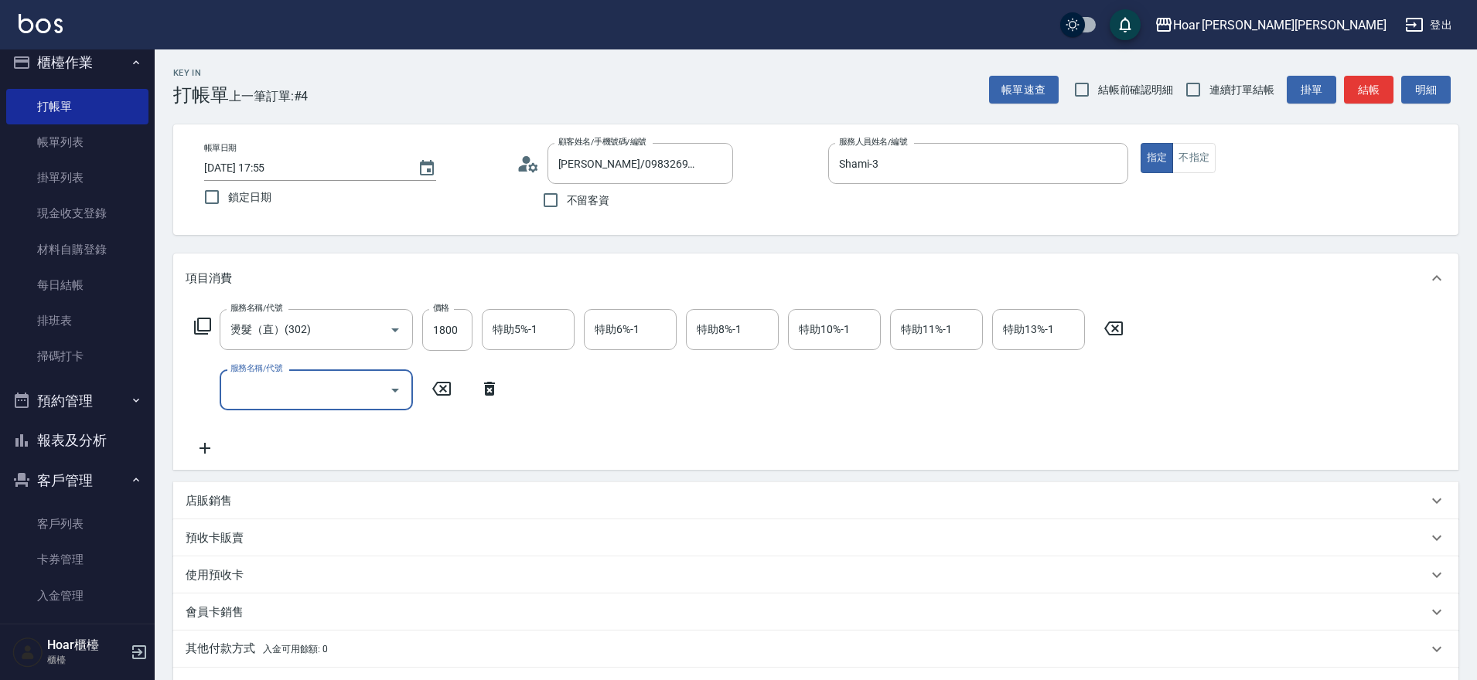
click at [267, 394] on input "服務名稱/代號" at bounding box center [305, 390] width 156 height 27
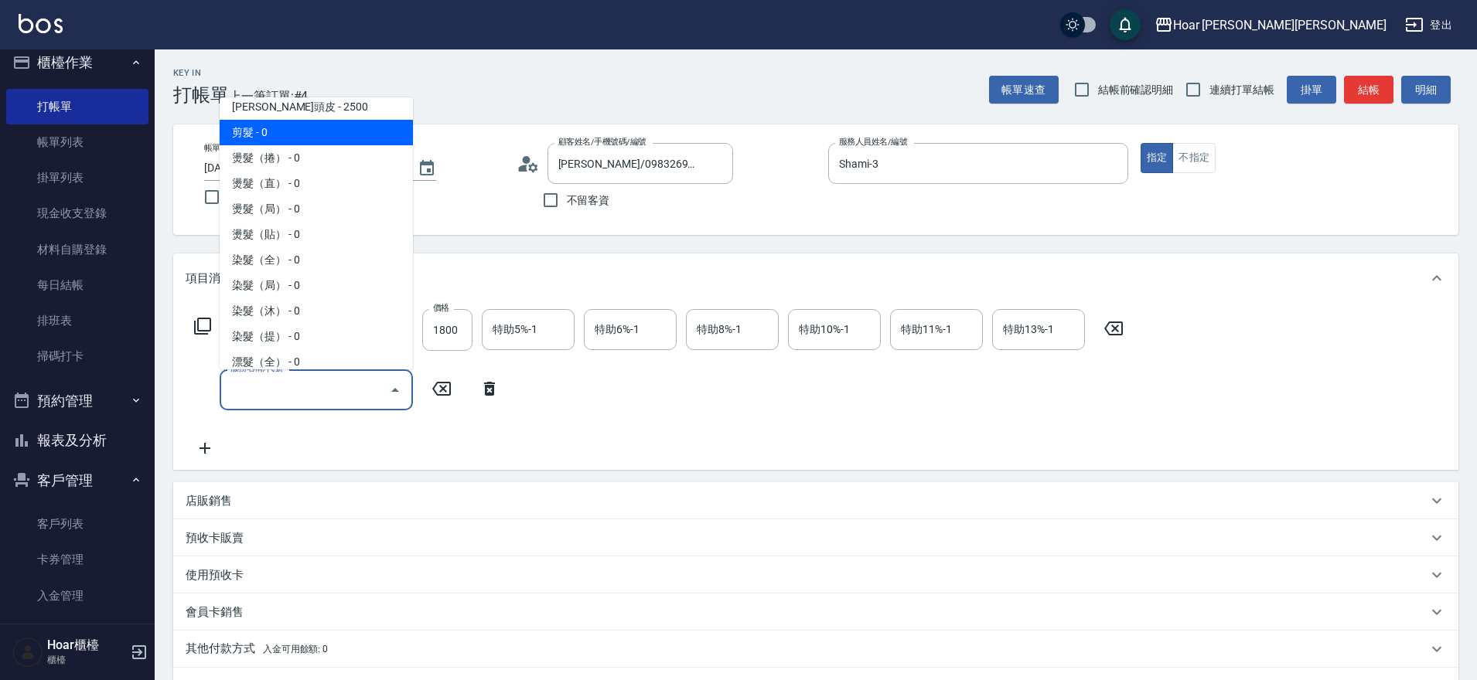
scroll to position [193, 0]
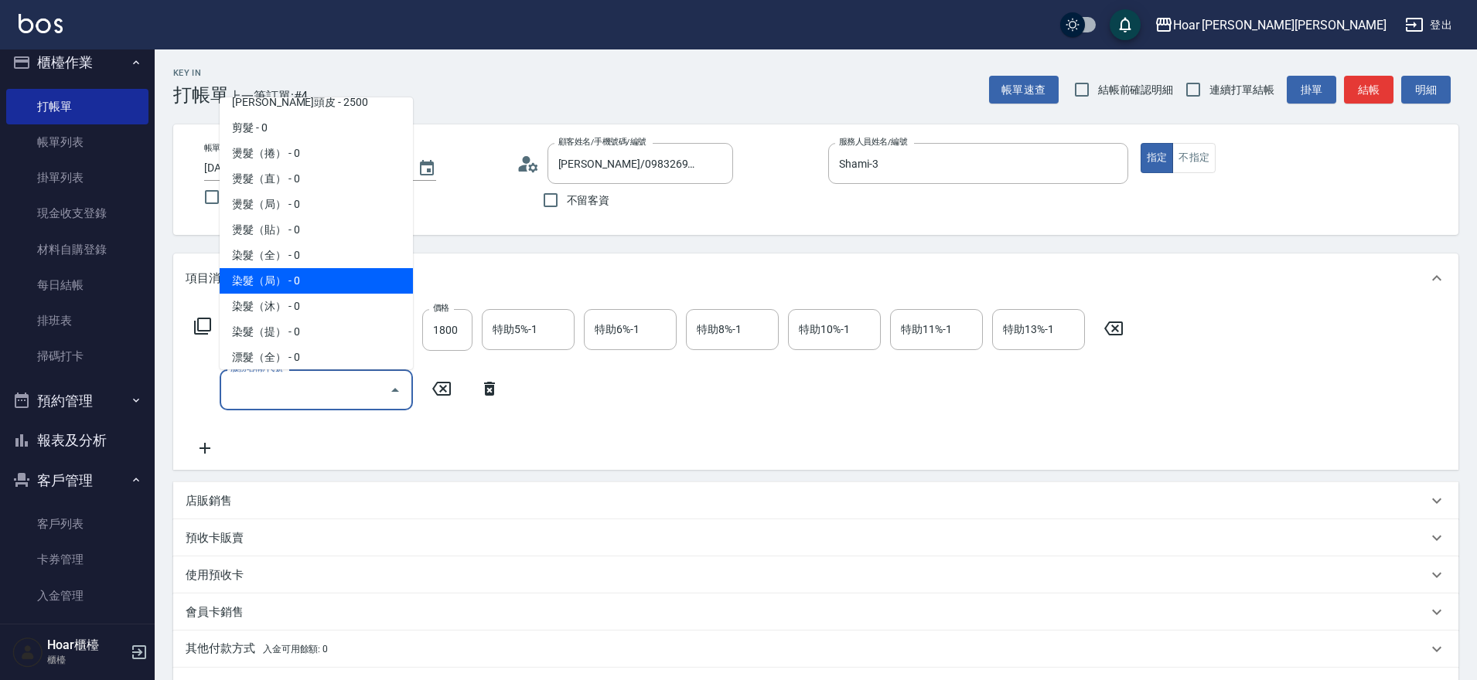
click at [280, 278] on span "染髮（局） - 0" at bounding box center [316, 281] width 193 height 26
type input "染髮（局）(402)"
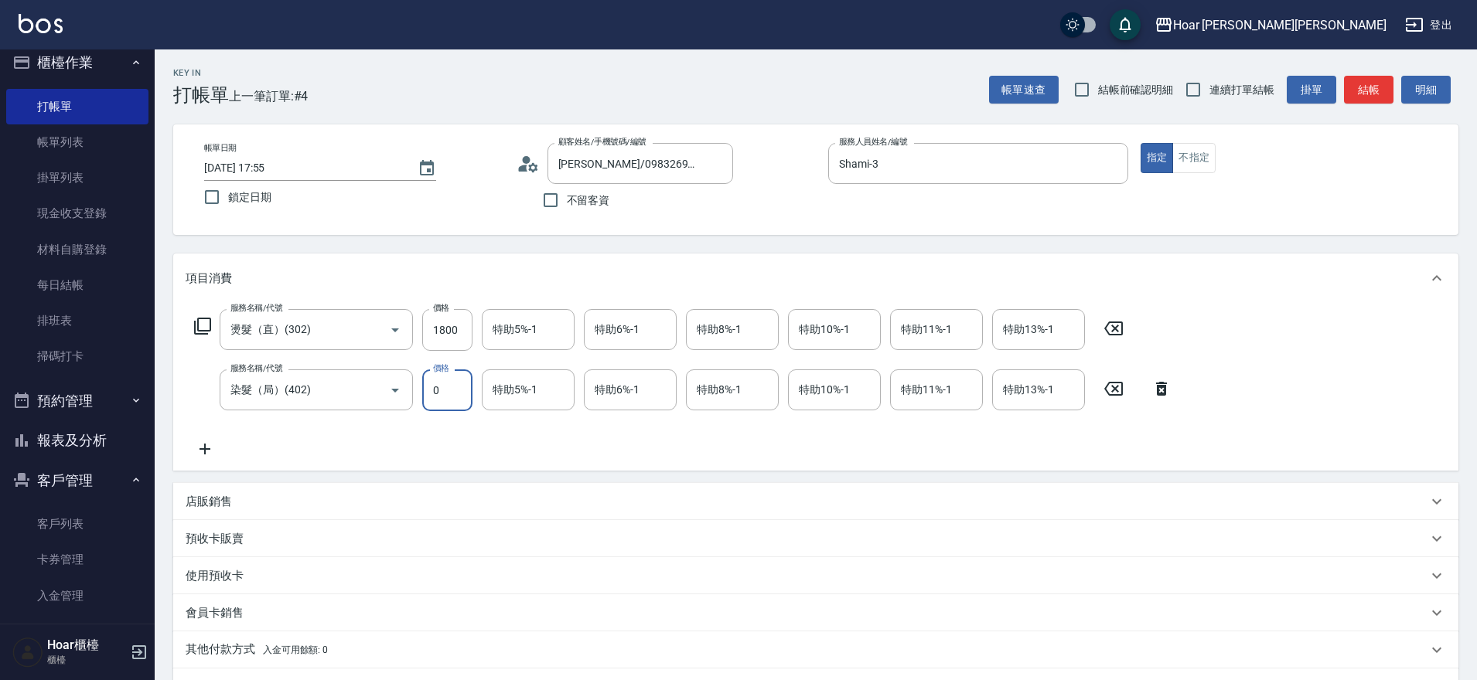
click at [465, 389] on input "0" at bounding box center [447, 391] width 50 height 42
type input "2500"
click at [199, 444] on icon at bounding box center [205, 449] width 39 height 19
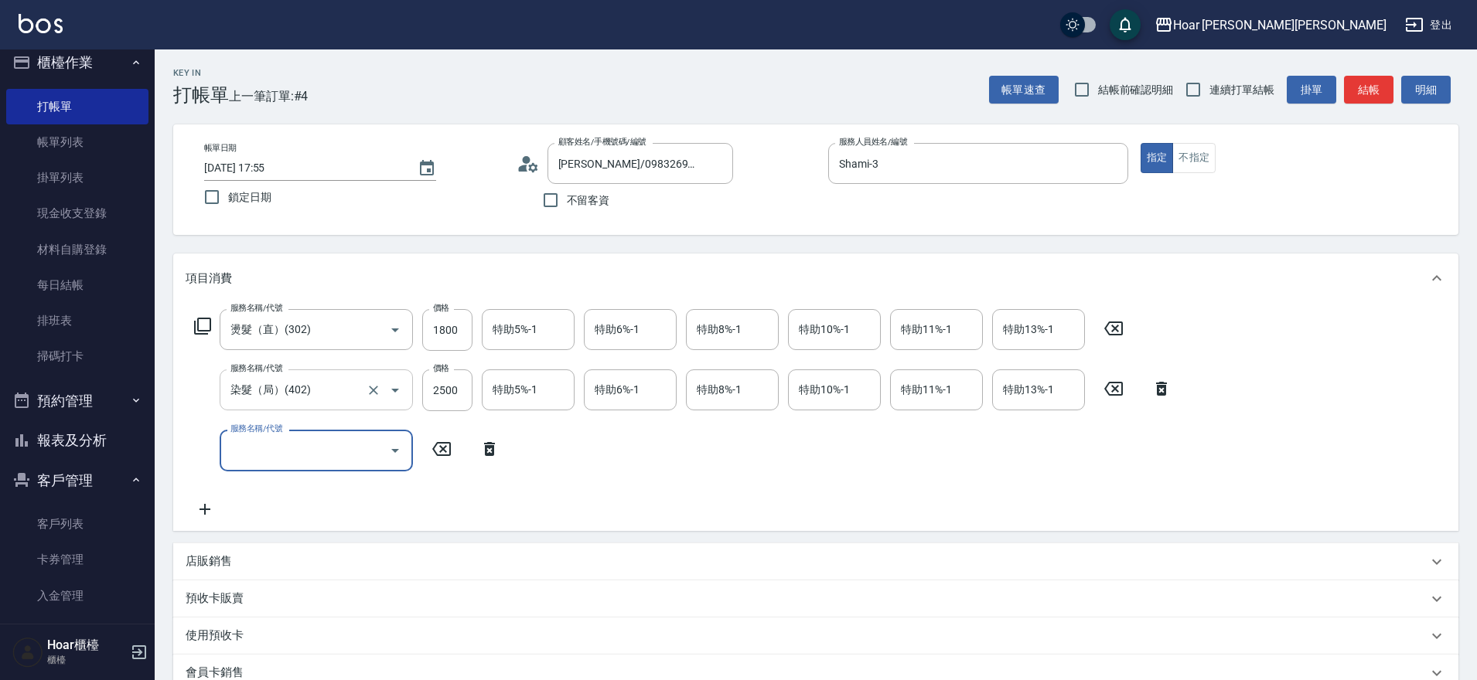
click at [298, 407] on div "染髮（局）(402) 服務名稱/代號" at bounding box center [316, 390] width 193 height 41
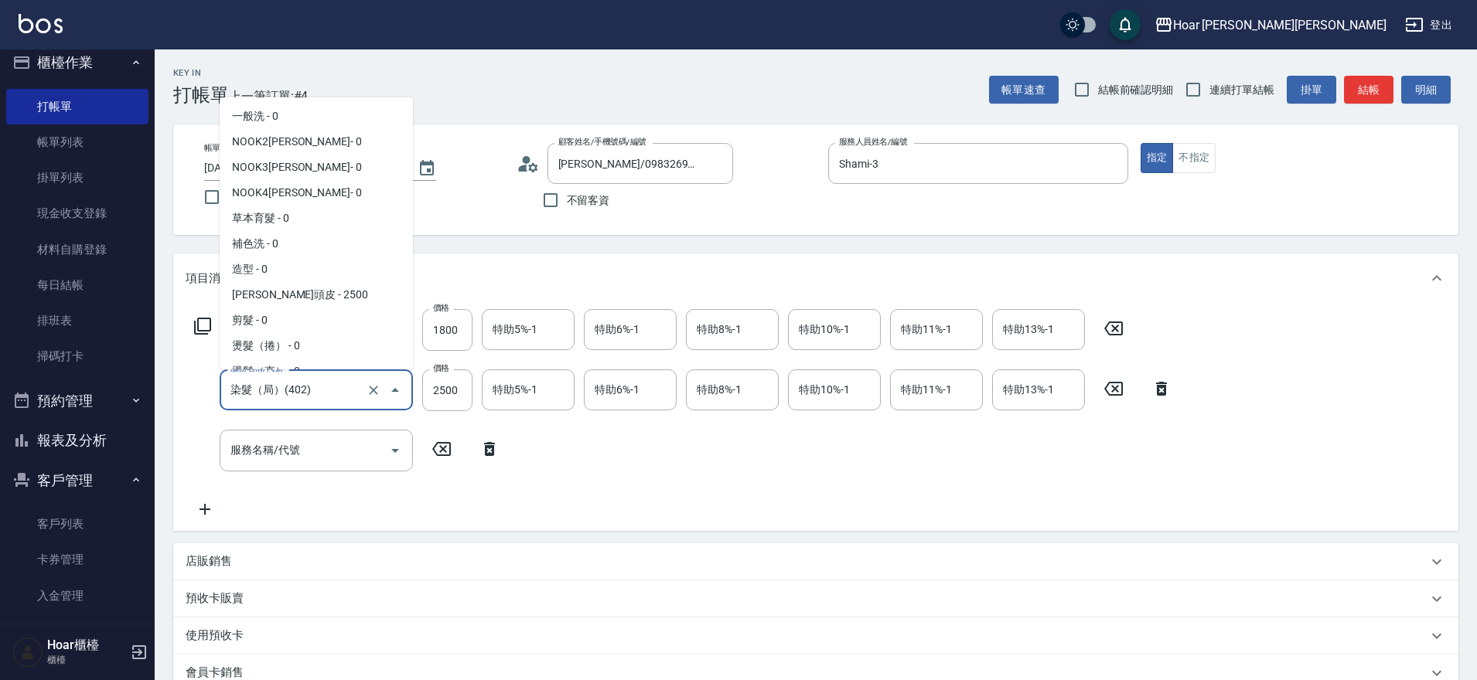
scroll to position [117, 0]
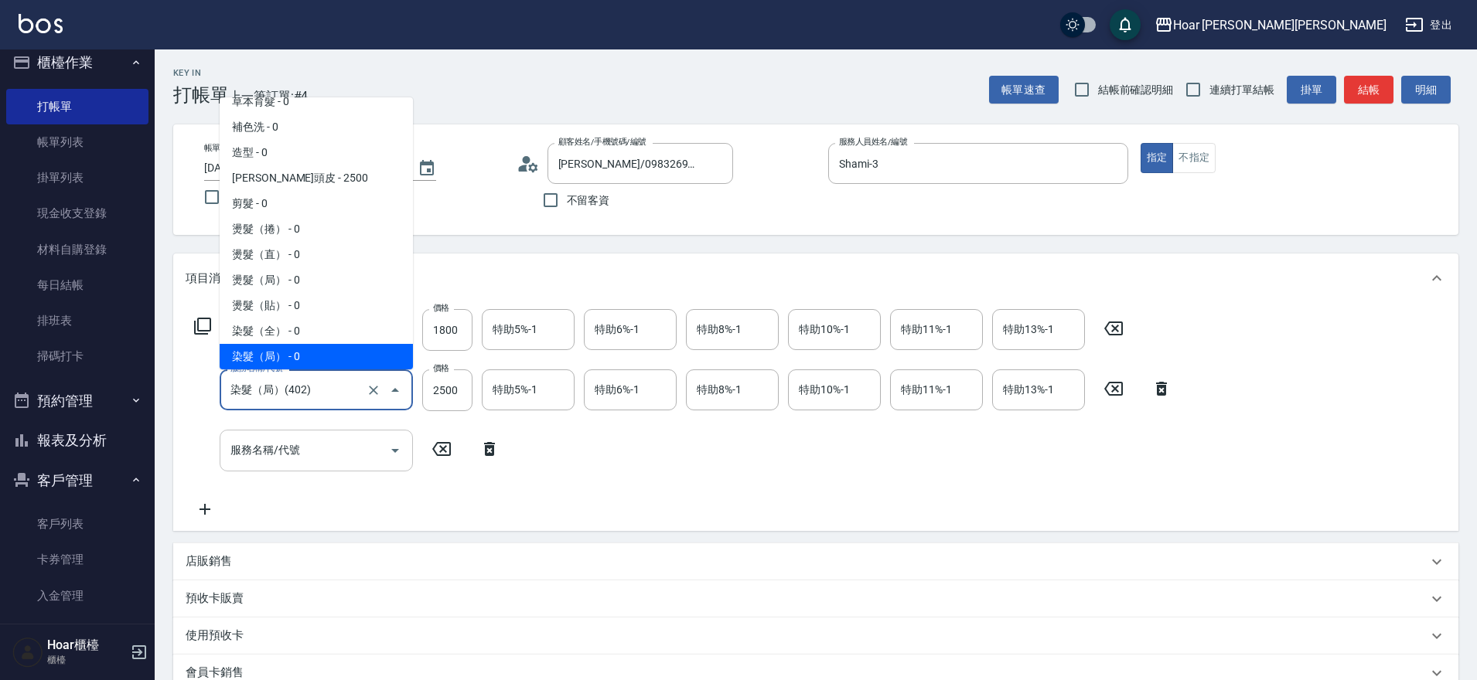
click at [288, 446] on div "服務名稱/代號 服務名稱/代號" at bounding box center [316, 450] width 193 height 41
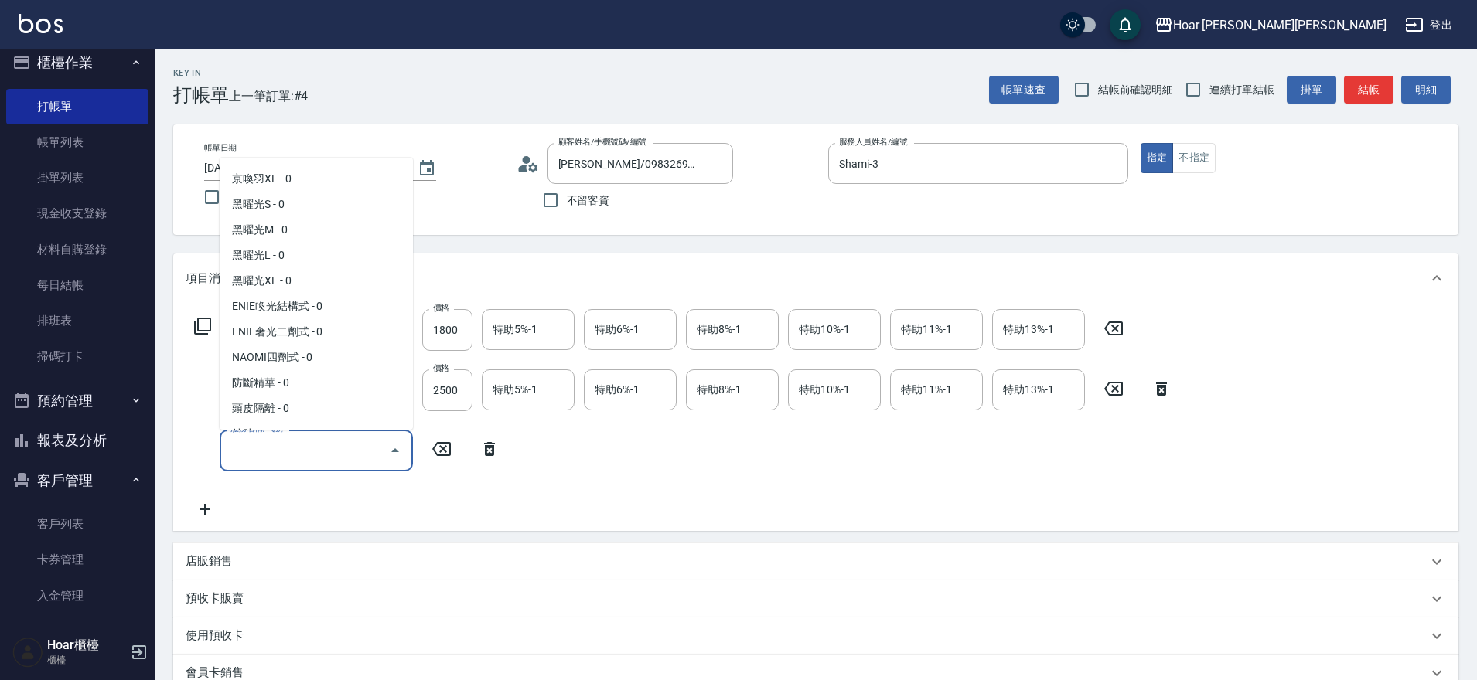
scroll to position [612, 0]
click at [308, 305] on span "ENIE喚光結構式 - 0" at bounding box center [316, 305] width 193 height 26
type input "ENIE喚光結構式(609)"
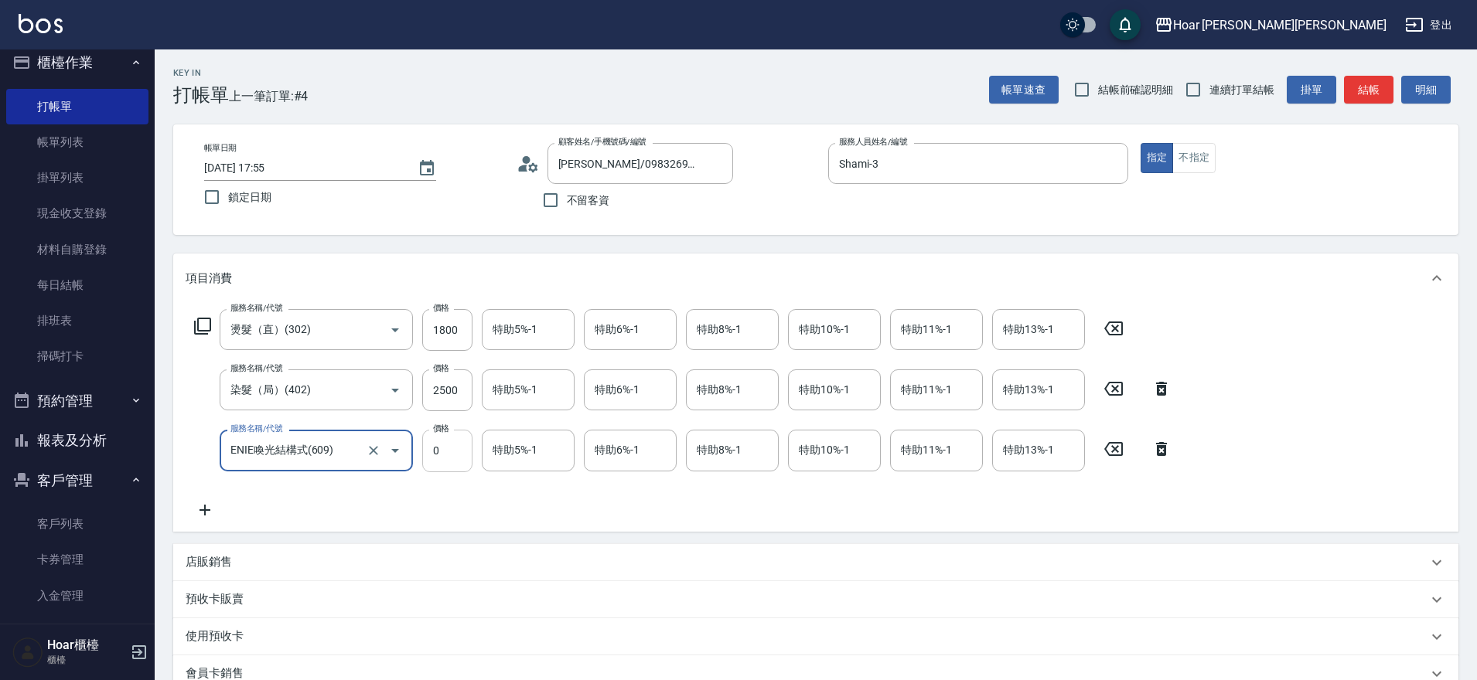
click at [443, 462] on input "0" at bounding box center [447, 451] width 50 height 42
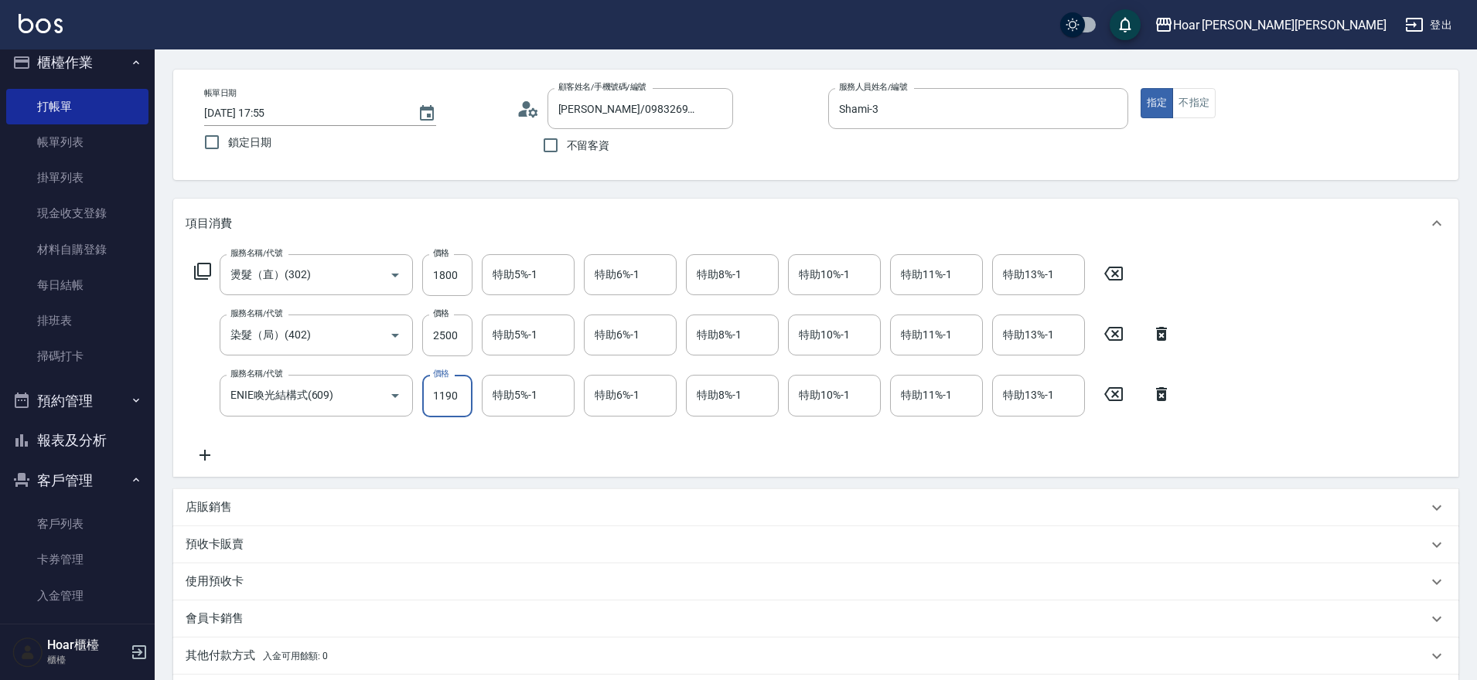
scroll to position [50, 0]
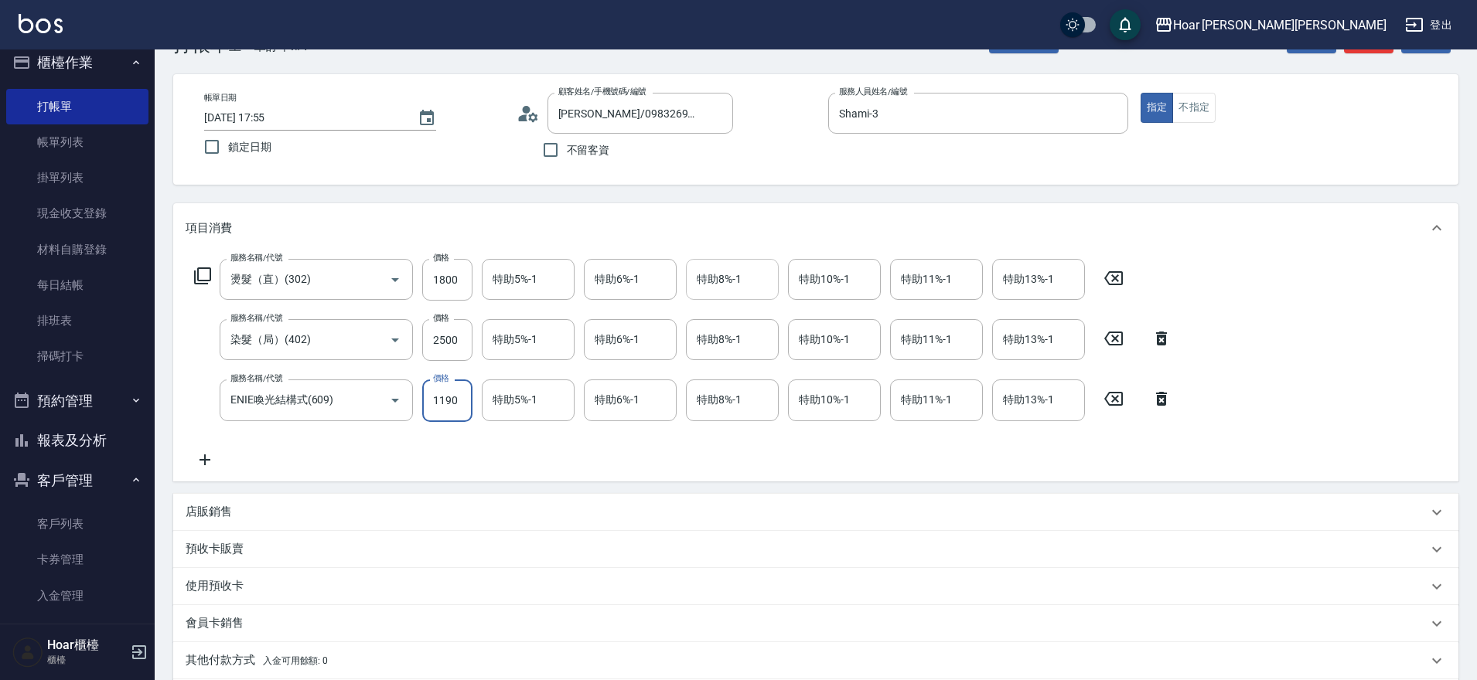
type input "1190"
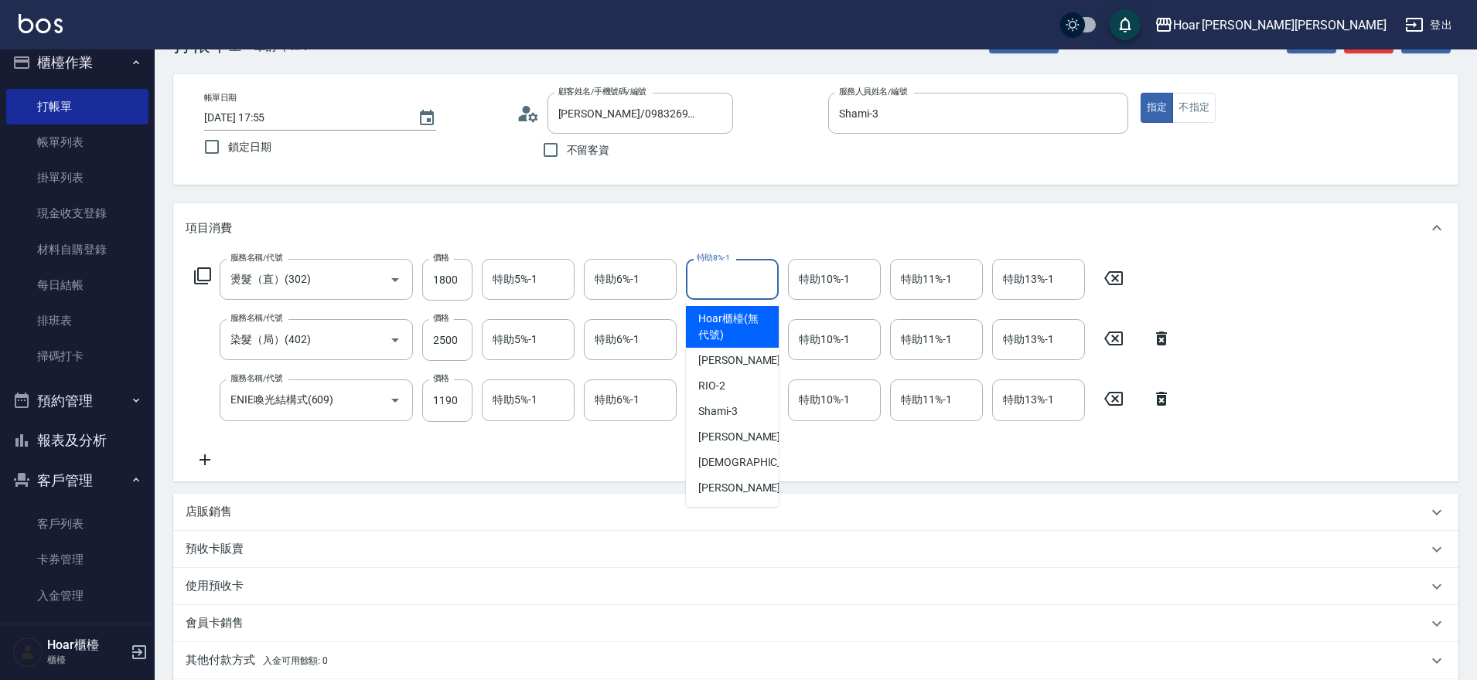
drag, startPoint x: 738, startPoint y: 284, endPoint x: 740, endPoint y: 292, distance: 8.6
click at [738, 284] on input "特助8%-1" at bounding box center [732, 279] width 79 height 27
click at [714, 443] on span "Emma -4" at bounding box center [743, 437] width 91 height 16
type input "Emma-4"
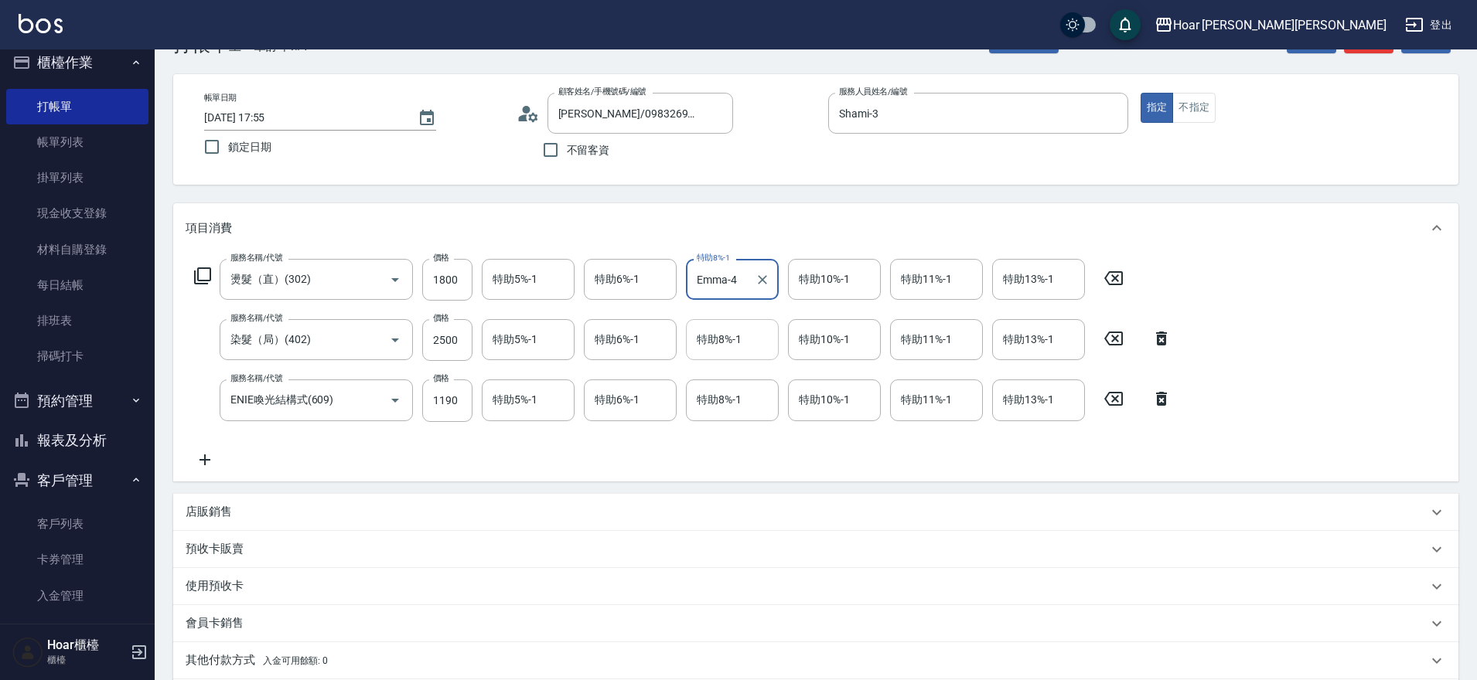
click at [722, 334] on input "特助8%-1" at bounding box center [732, 339] width 79 height 27
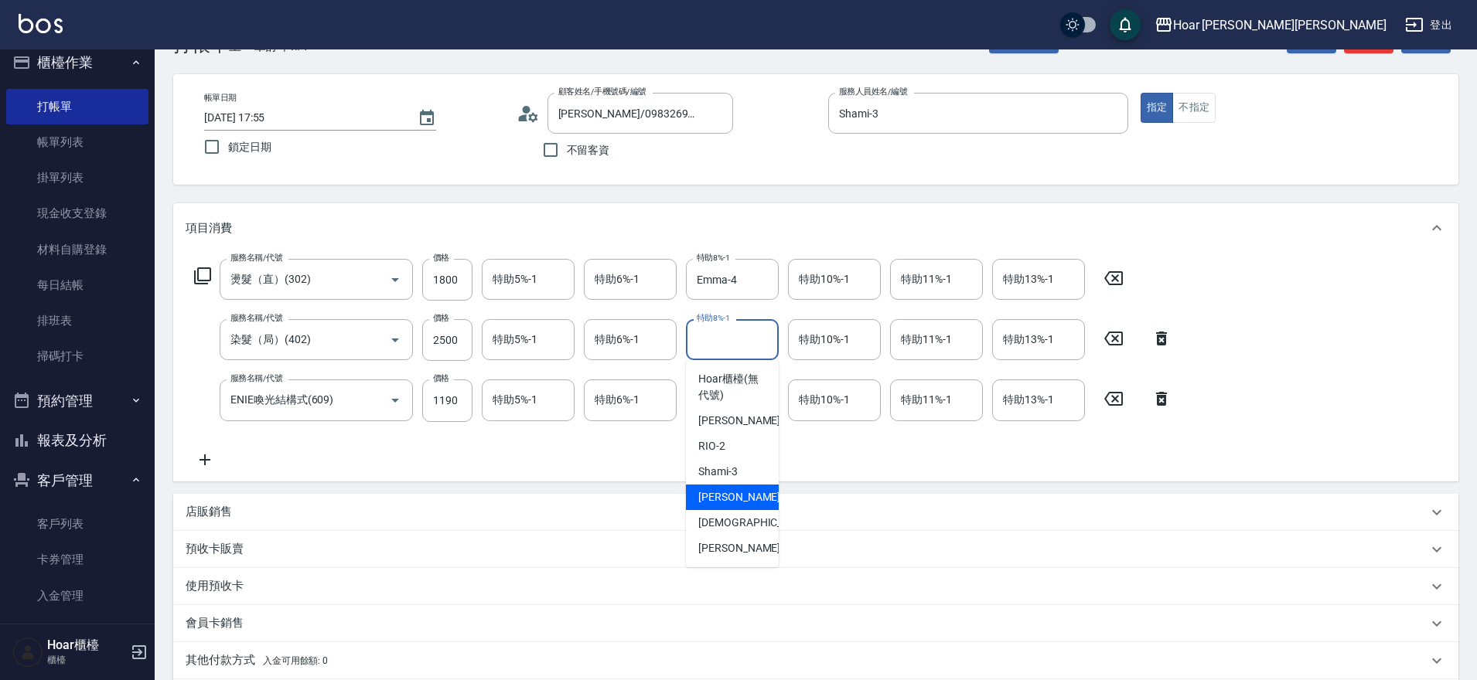
click at [734, 498] on span "Emma -4" at bounding box center [743, 497] width 91 height 16
type input "Emma-4"
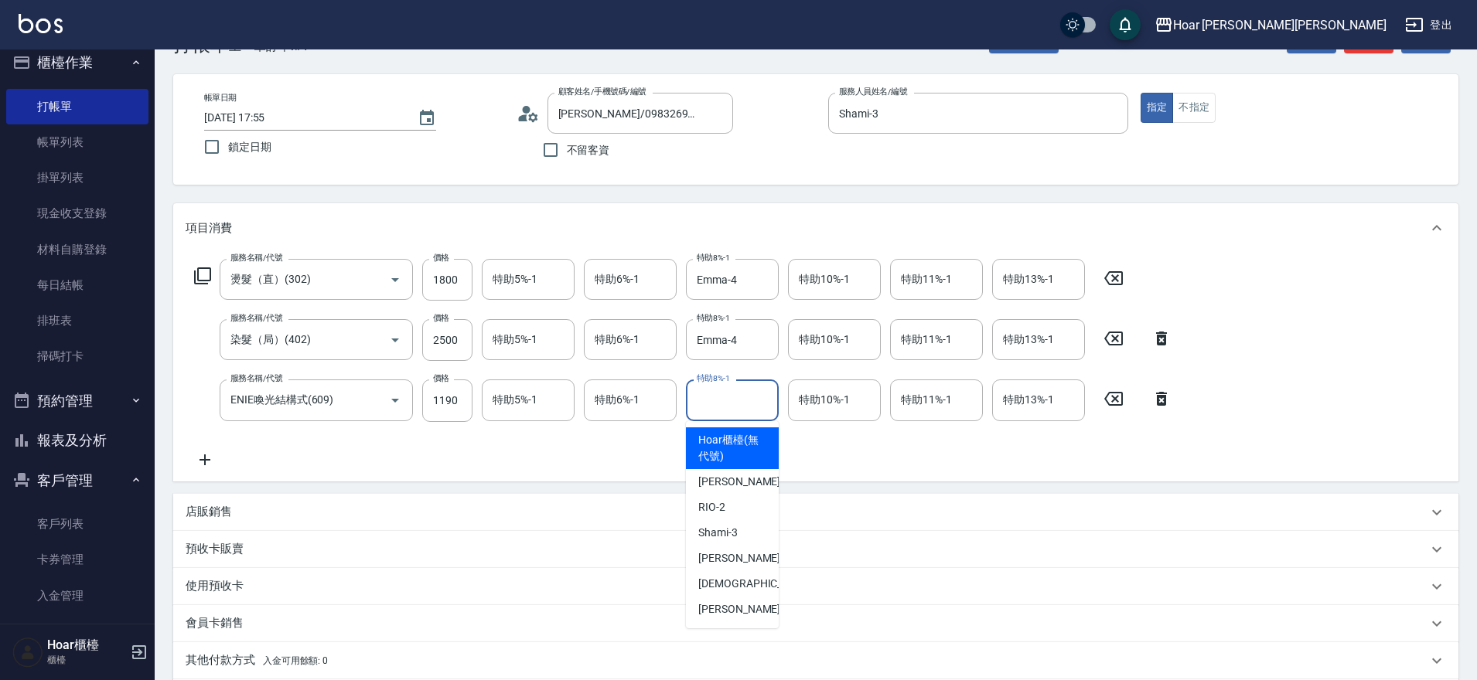
click at [741, 395] on input "特助8%-1" at bounding box center [732, 400] width 79 height 27
click at [727, 555] on span "Emma -4" at bounding box center [743, 558] width 91 height 16
type input "Emma-4"
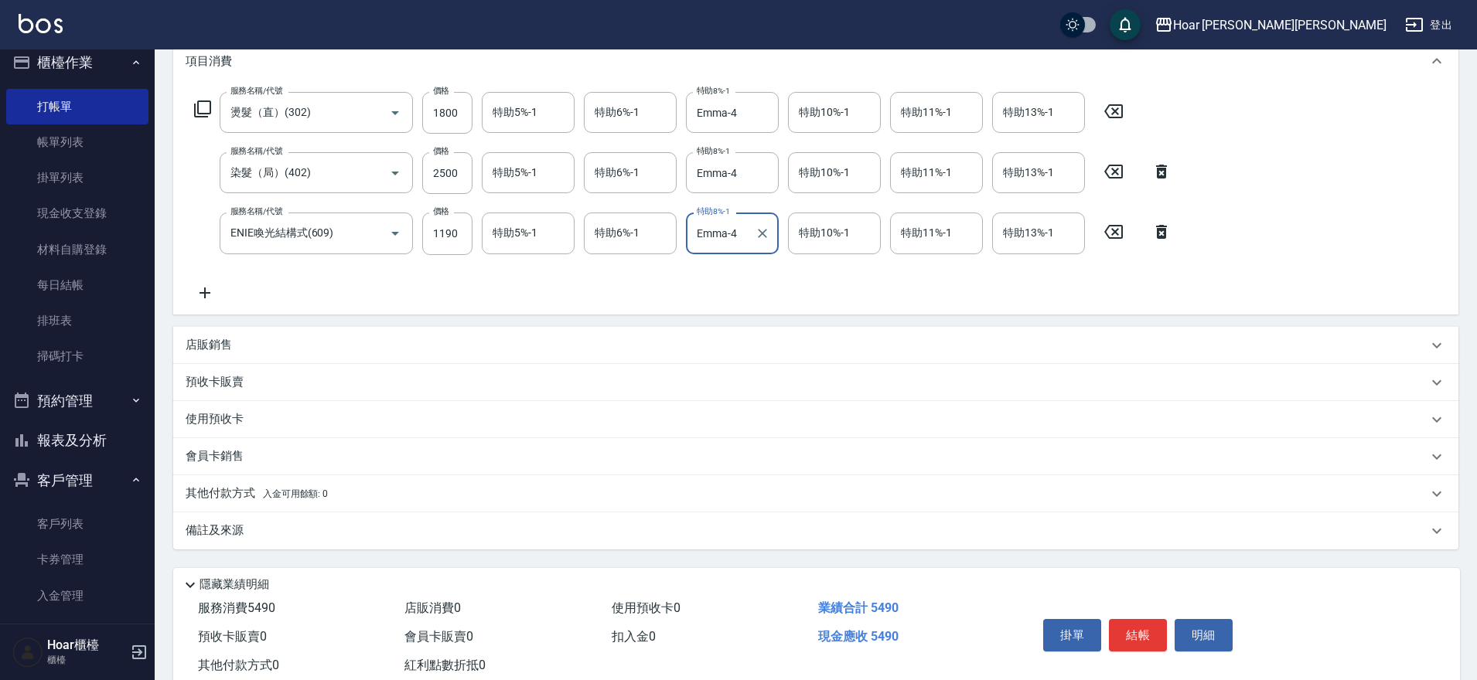
scroll to position [261, 0]
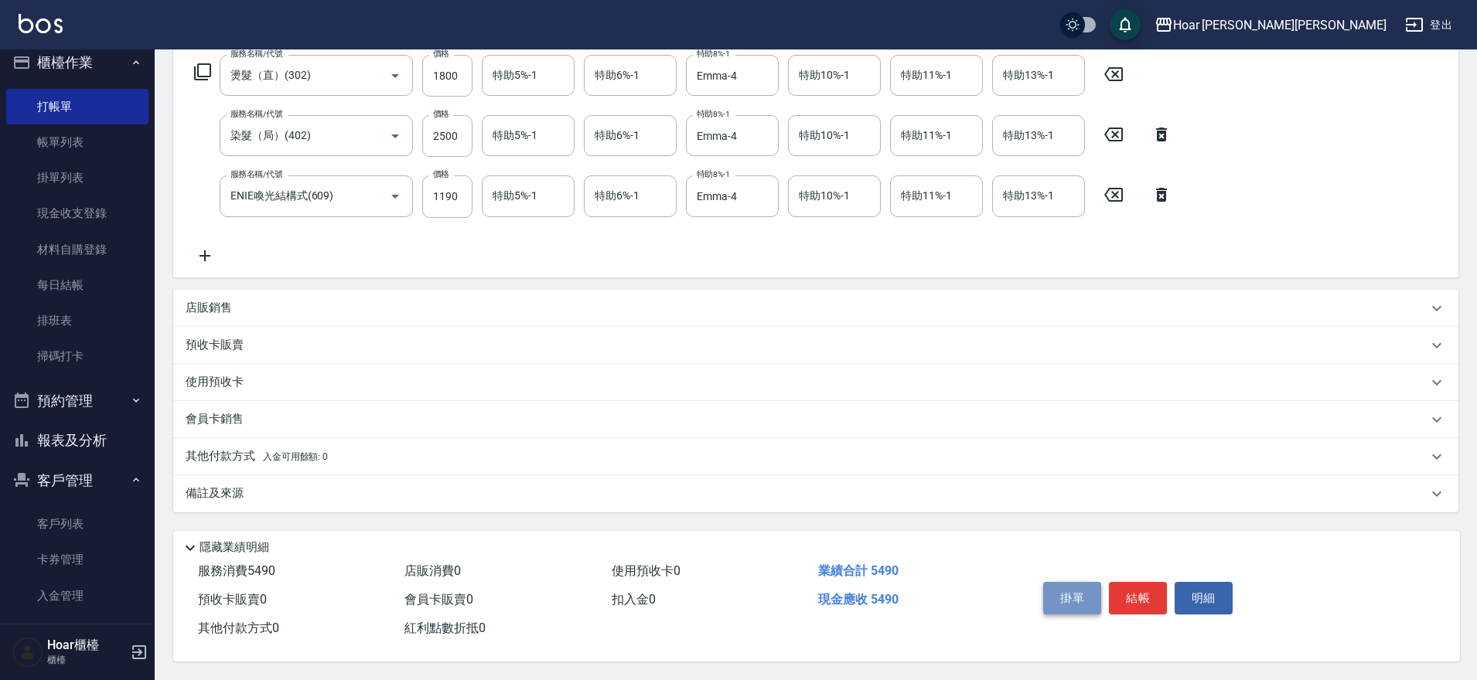
click at [1056, 599] on button "掛單" at bounding box center [1072, 598] width 58 height 32
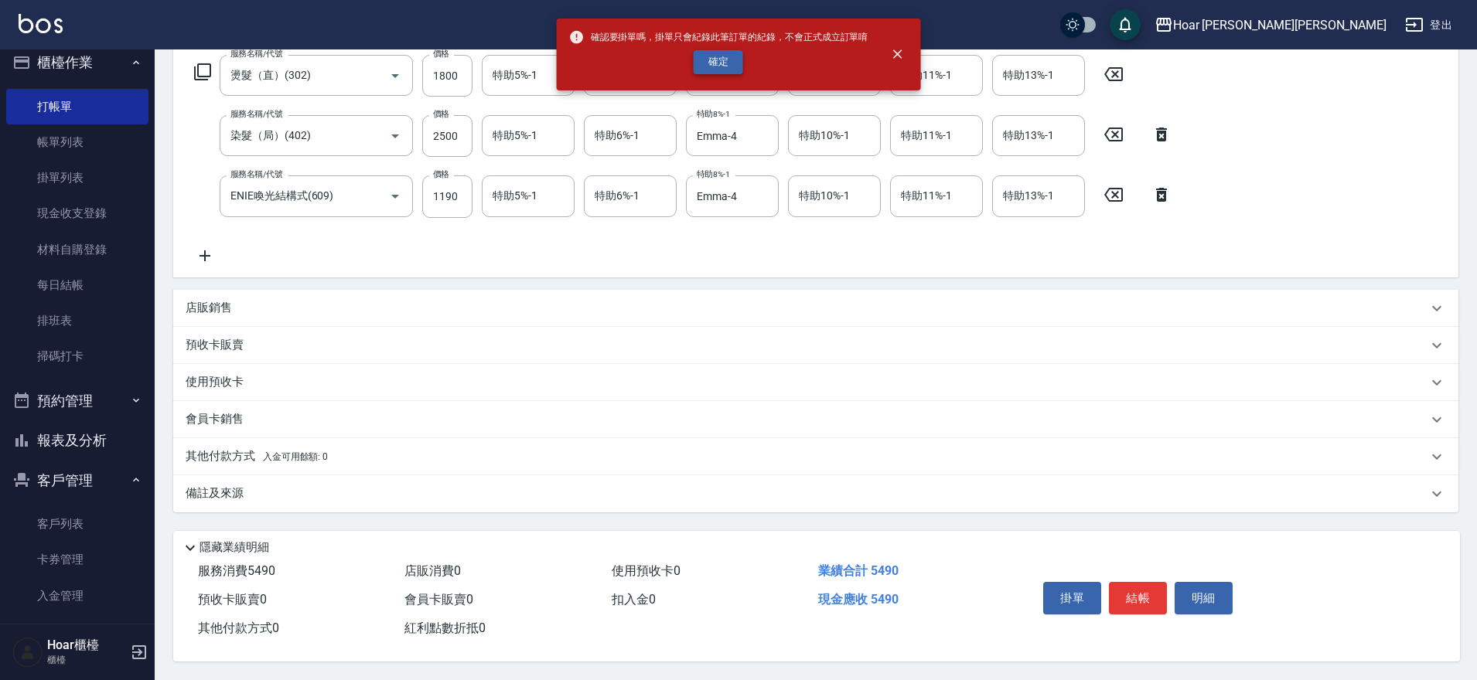
click at [715, 70] on button "確定" at bounding box center [717, 62] width 49 height 24
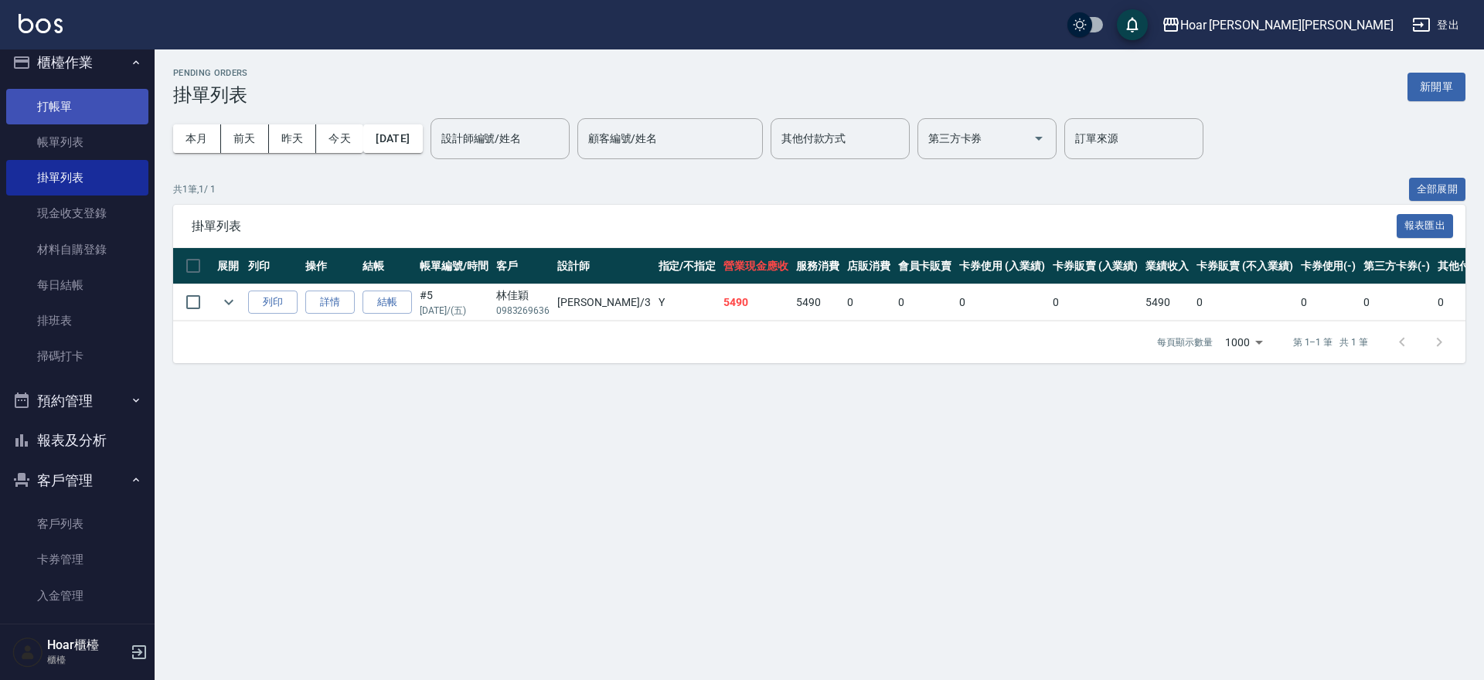
click at [39, 112] on link "打帳單" at bounding box center [77, 107] width 142 height 36
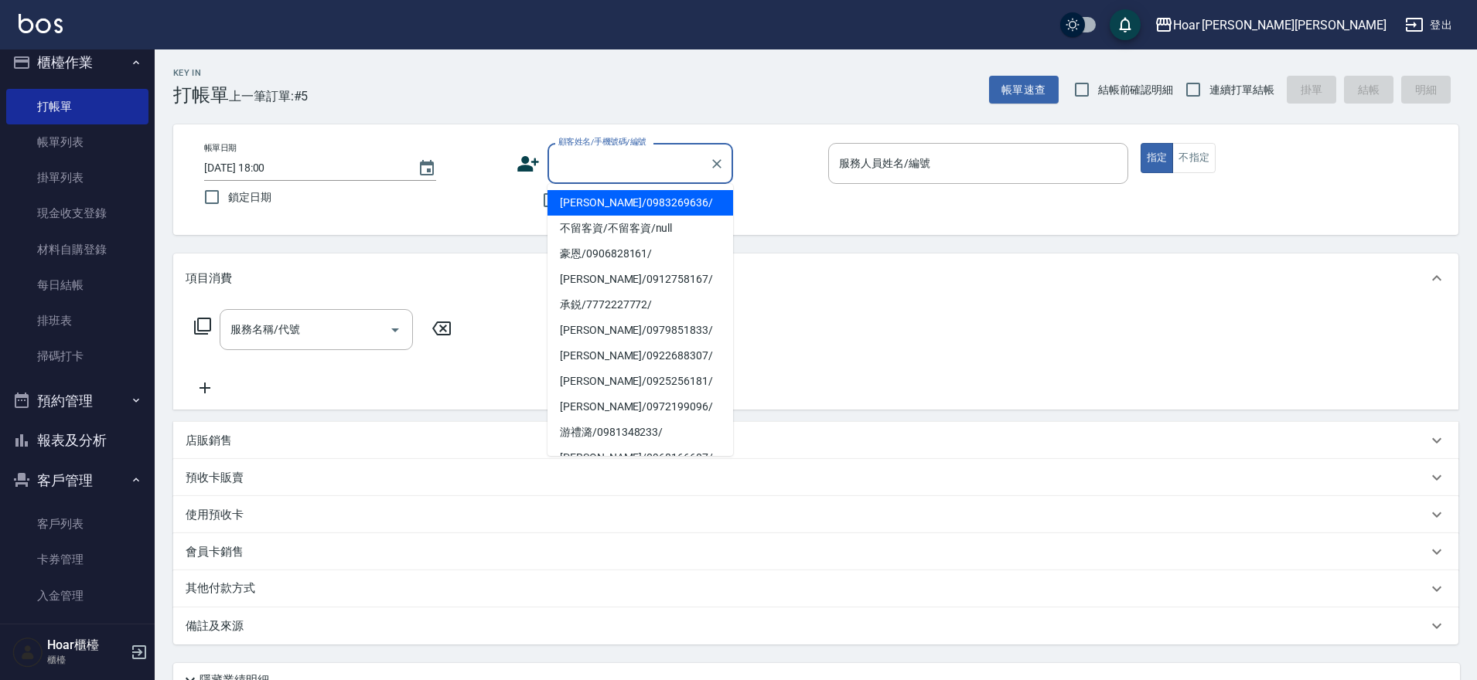
click at [610, 158] on input "顧客姓名/手機號碼/編號" at bounding box center [628, 163] width 148 height 27
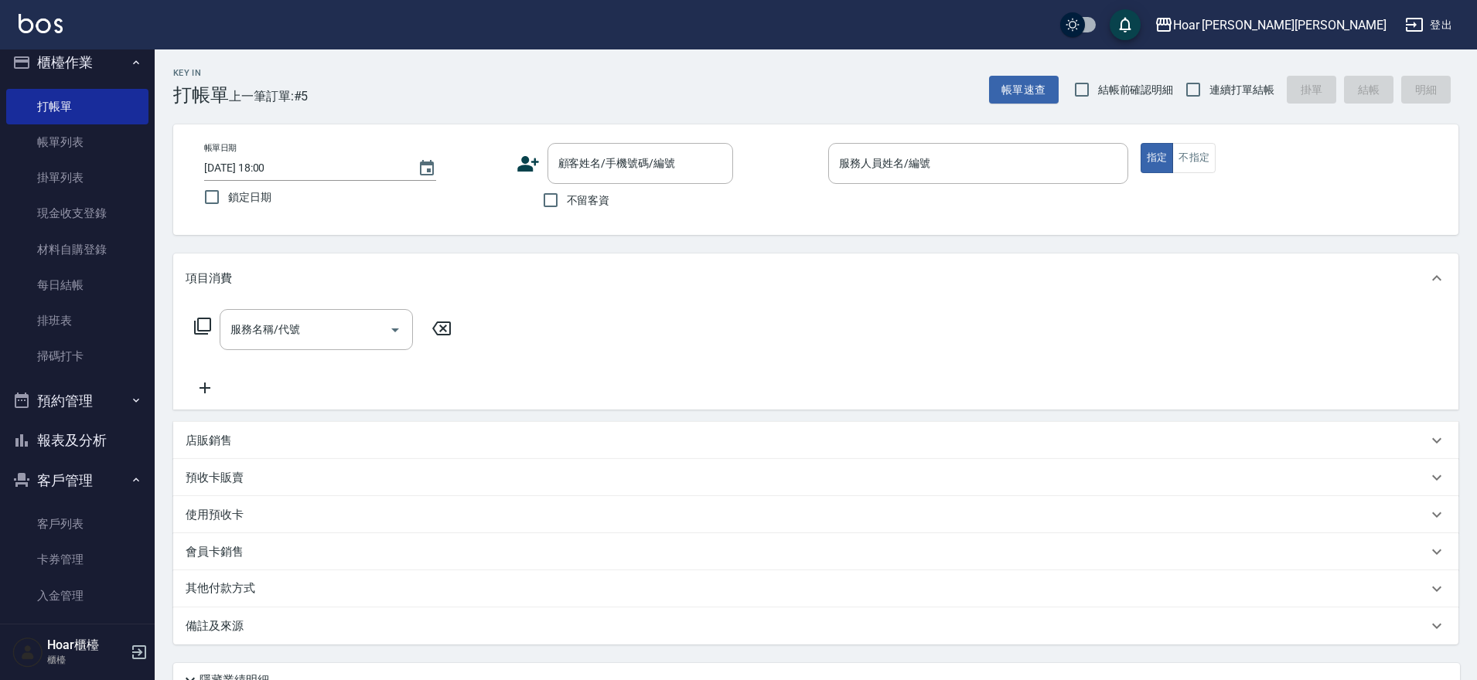
drag, startPoint x: 487, startPoint y: 193, endPoint x: 532, endPoint y: 201, distance: 45.5
click at [487, 193] on label "鎖定日期" at bounding box center [344, 197] width 296 height 32
click at [228, 193] on input "鎖定日期" at bounding box center [212, 197] width 32 height 32
checkbox input "true"
drag, startPoint x: 548, startPoint y: 197, endPoint x: 535, endPoint y: 201, distance: 13.7
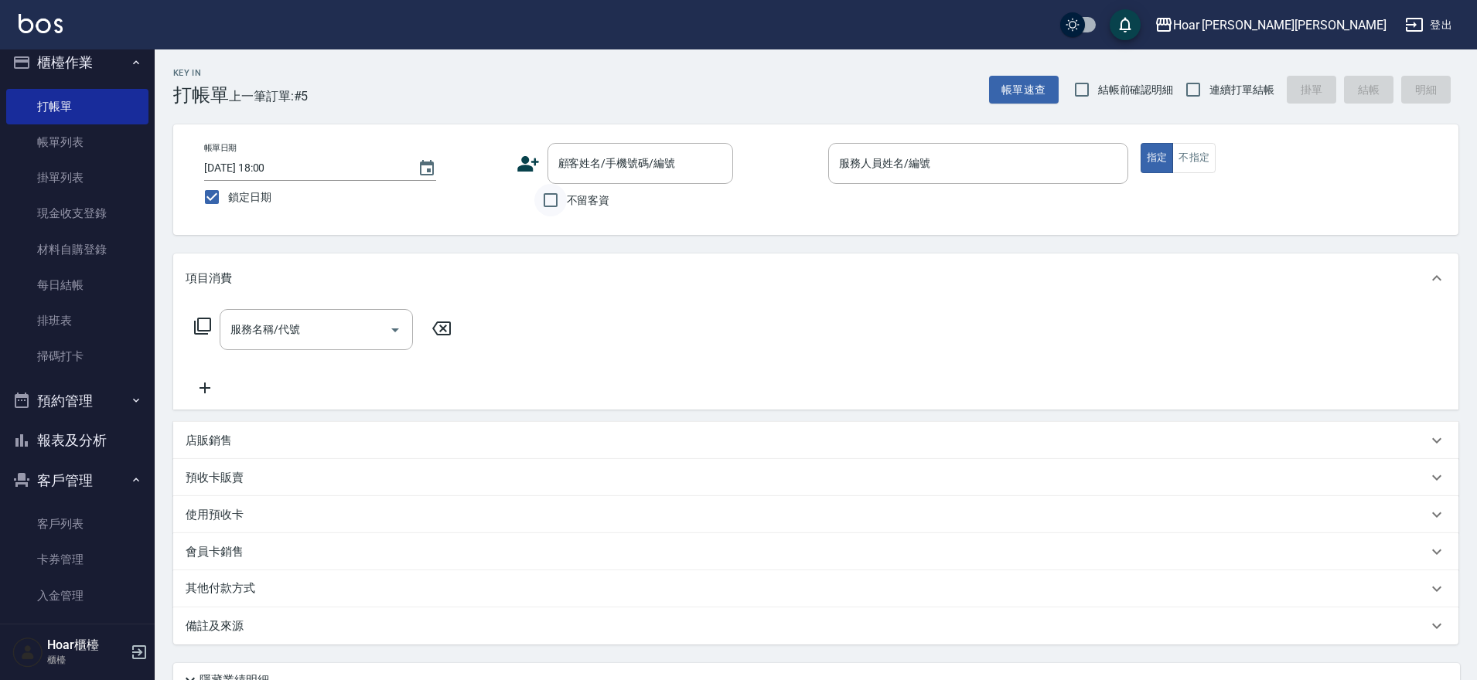
click at [547, 197] on input "不留客資" at bounding box center [550, 200] width 32 height 32
checkbox input "true"
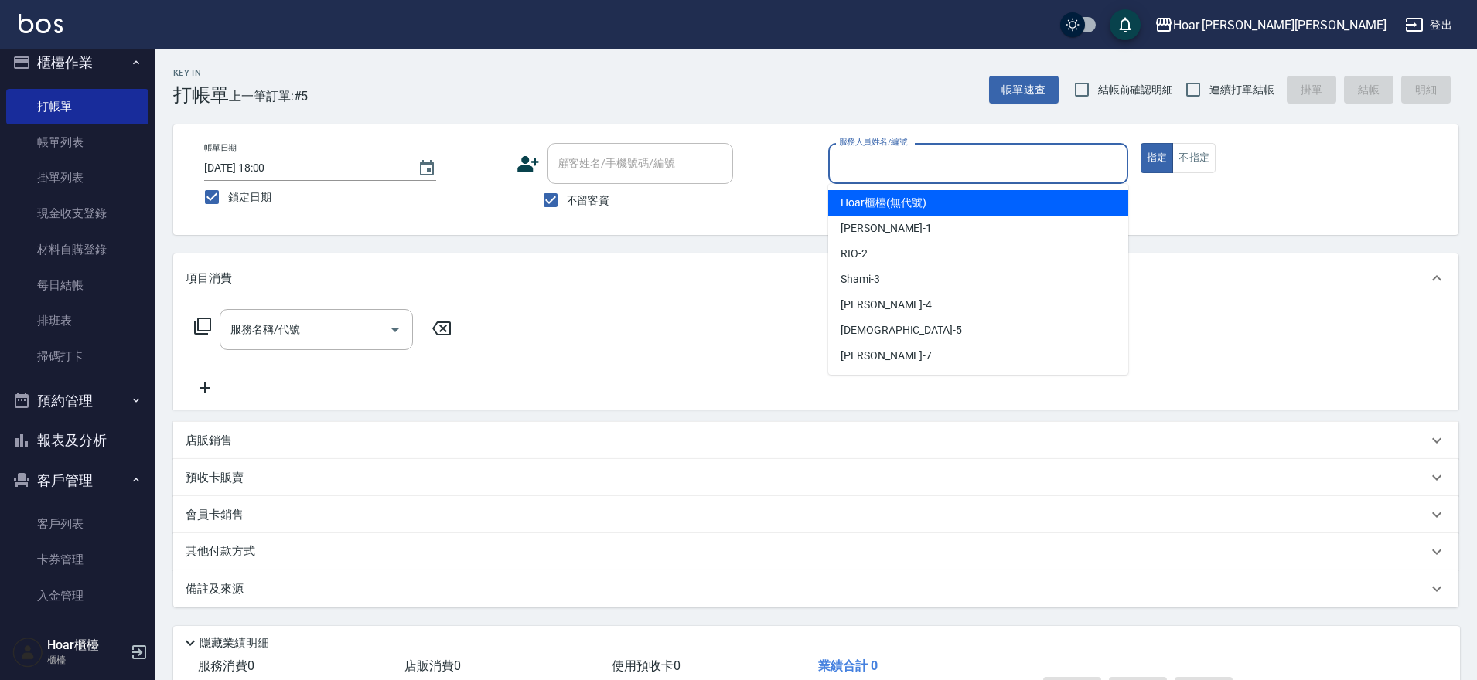
click at [918, 168] on input "服務人員姓名/編號" at bounding box center [978, 163] width 286 height 27
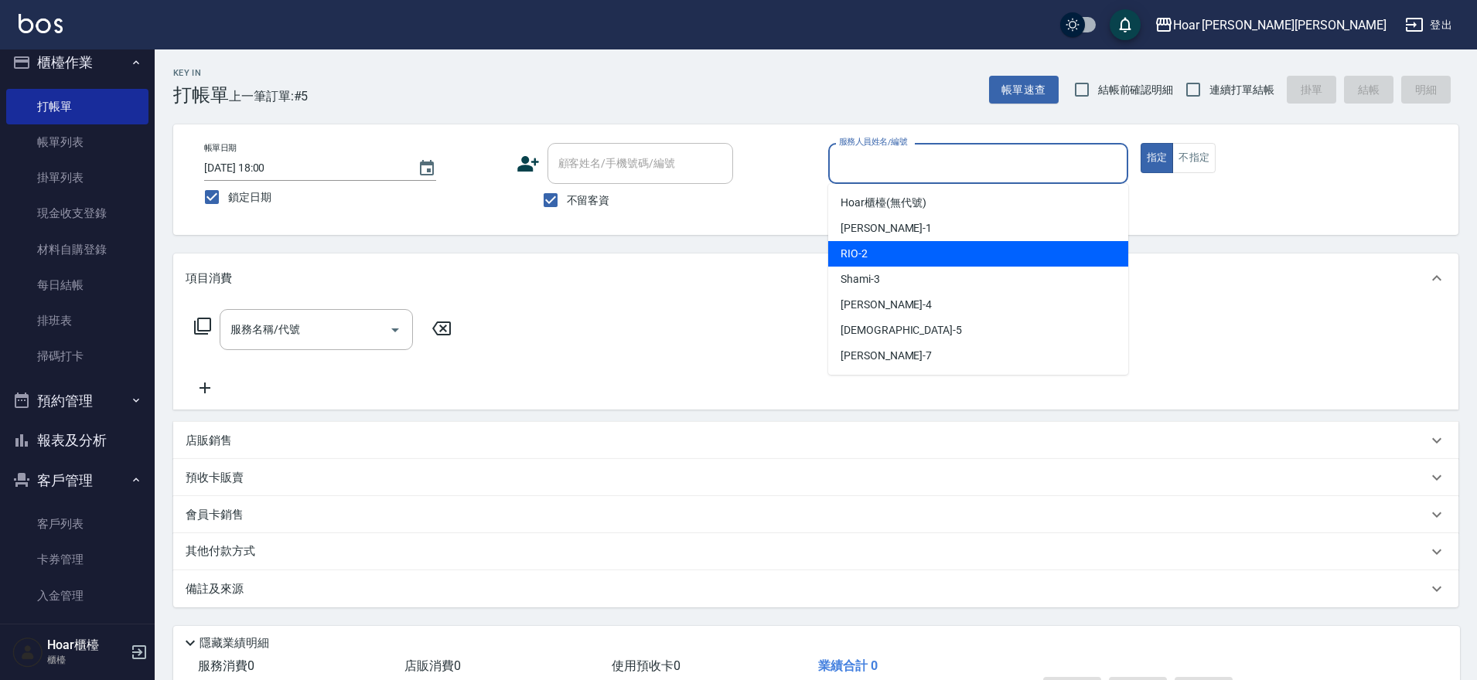
click at [882, 261] on div "RIO -2" at bounding box center [978, 254] width 300 height 26
type input "RIO-2"
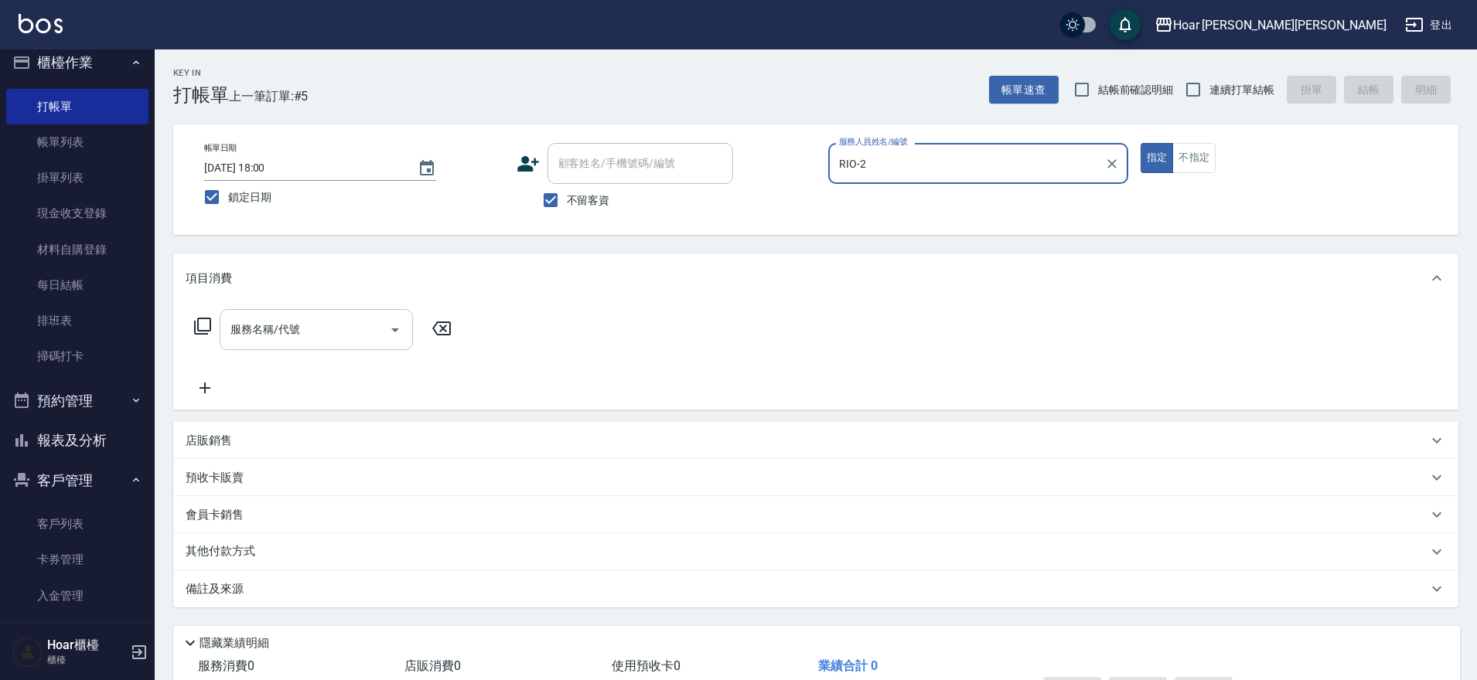
click at [363, 313] on div "服務名稱/代號" at bounding box center [316, 329] width 193 height 41
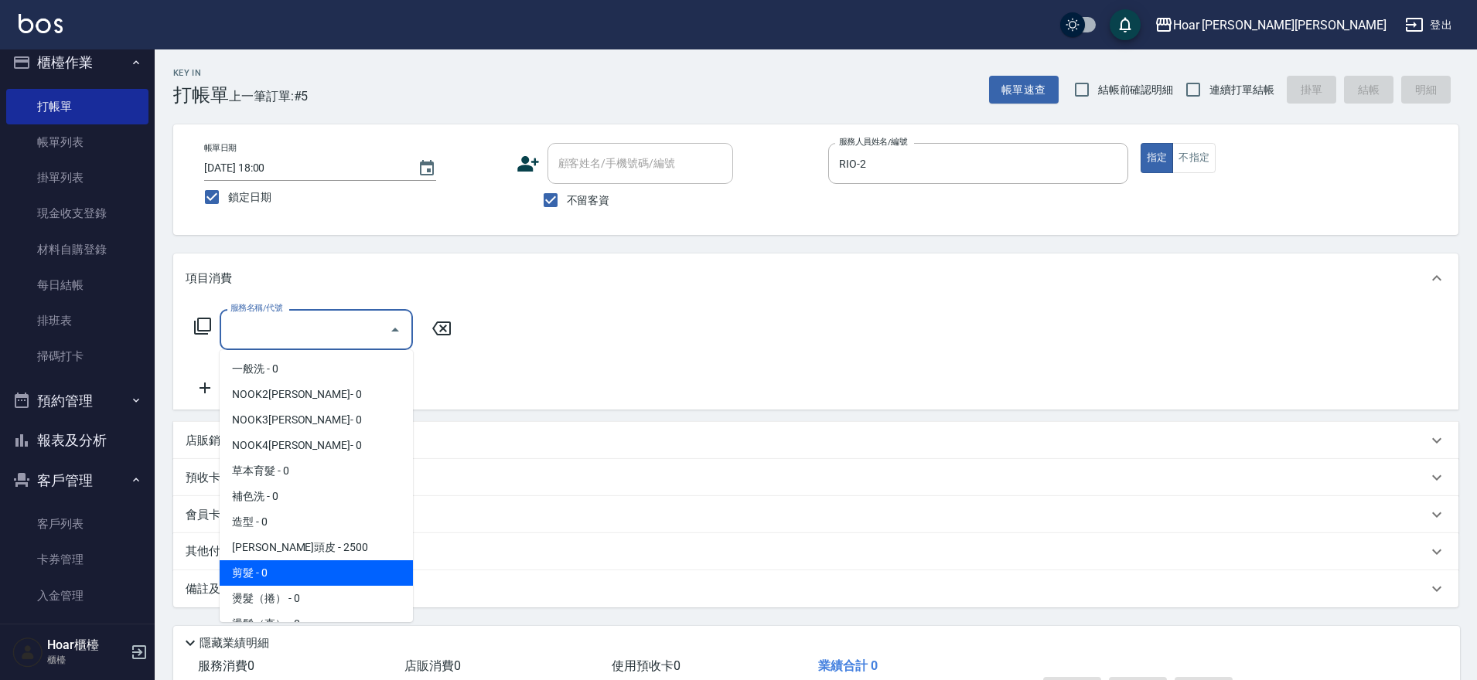
click at [239, 562] on span "剪髮 - 0" at bounding box center [316, 574] width 193 height 26
type input "剪髮(201)"
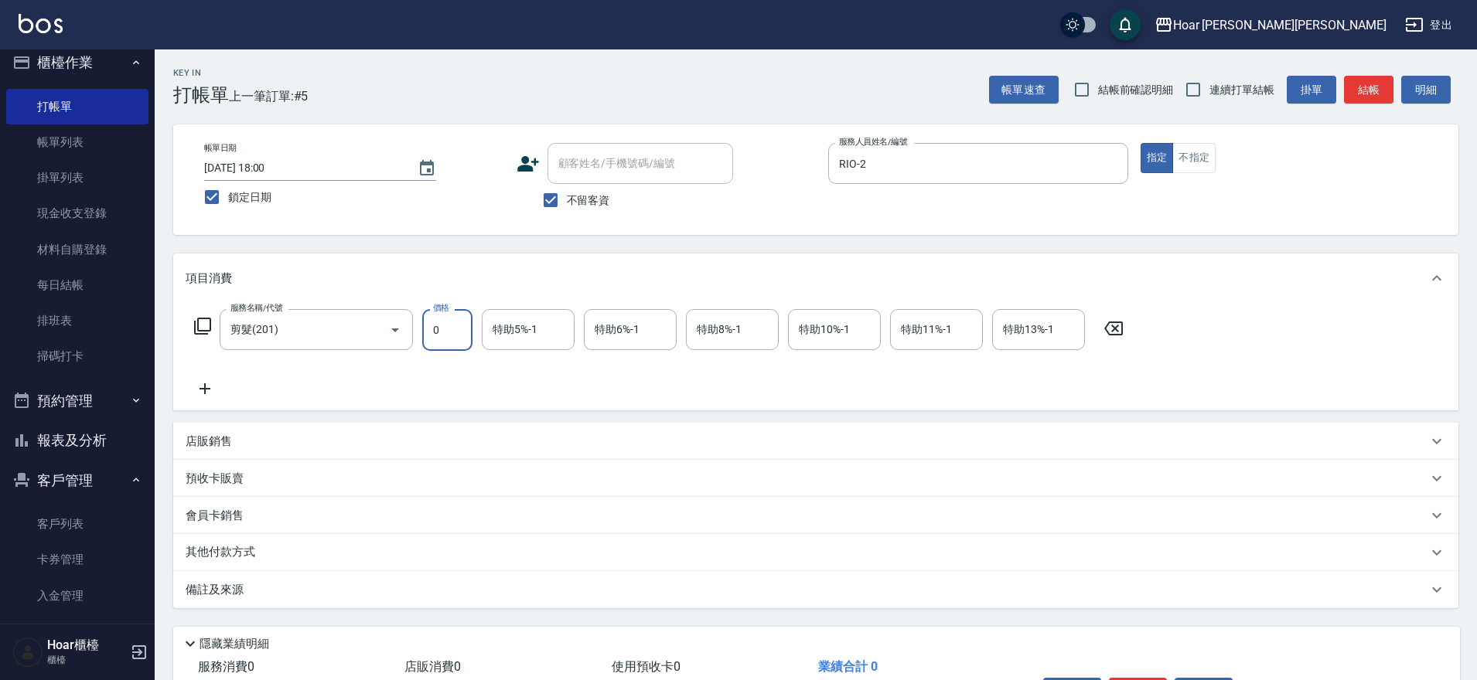
click at [458, 327] on input "0" at bounding box center [447, 330] width 50 height 42
type input "800"
click at [354, 380] on div "服務名稱/代號 剪髮(201) 服務名稱/代號 價格 800 價格 特助5%-1 特助5%-1 特助6%-1 特助6%-1 特助8%-1 特助8%-1 特助1…" at bounding box center [659, 353] width 947 height 89
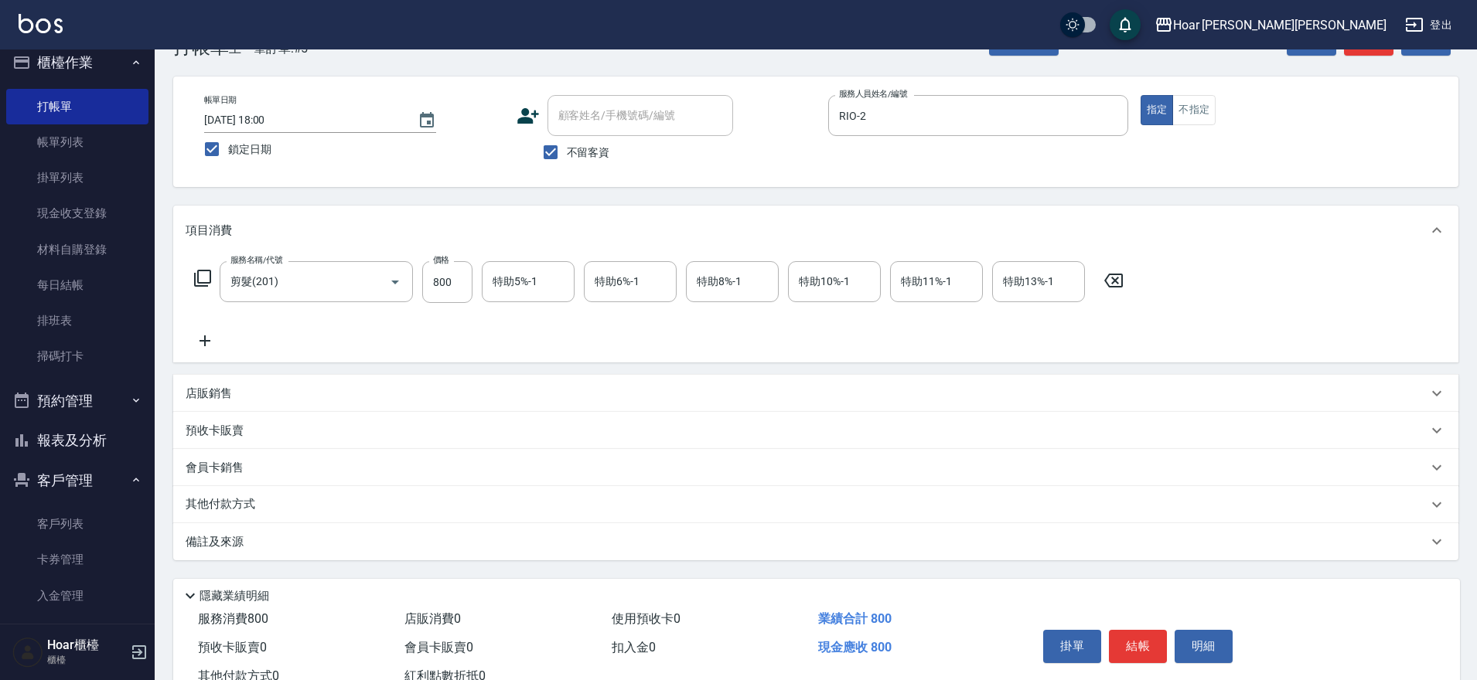
scroll to position [103, 0]
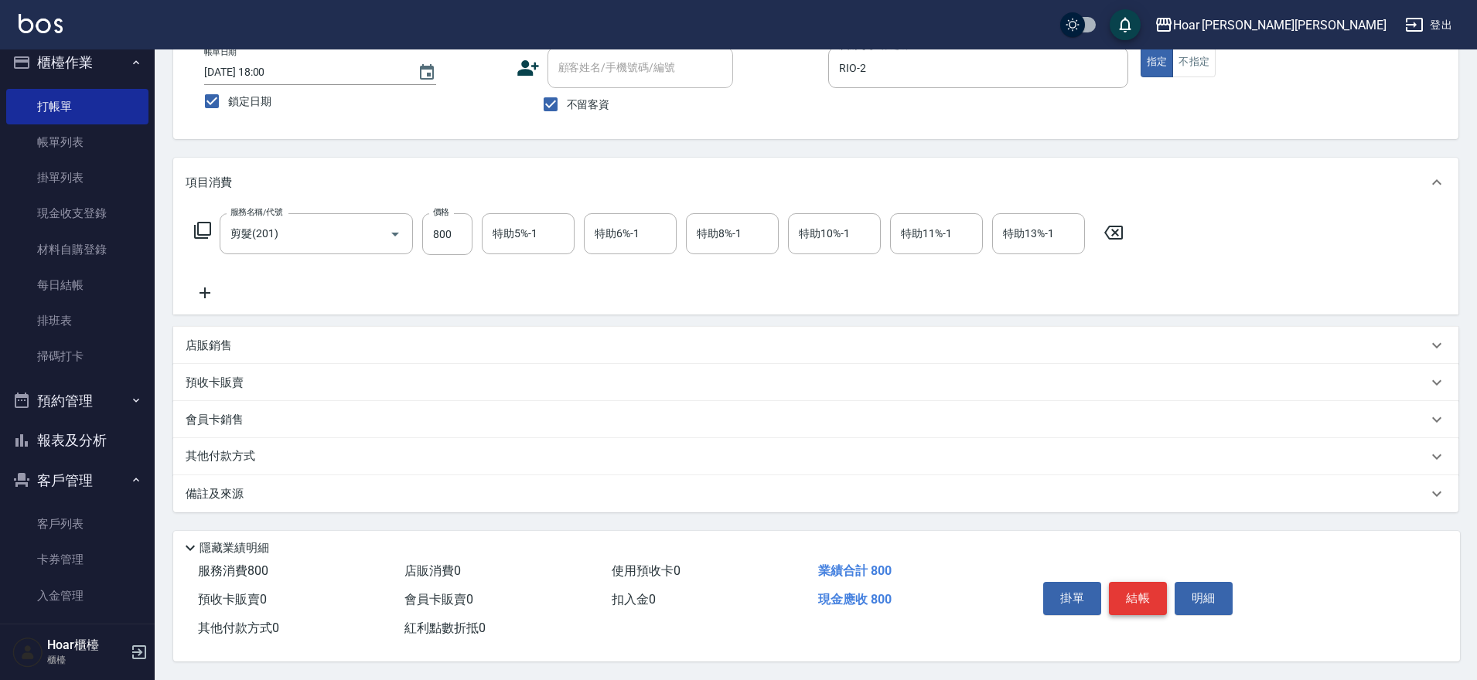
click at [1153, 594] on button "結帳" at bounding box center [1138, 598] width 58 height 32
